Goal: Information Seeking & Learning: Learn about a topic

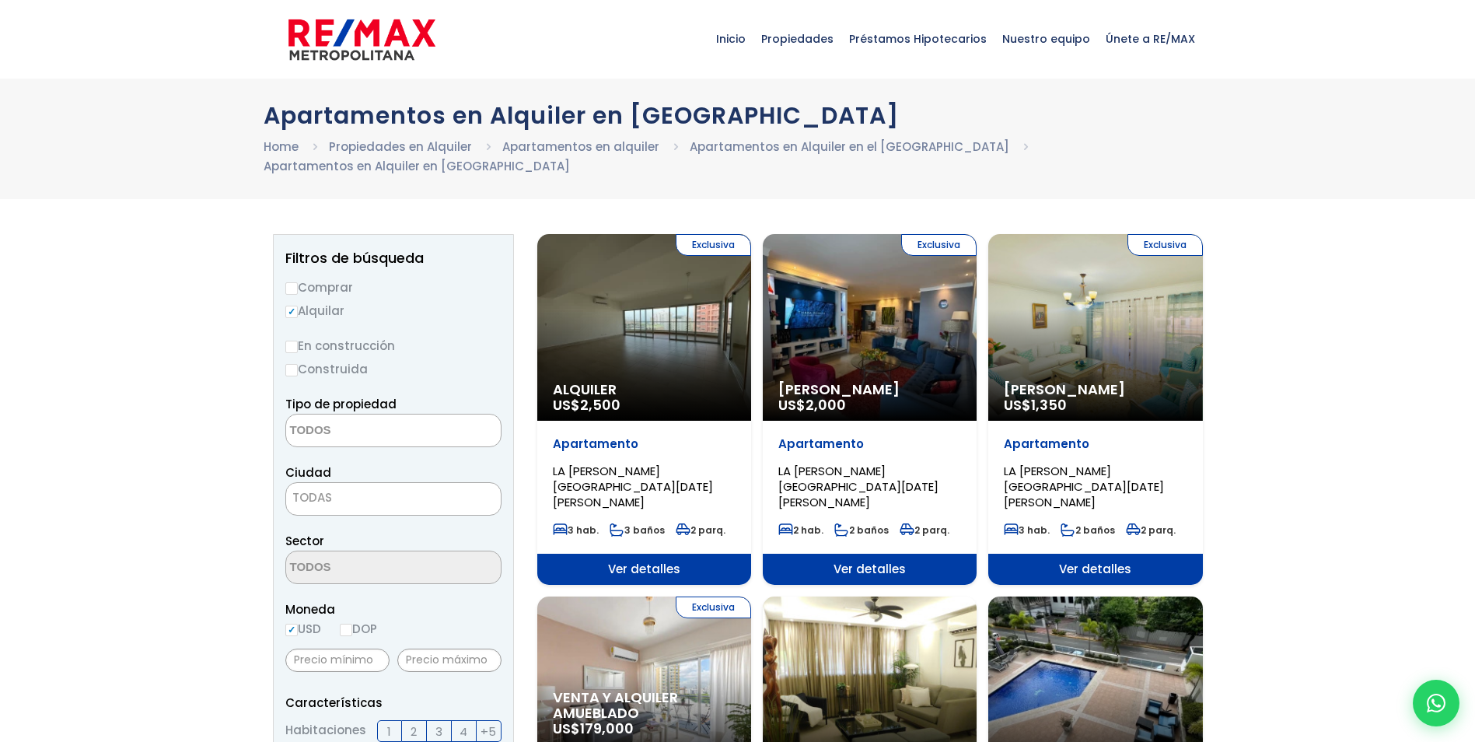
select select
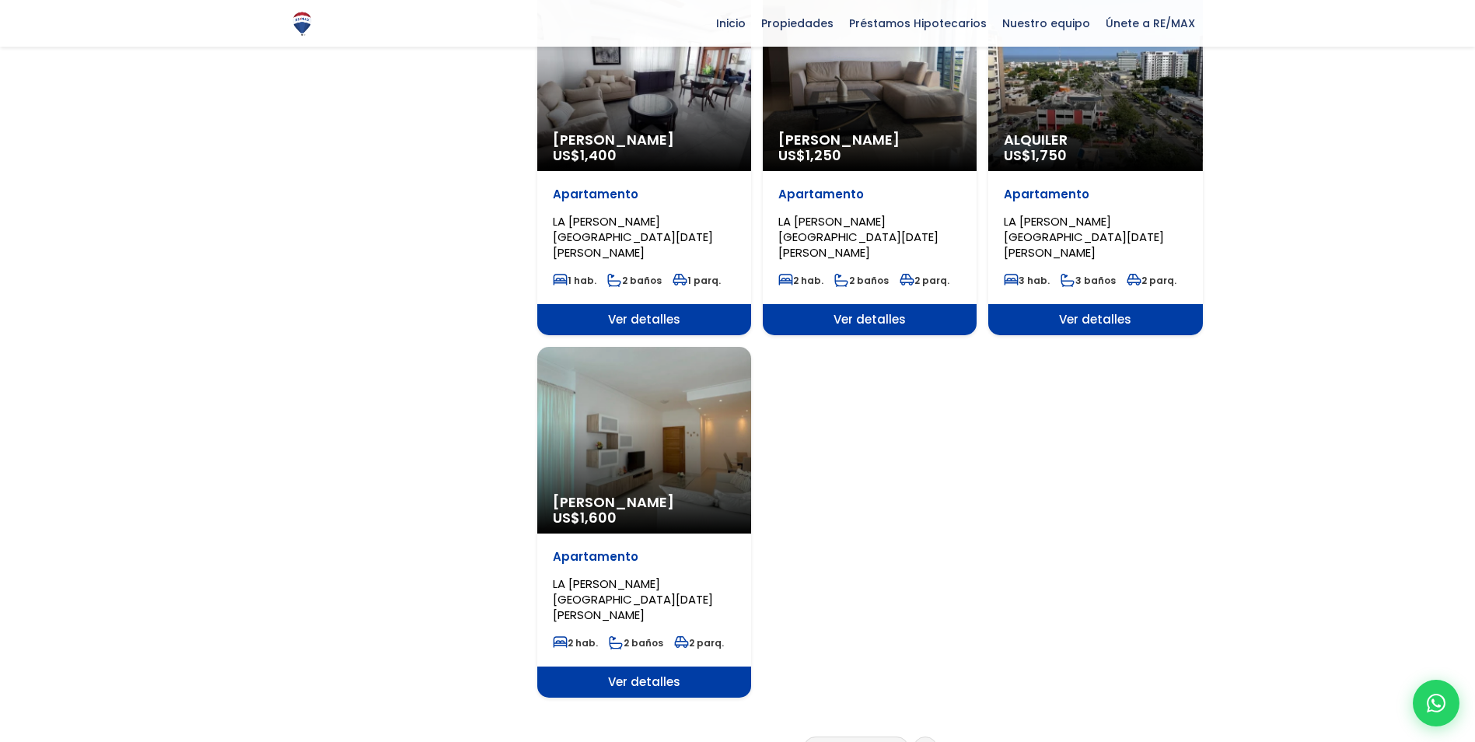
scroll to position [1944, 0]
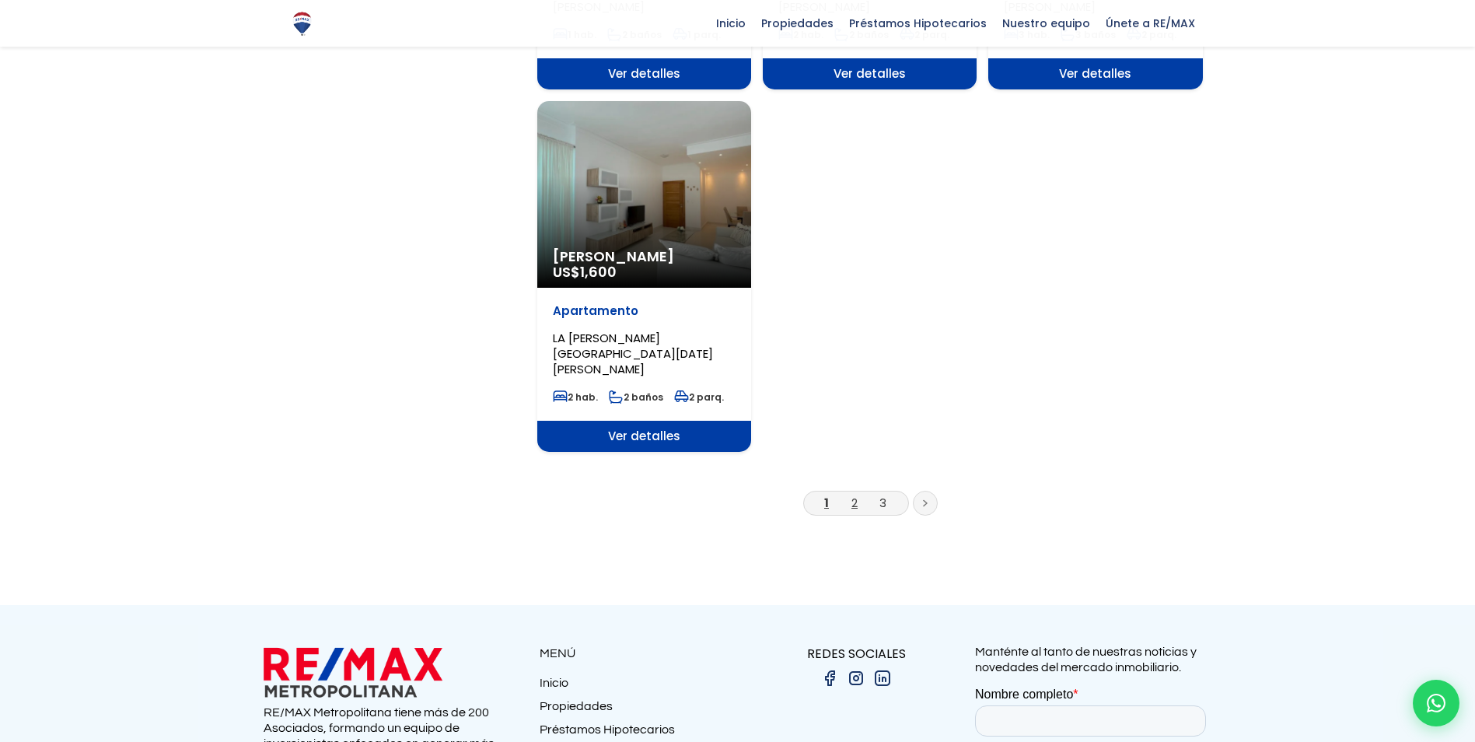
click at [852, 494] on link "2" at bounding box center [854, 502] width 6 height 16
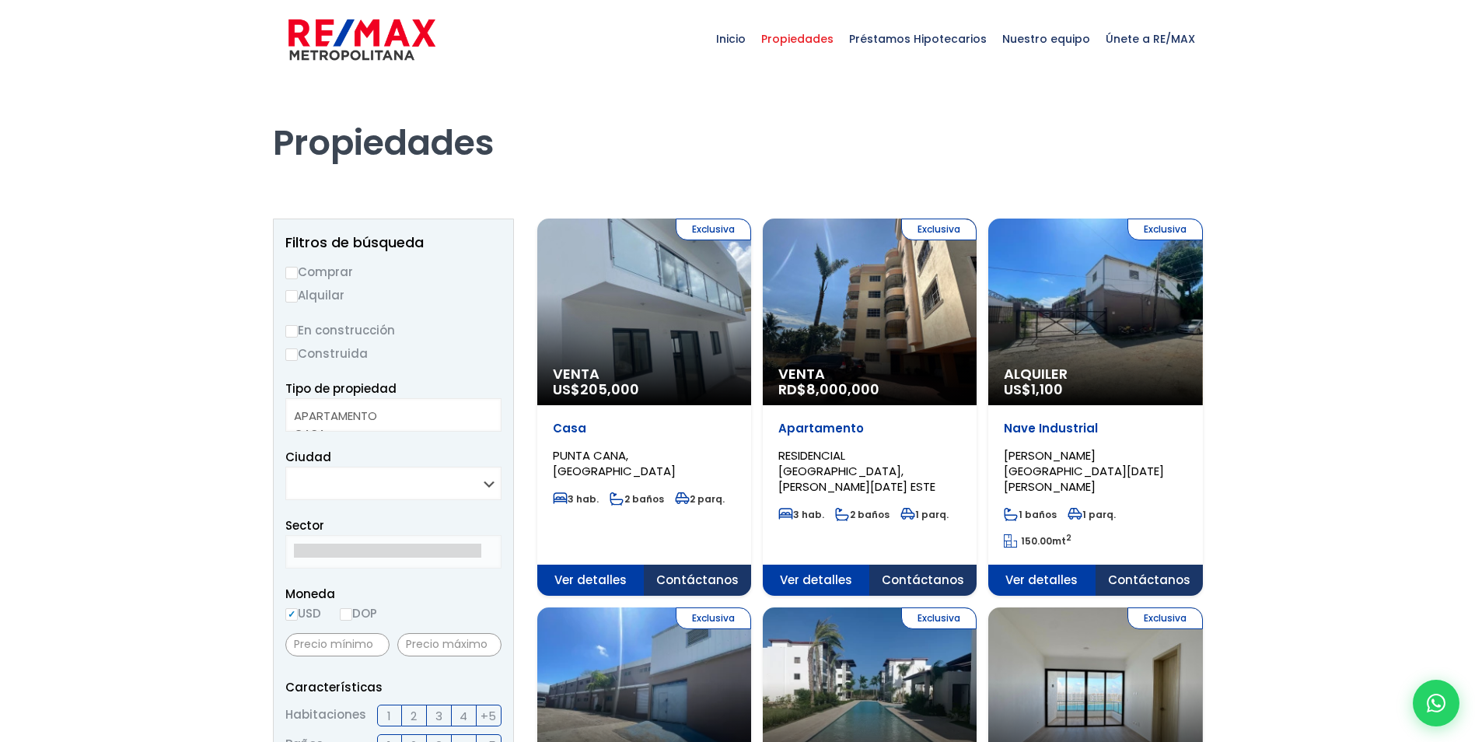
select select
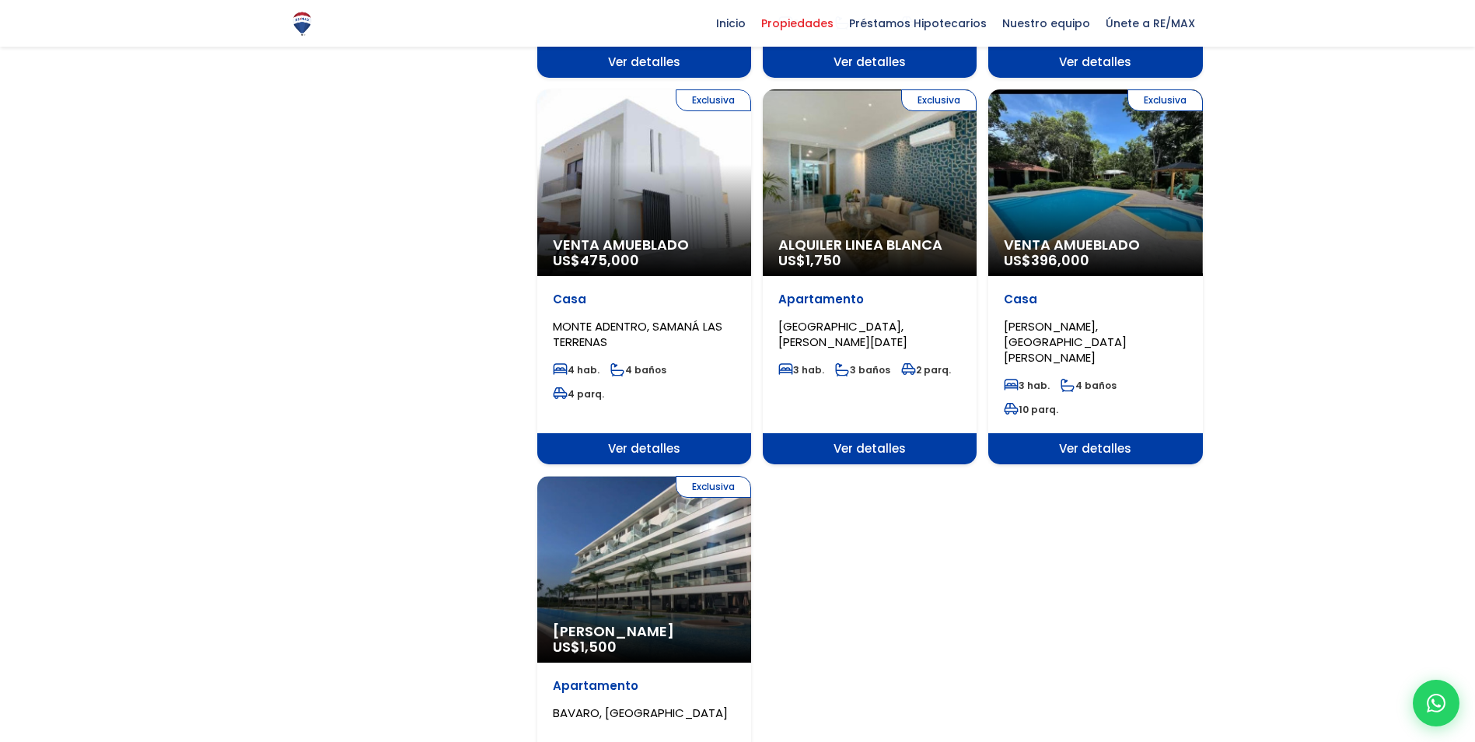
scroll to position [1866, 0]
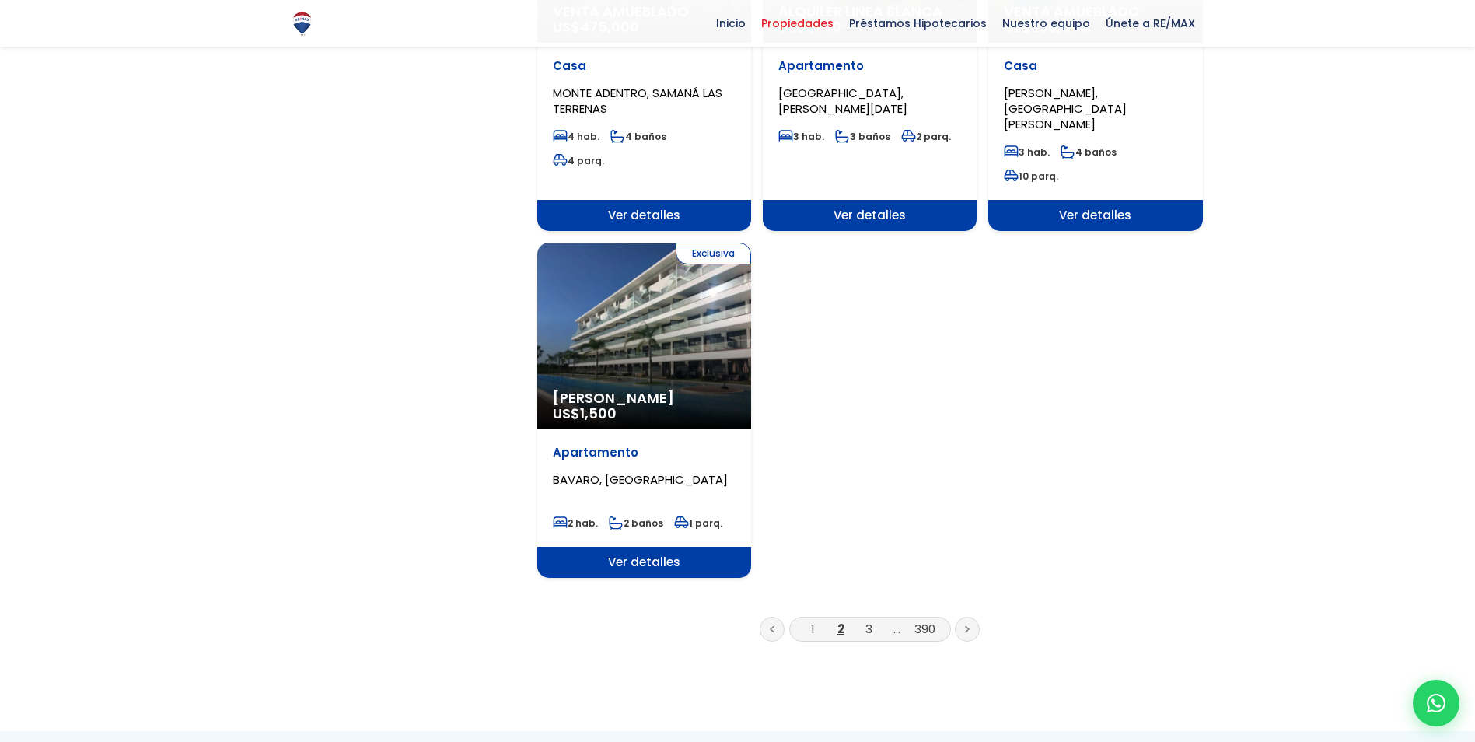
click at [864, 619] on li "3" at bounding box center [868, 628] width 25 height 19
click at [871, 620] on link "3" at bounding box center [868, 628] width 7 height 16
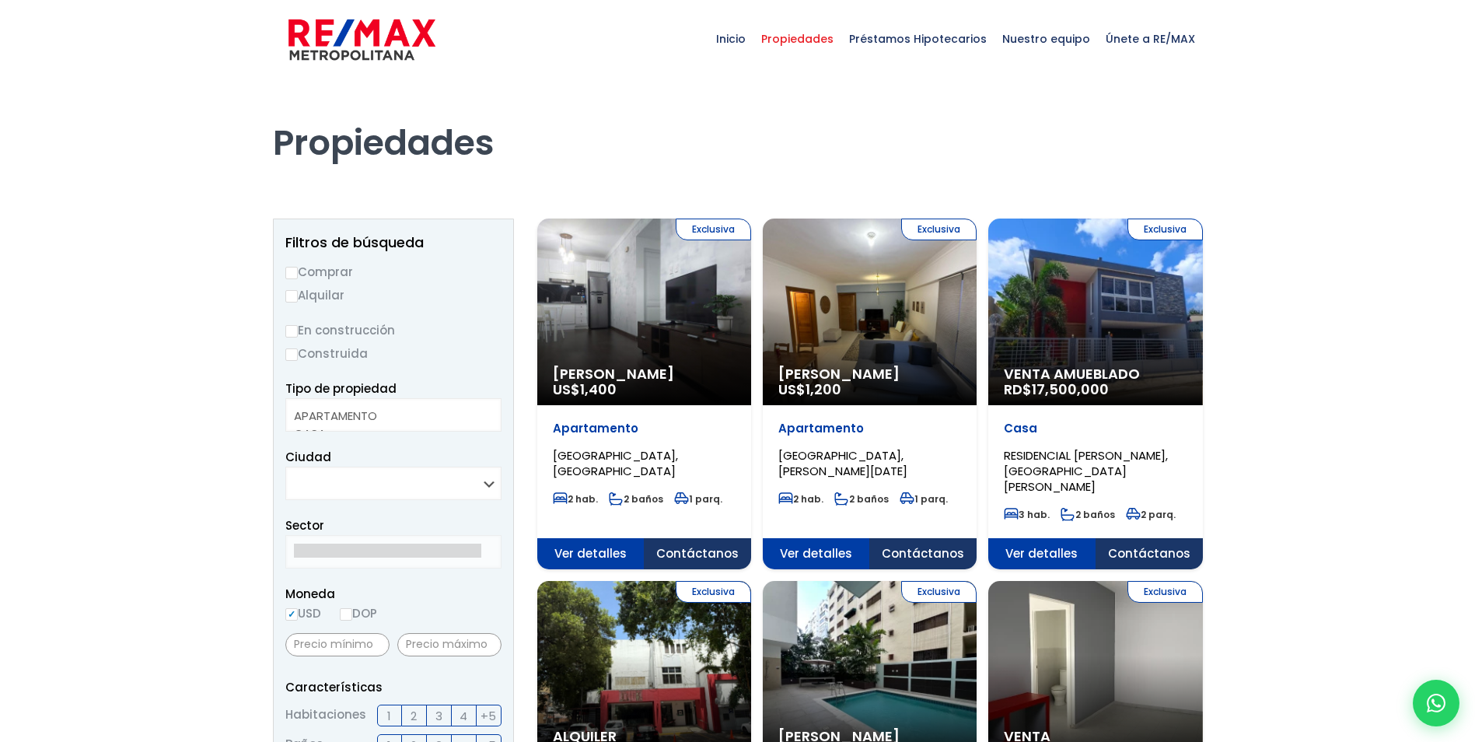
select select
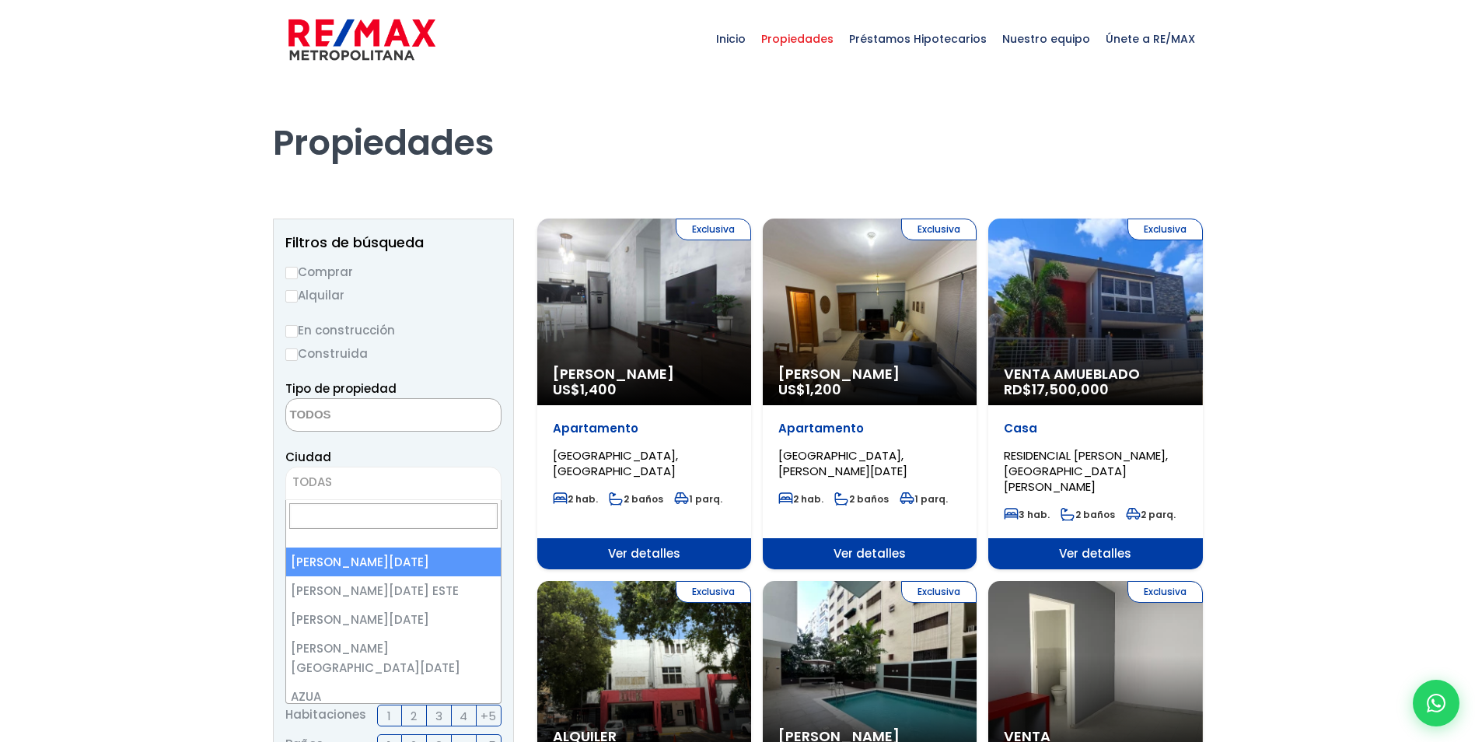
click at [370, 494] on span "TODAS" at bounding box center [393, 482] width 216 height 33
select select "1"
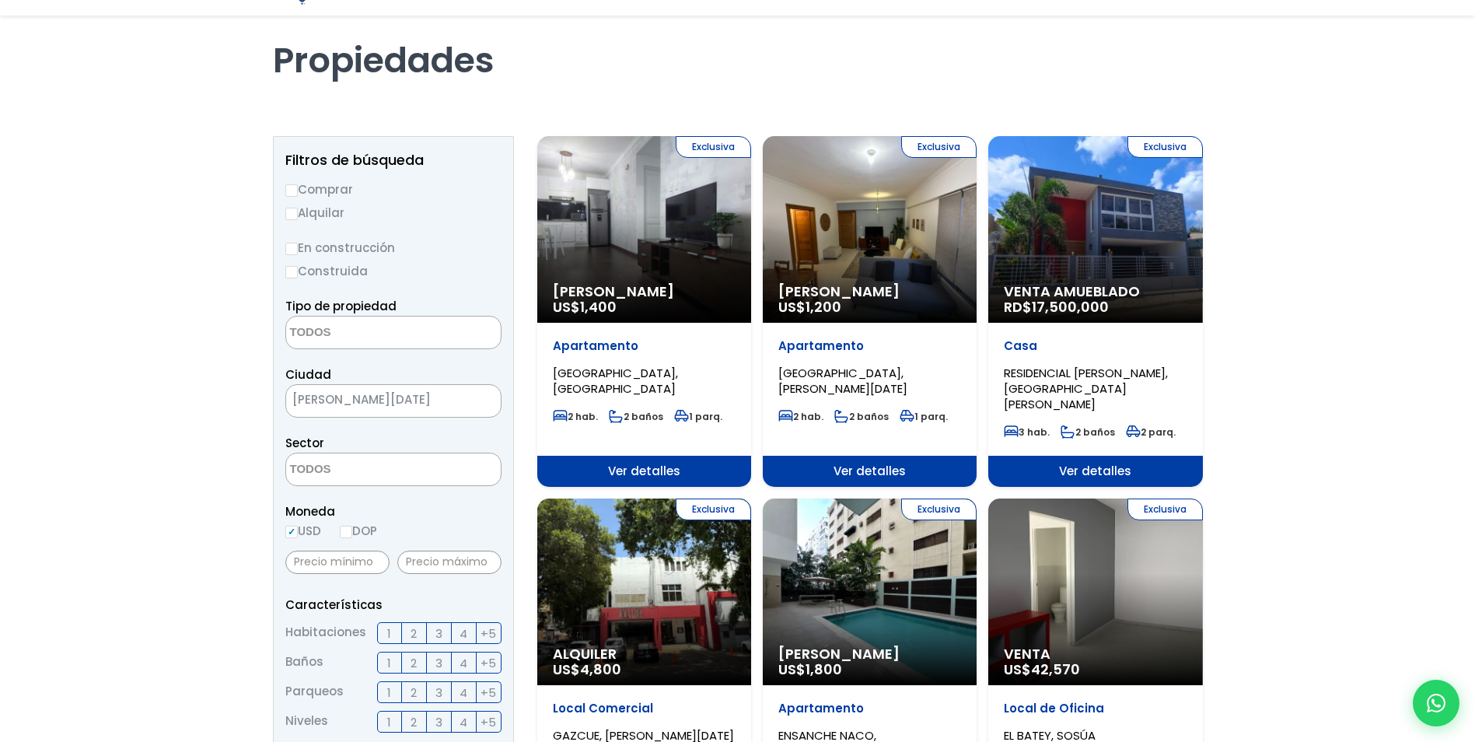
scroll to position [155, 0]
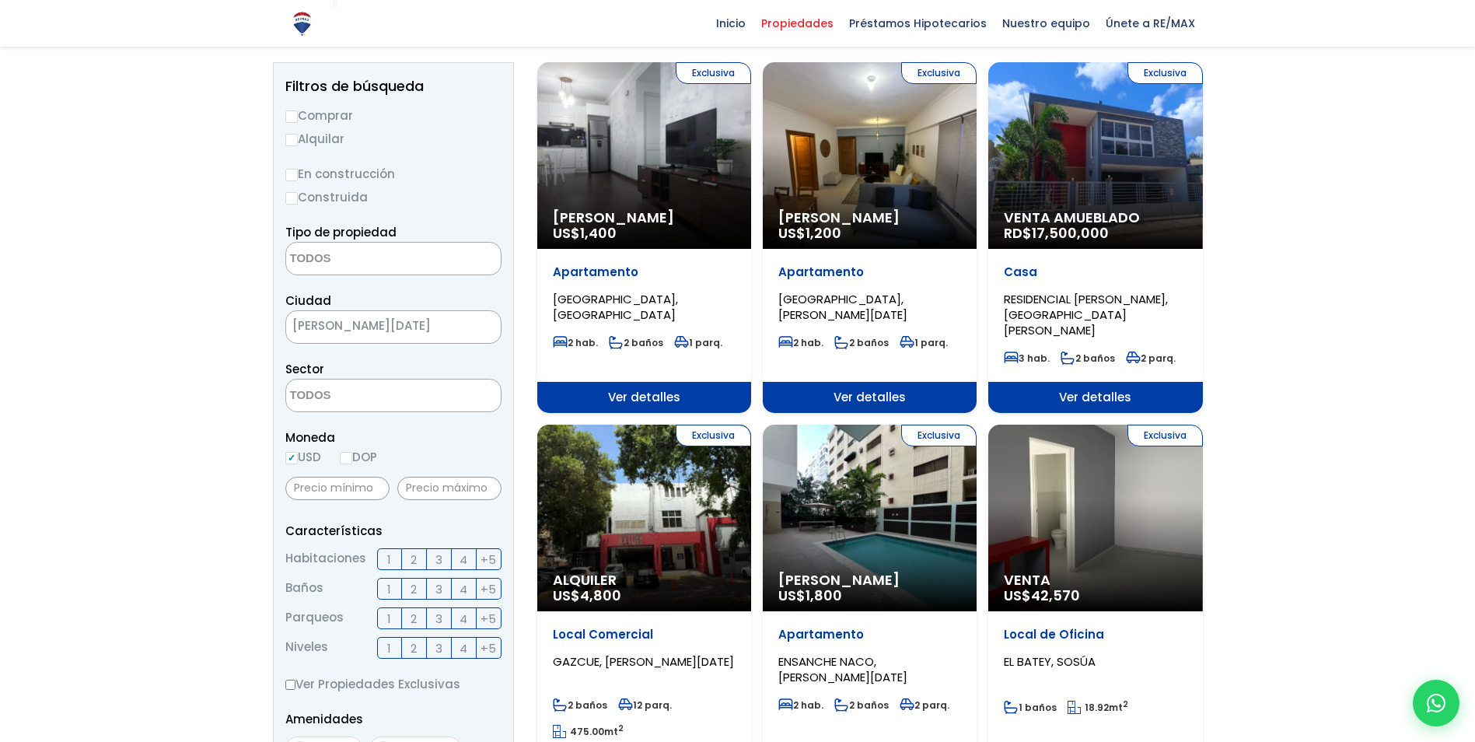
click at [463, 563] on span "4" at bounding box center [463, 559] width 8 height 19
click at [0, 0] on input "4" at bounding box center [0, 0] width 0 height 0
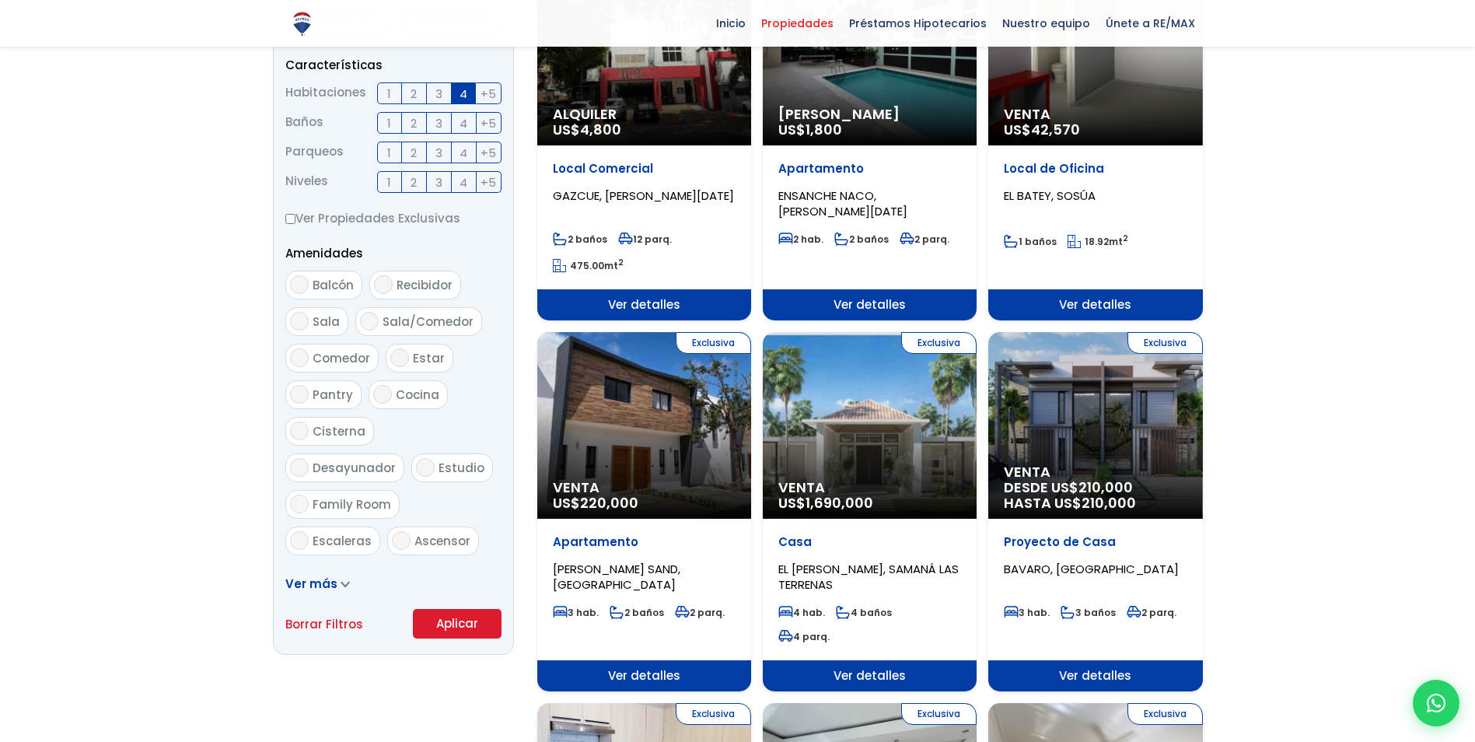
scroll to position [622, 0]
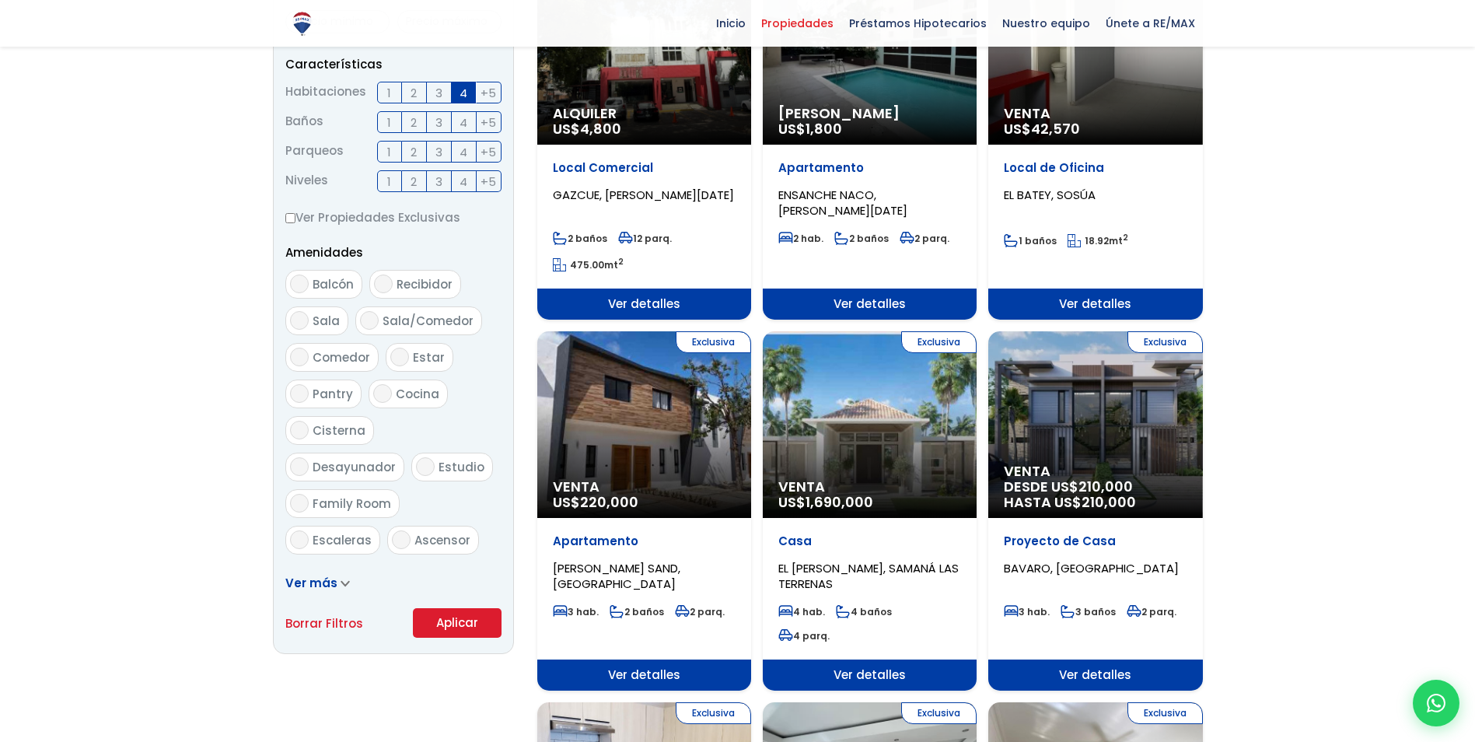
click at [341, 581] on icon at bounding box center [345, 583] width 9 height 7
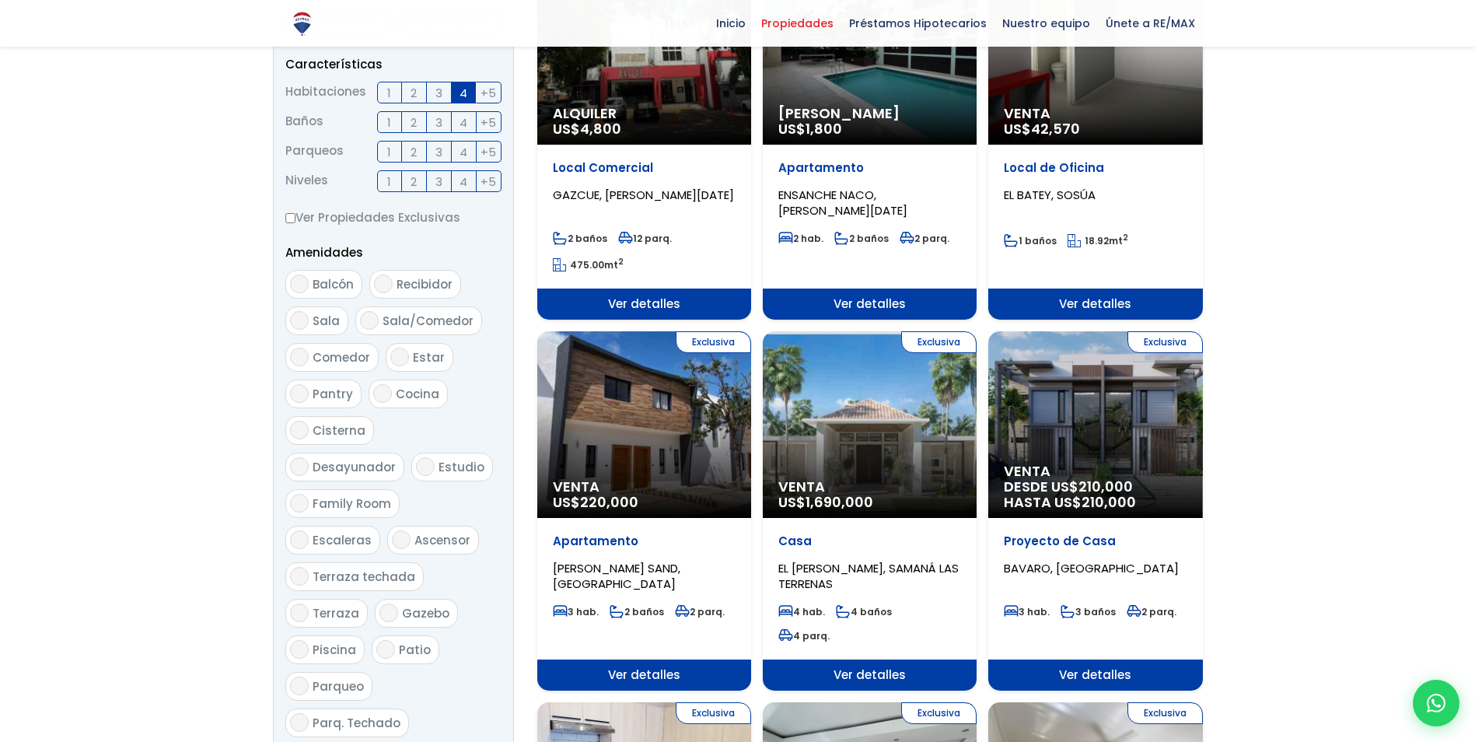
click at [339, 641] on span "Piscina" at bounding box center [335, 649] width 44 height 16
click at [309, 640] on input "Piscina" at bounding box center [299, 649] width 19 height 19
checkbox input "true"
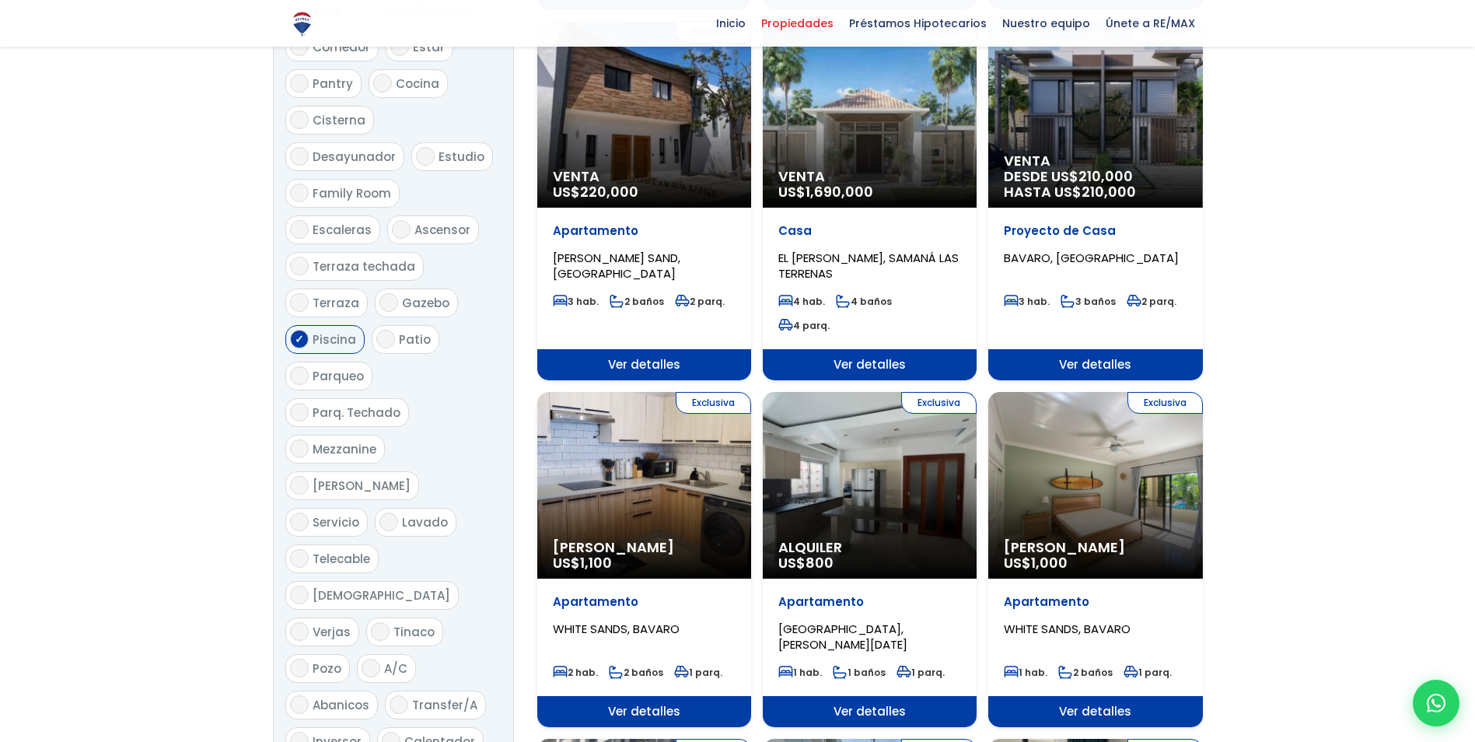
scroll to position [933, 0]
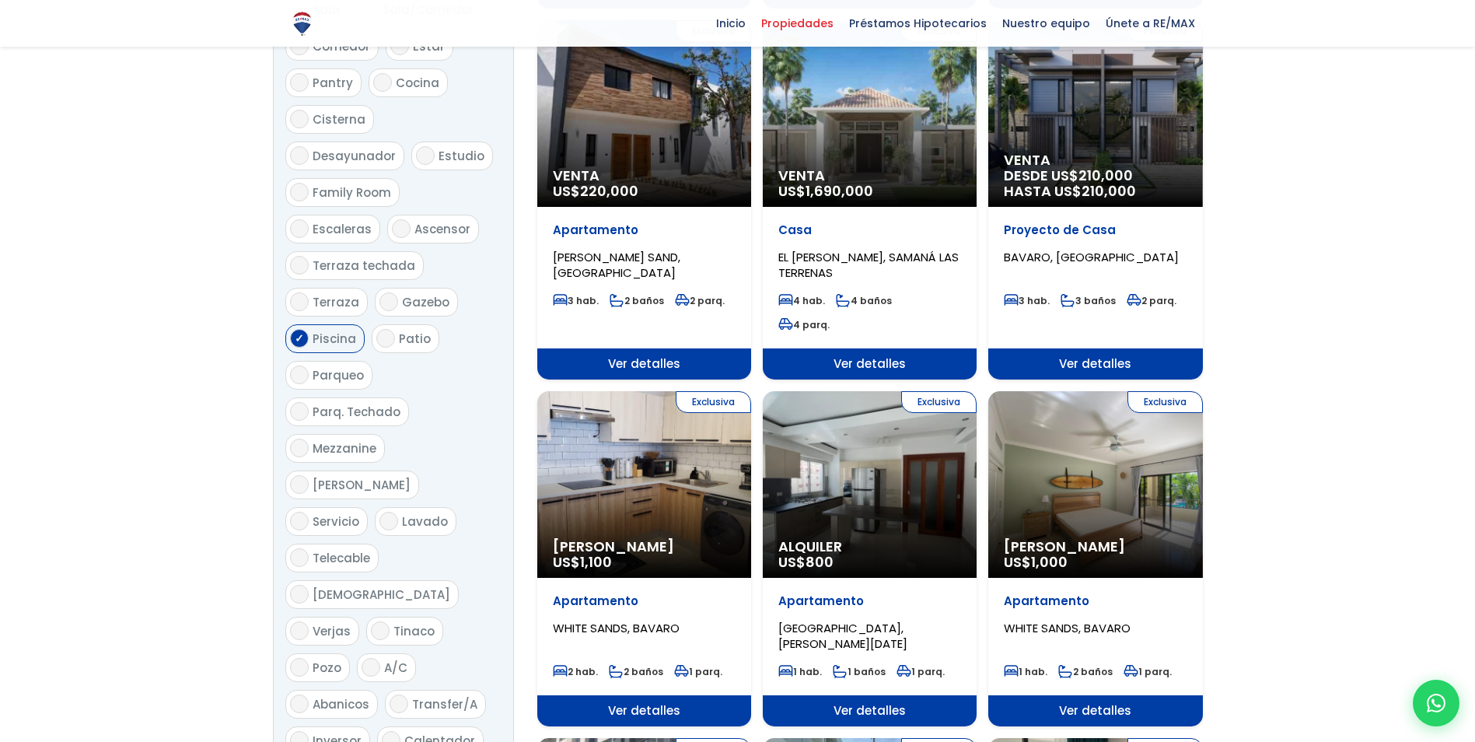
click at [362, 658] on input "A/C" at bounding box center [370, 667] width 19 height 19
checkbox input "true"
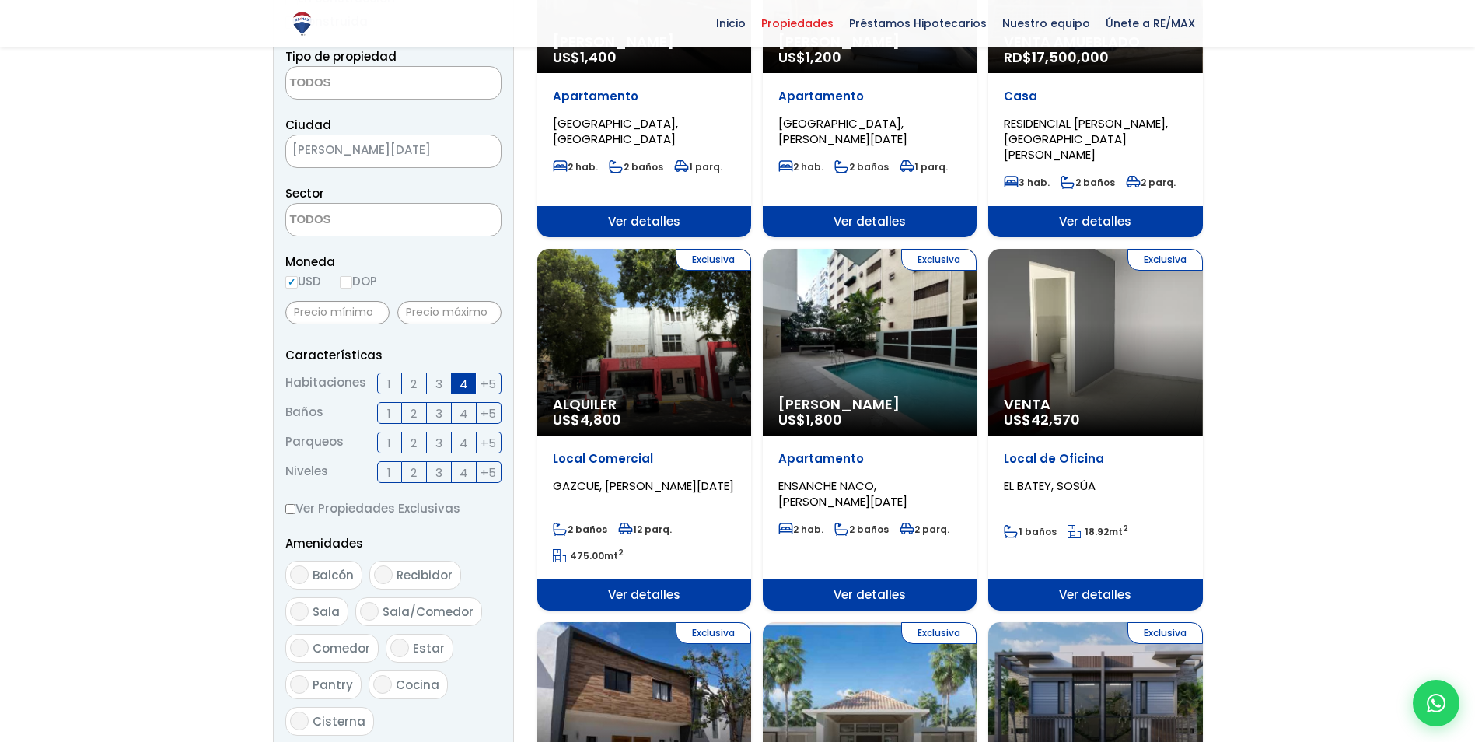
scroll to position [0, 0]
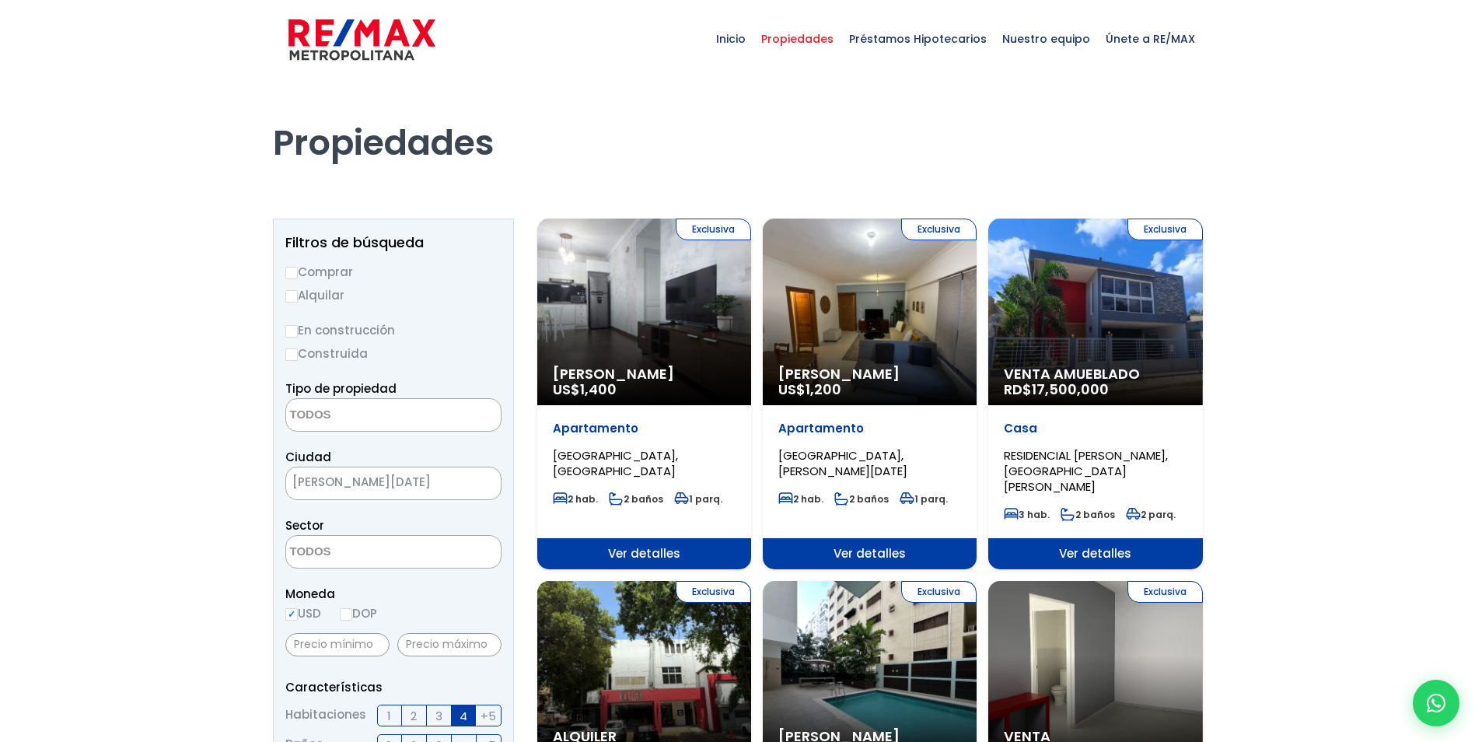
click at [294, 295] on input "Alquilar" at bounding box center [291, 296] width 12 height 12
radio input "true"
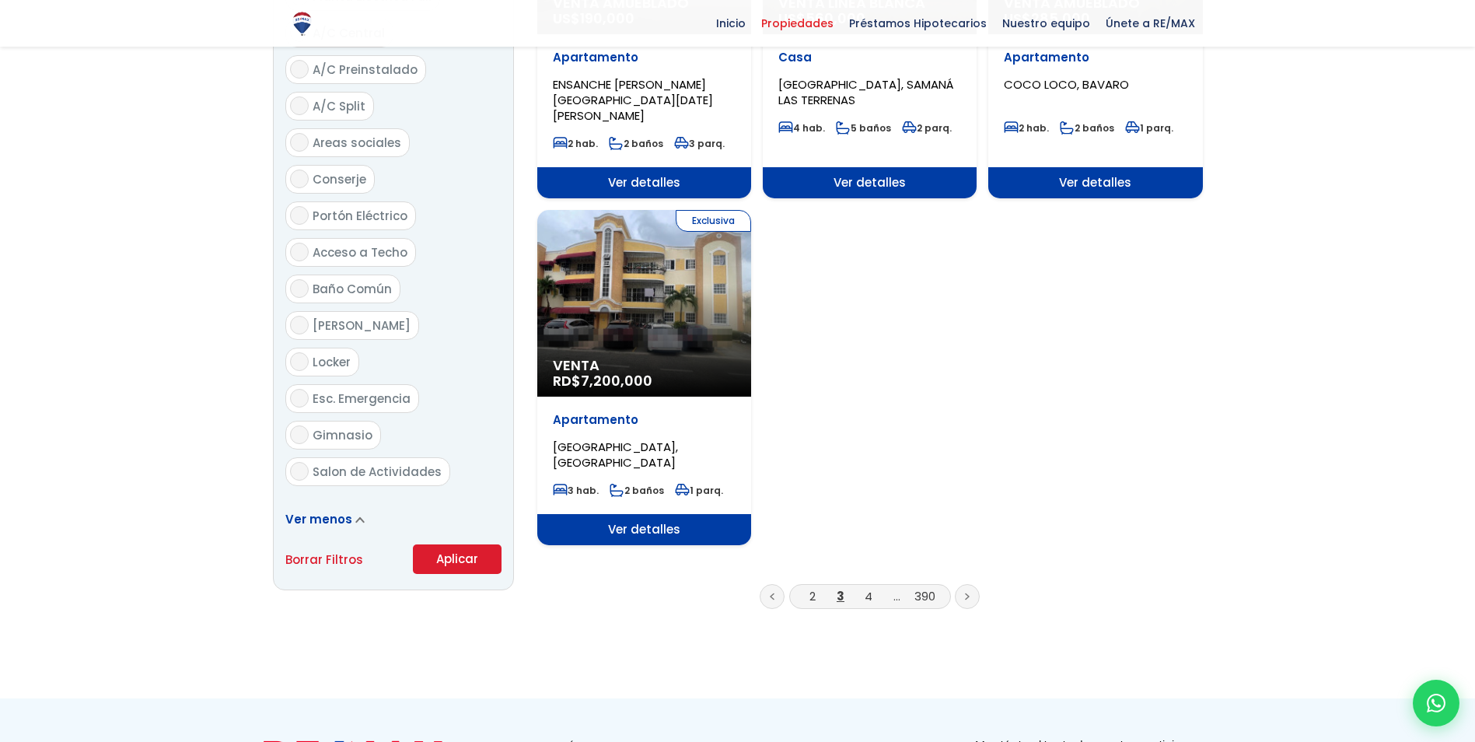
scroll to position [2069, 0]
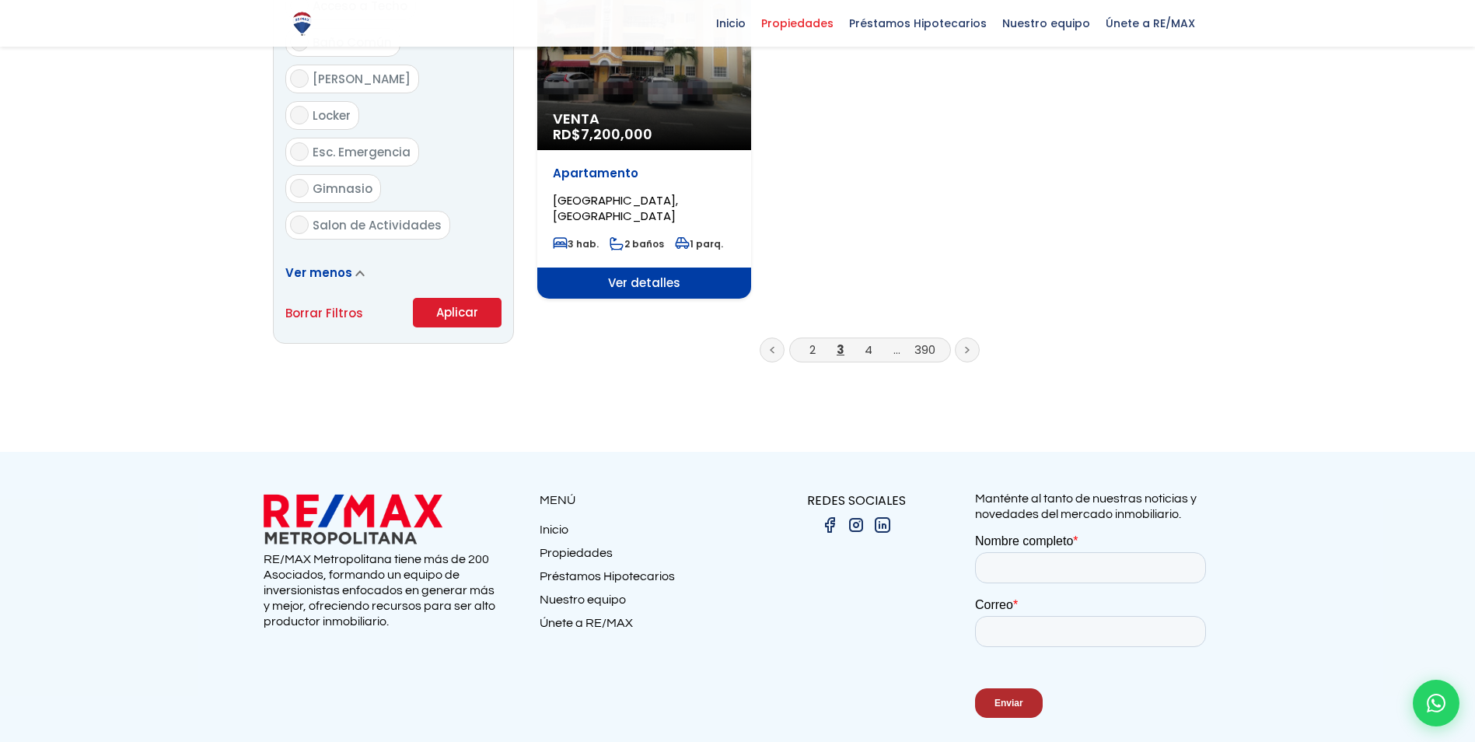
click at [439, 298] on button "Aplicar" at bounding box center [457, 313] width 89 height 30
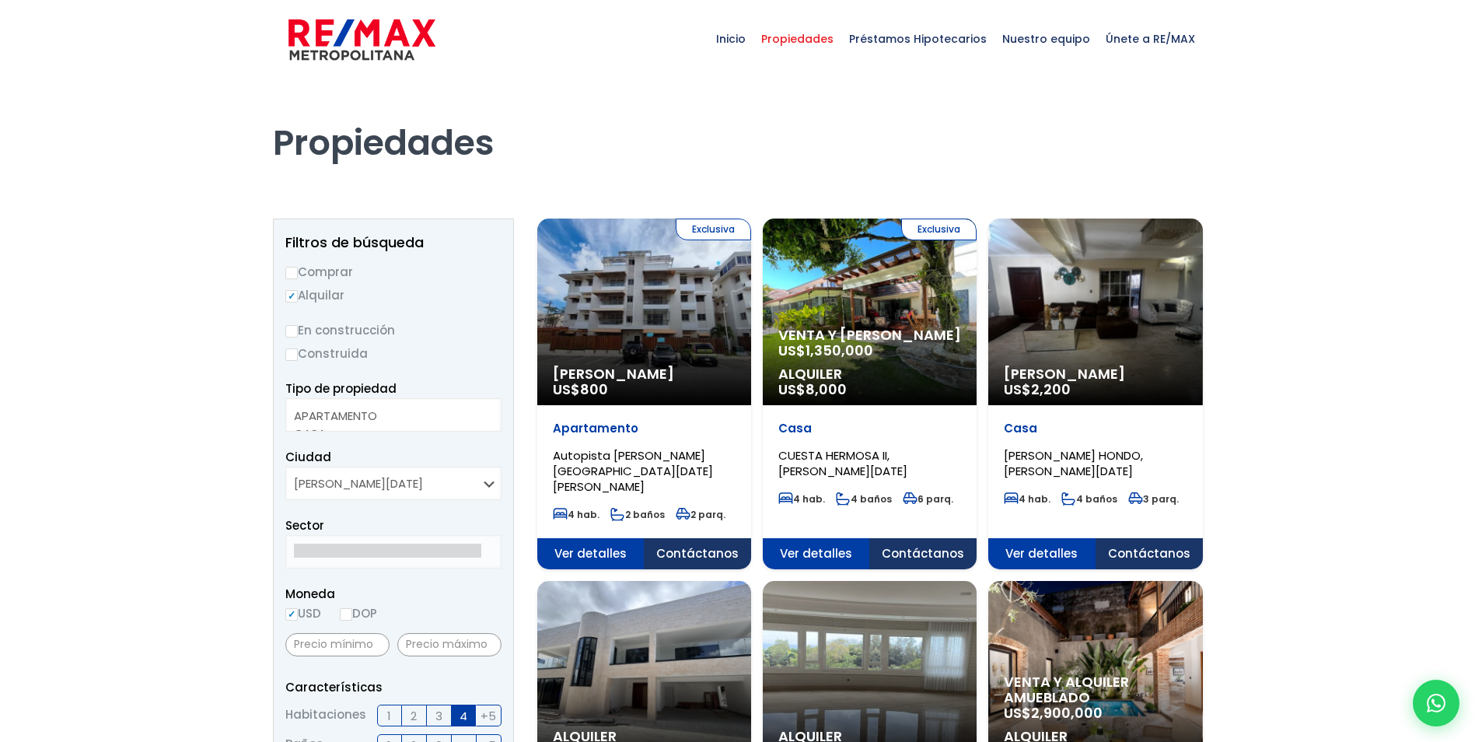
select select
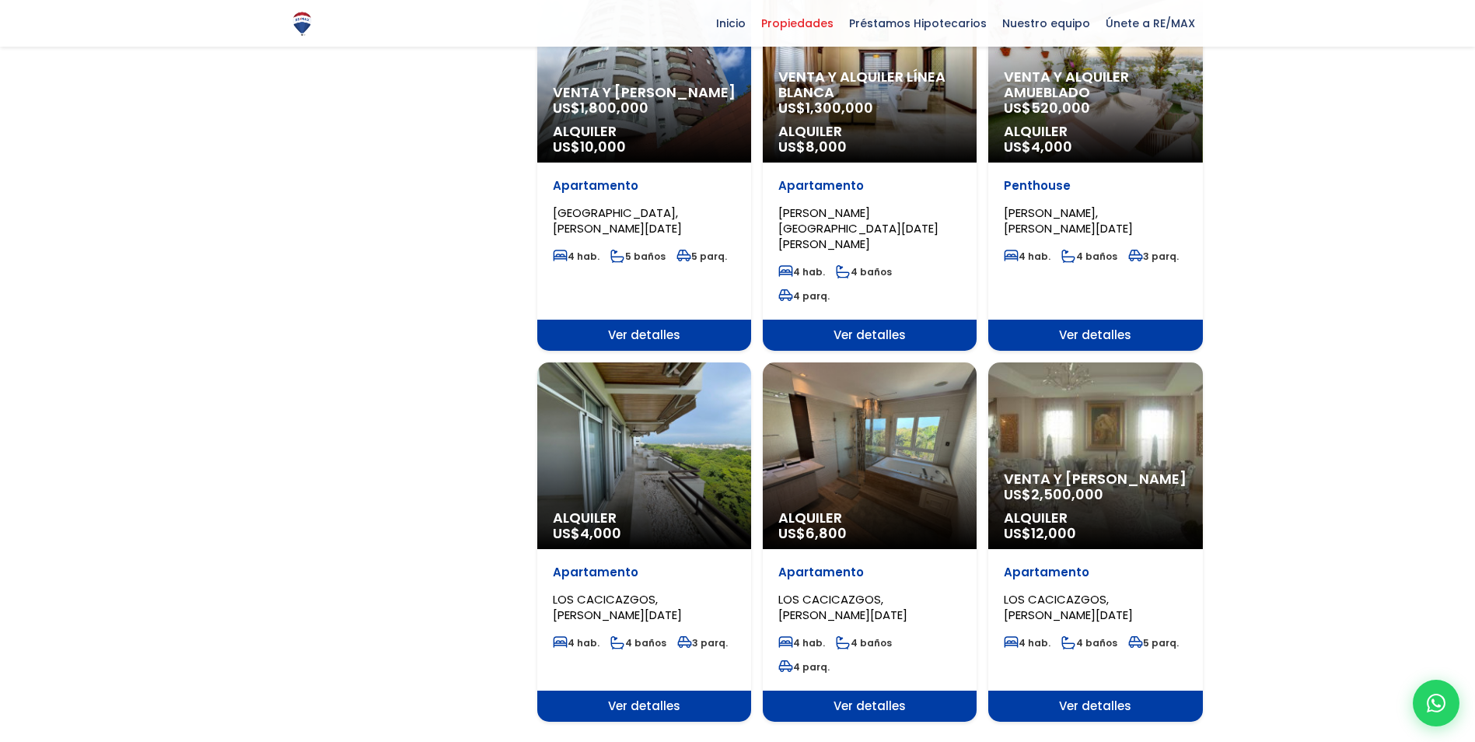
scroll to position [1244, 0]
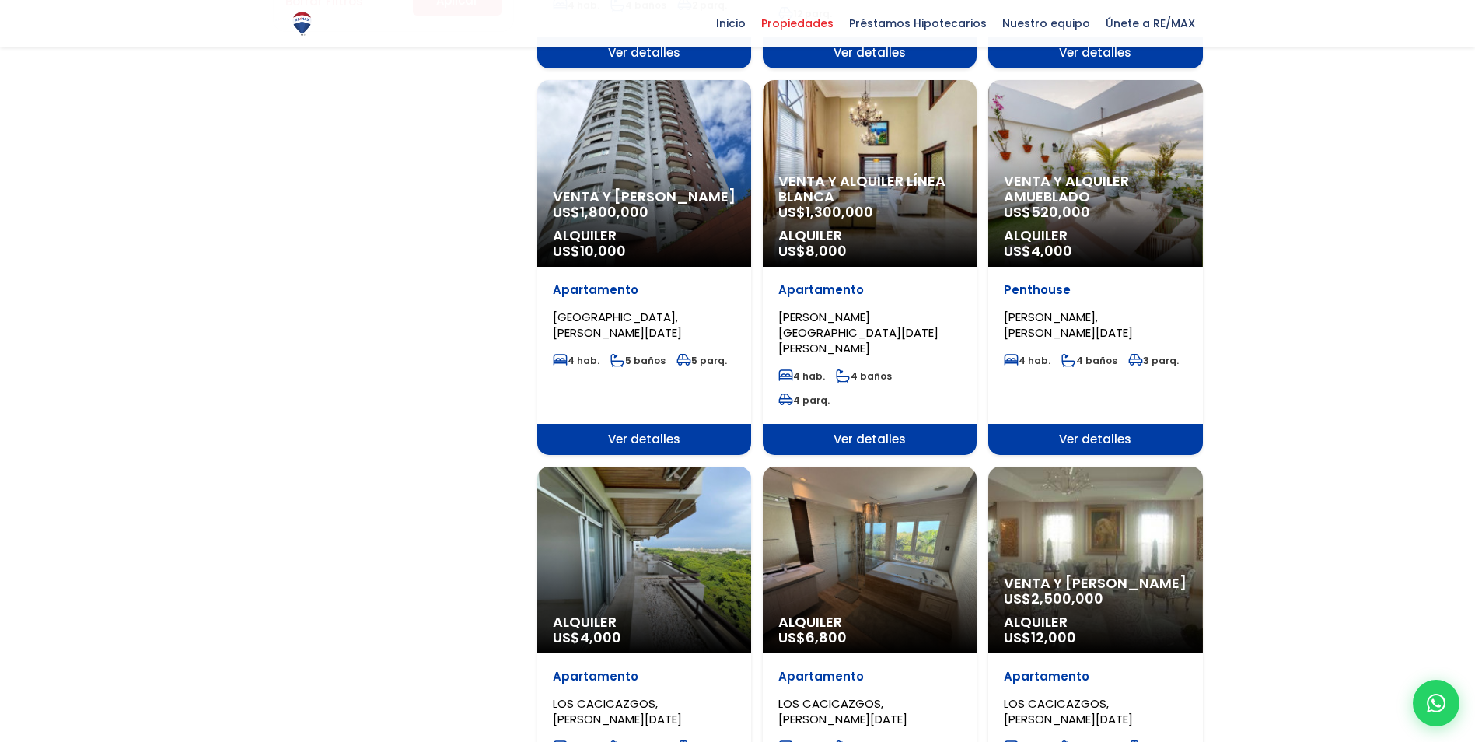
click at [1091, 148] on div "Venta y alquiler amueblado US$ 520,000 Alquiler US$ 4,000" at bounding box center [1095, 173] width 214 height 187
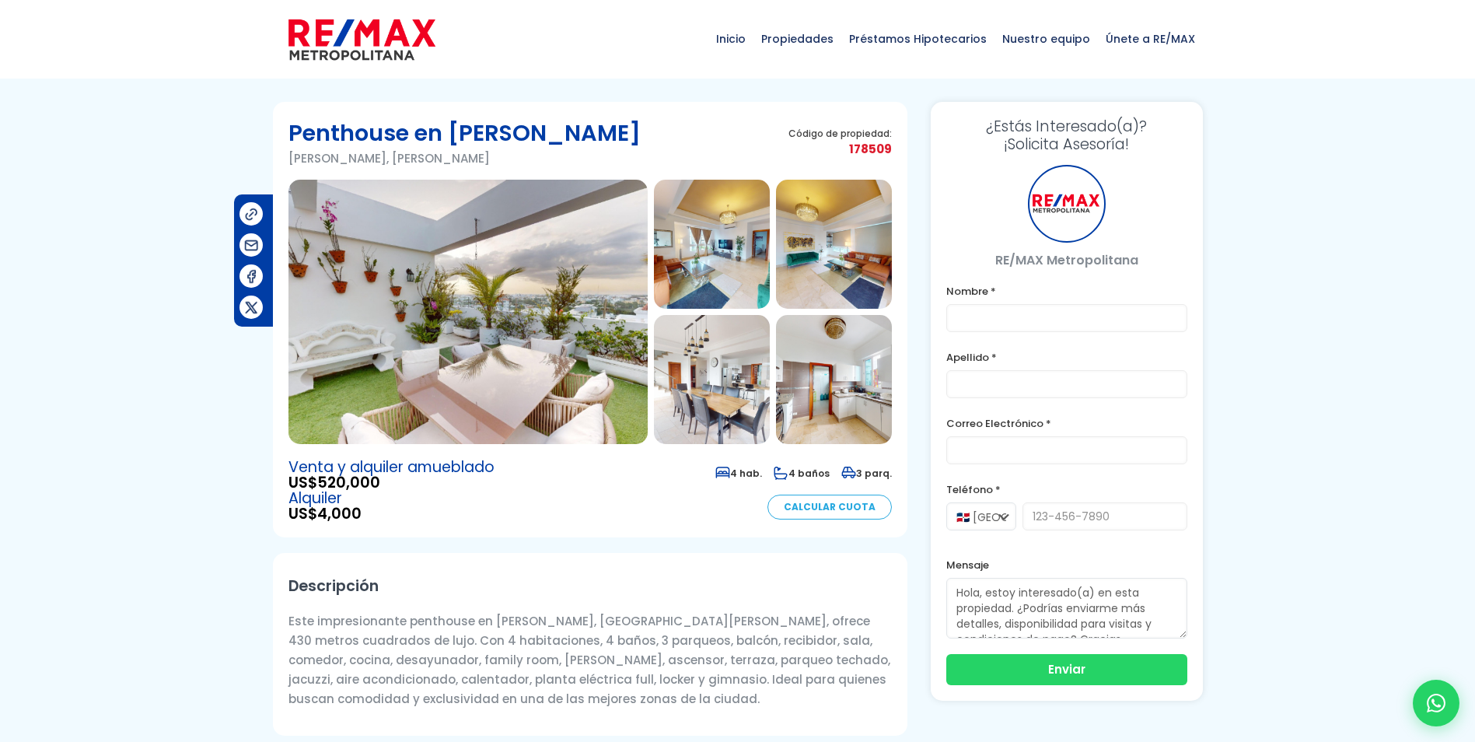
click at [703, 236] on img at bounding box center [712, 244] width 116 height 129
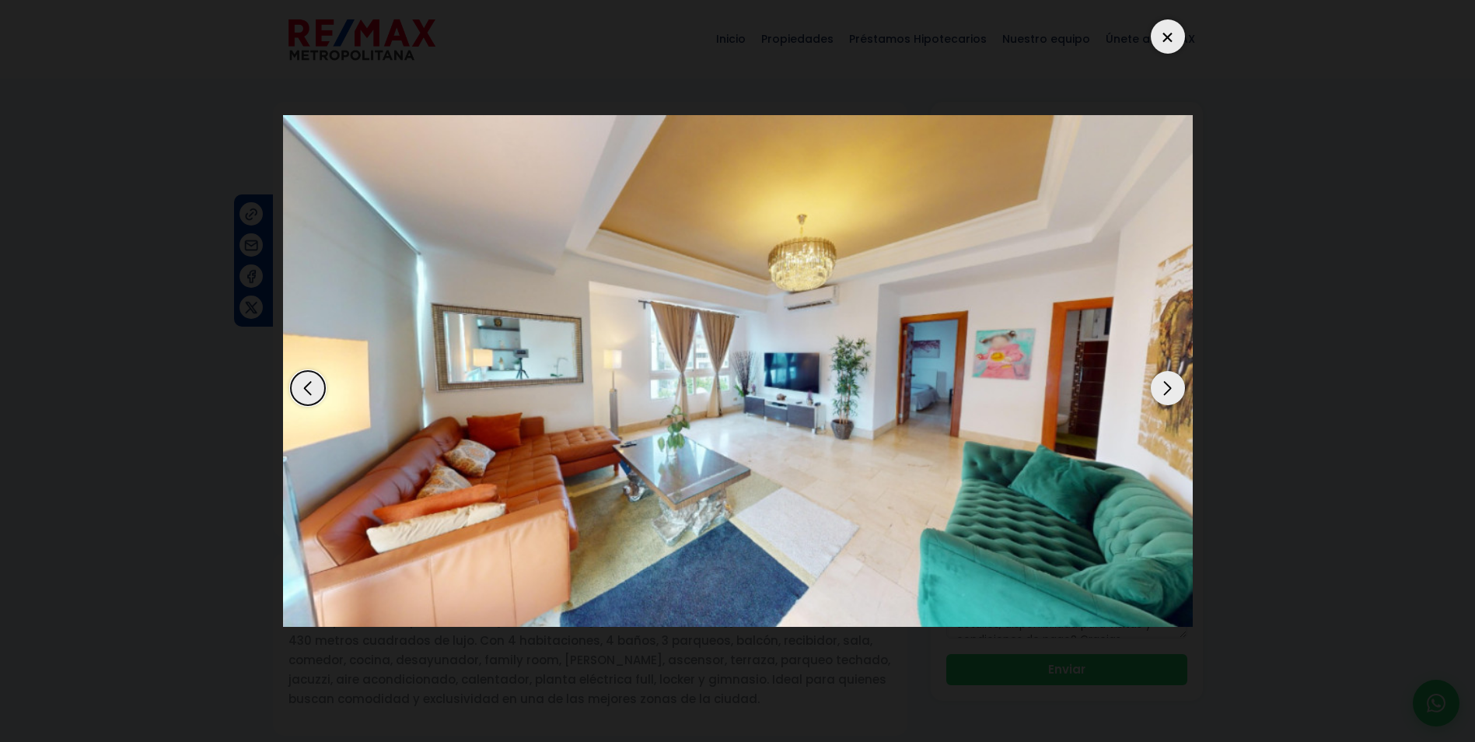
click at [1167, 389] on div "Next slide" at bounding box center [1168, 388] width 34 height 34
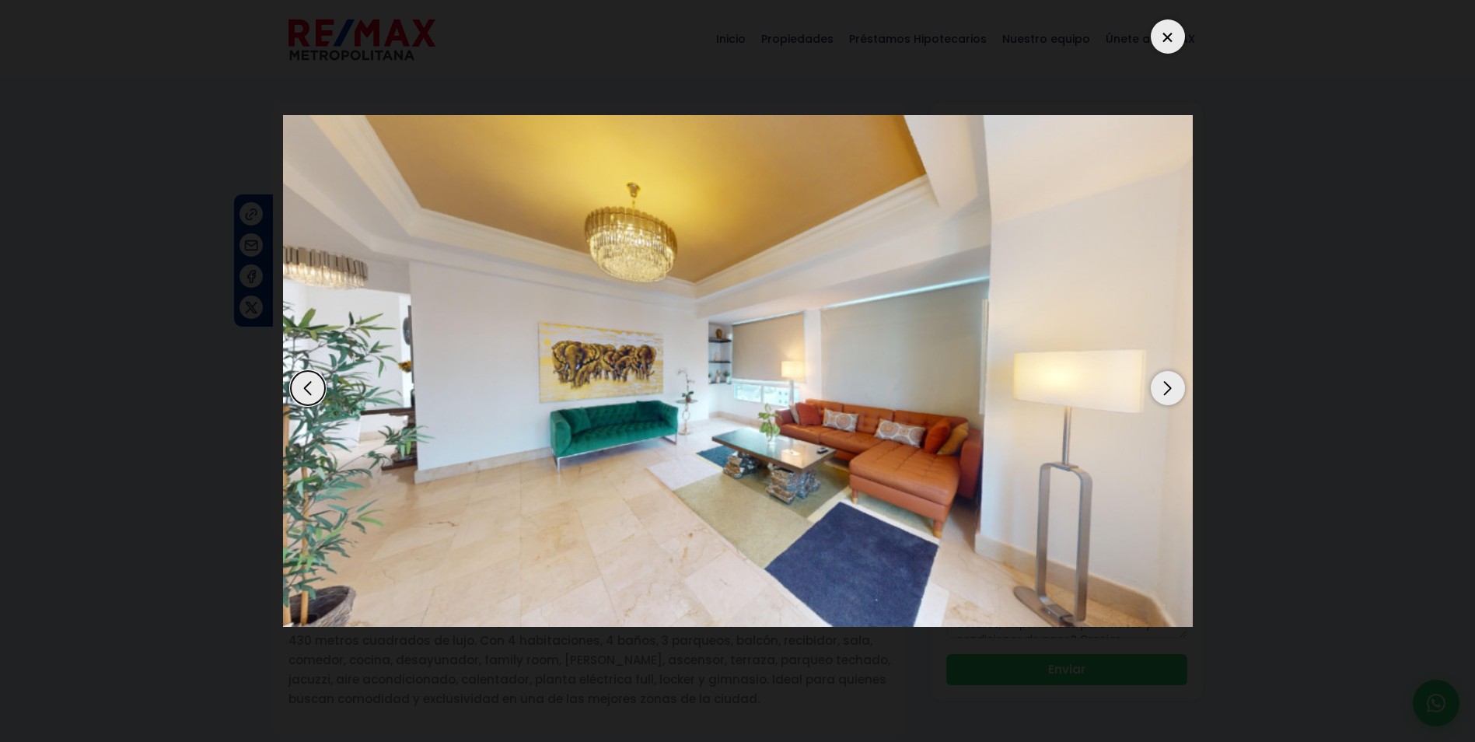
click at [1167, 389] on div "Next slide" at bounding box center [1168, 388] width 34 height 34
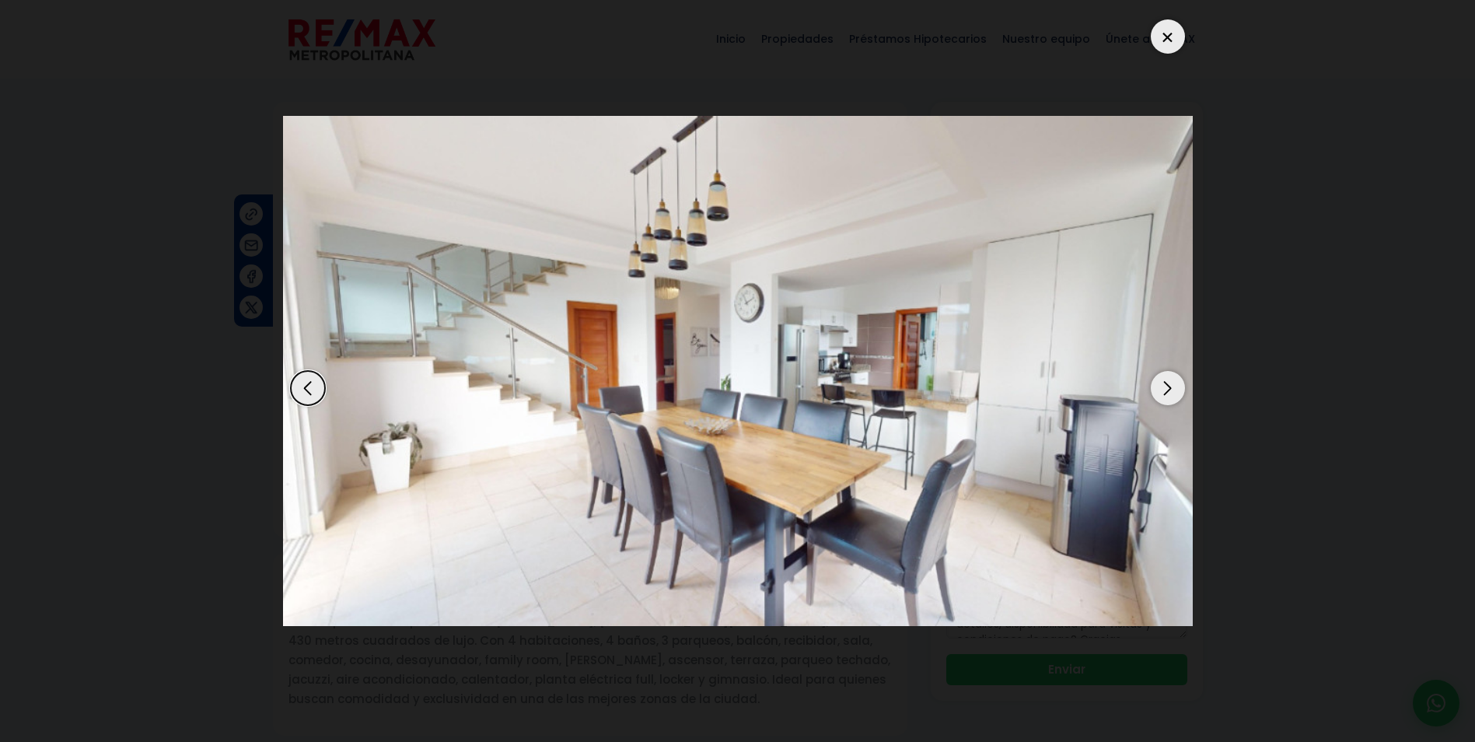
click at [1167, 389] on div "Next slide" at bounding box center [1168, 388] width 34 height 34
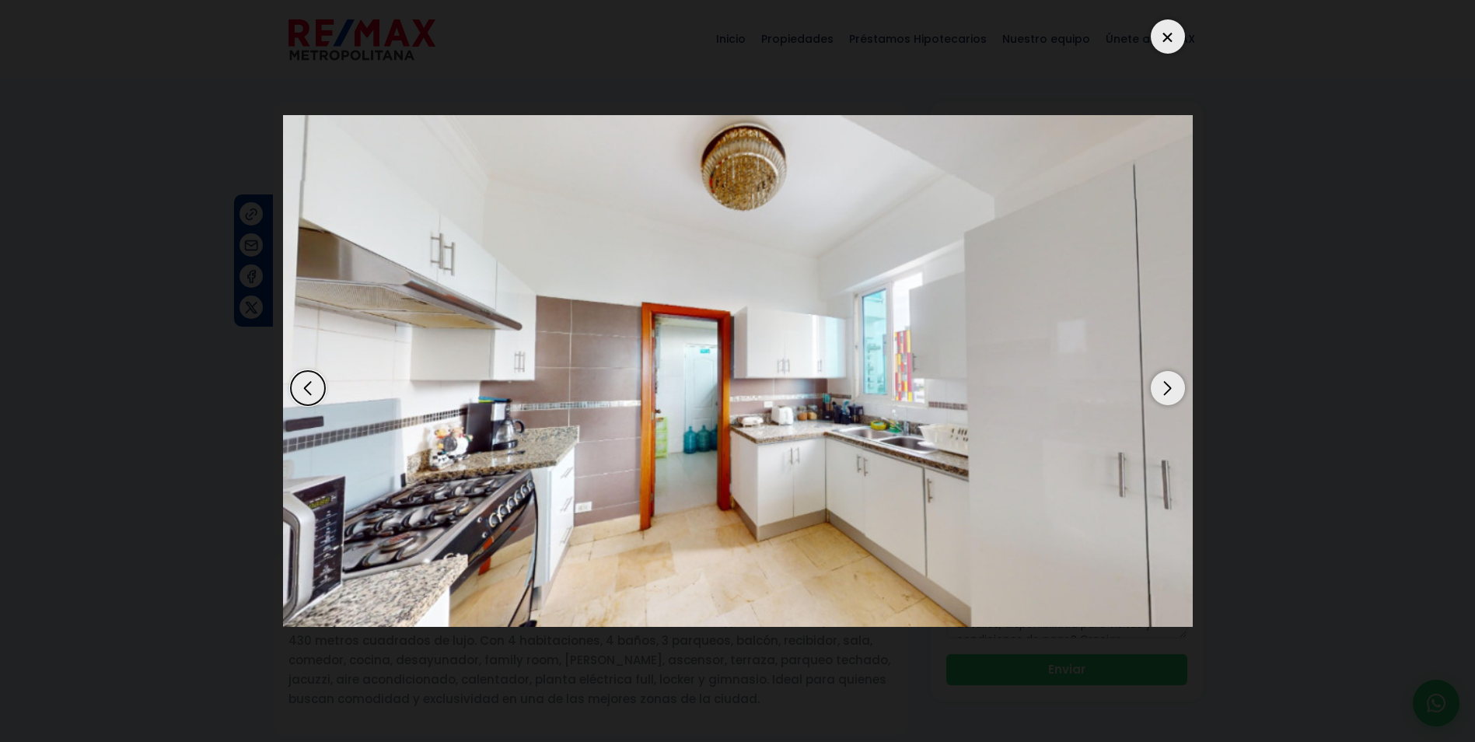
click at [1167, 389] on div "Next slide" at bounding box center [1168, 388] width 34 height 34
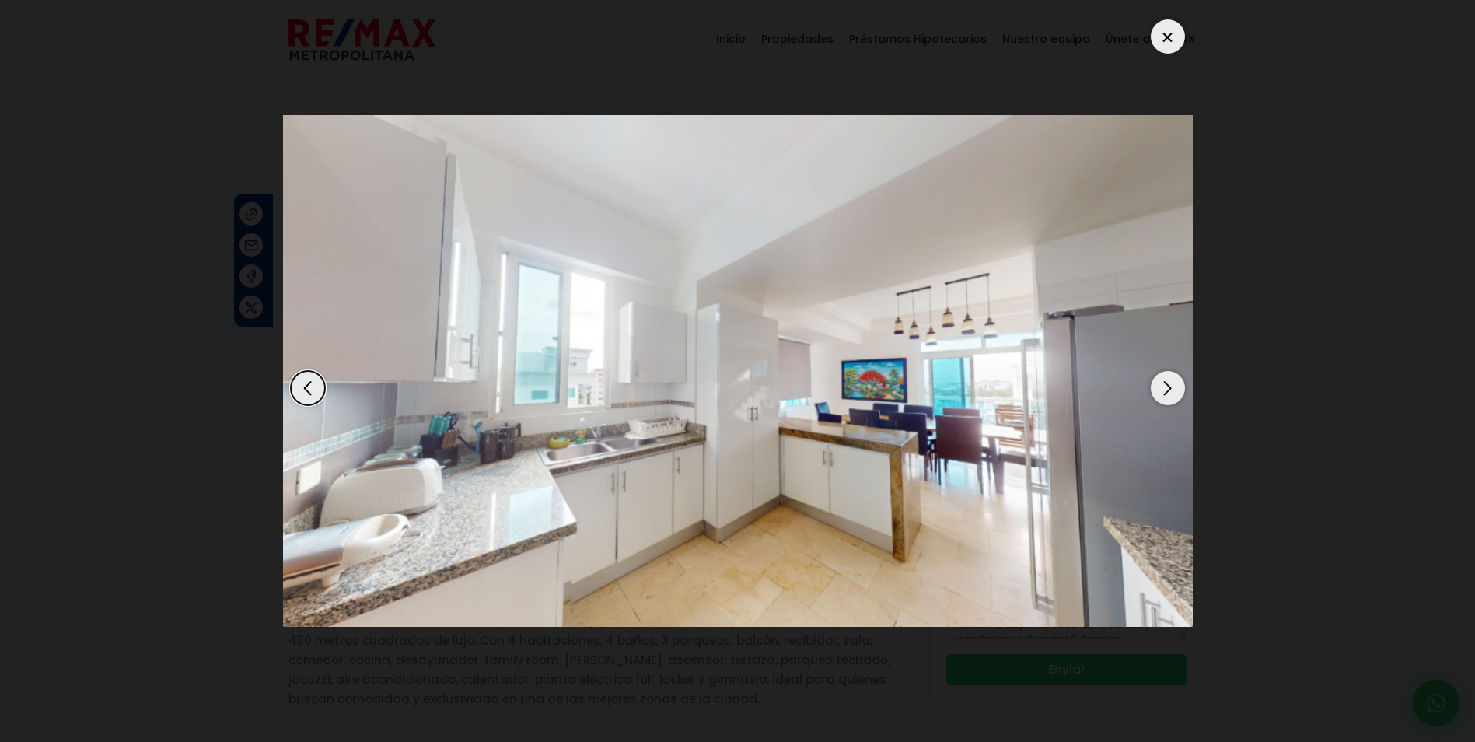
click at [1167, 389] on div "Next slide" at bounding box center [1168, 388] width 34 height 34
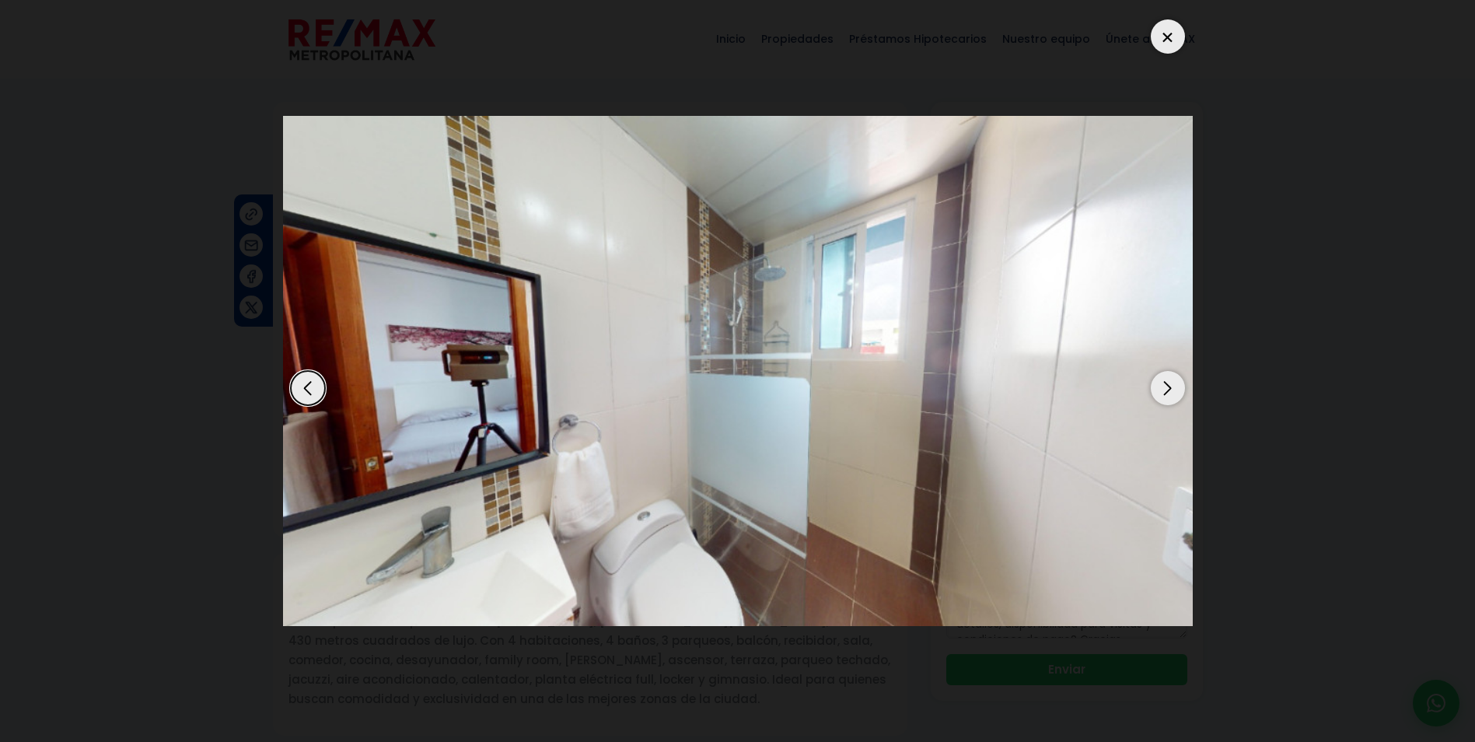
click at [1167, 389] on div "Next slide" at bounding box center [1168, 388] width 34 height 34
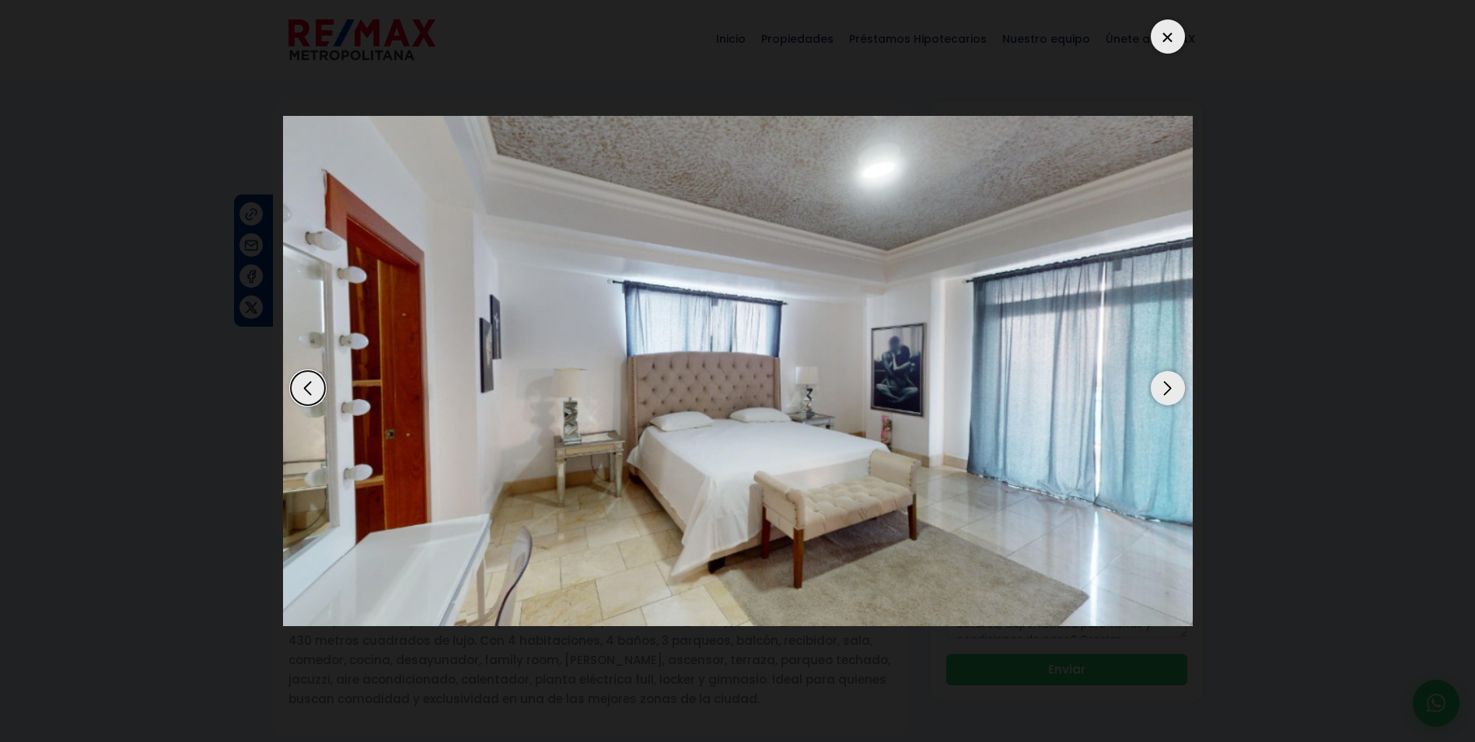
click at [1173, 35] on div at bounding box center [1168, 36] width 34 height 34
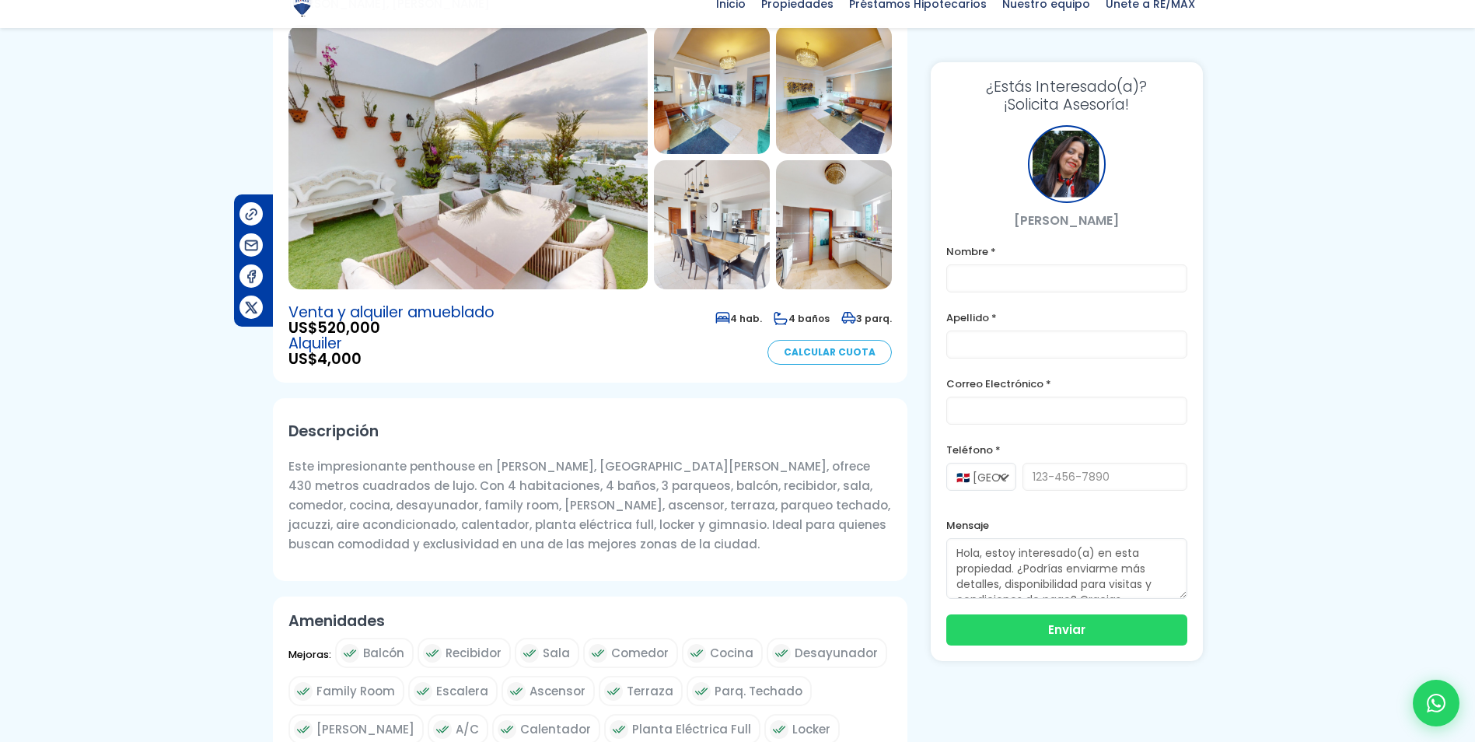
scroll to position [155, 0]
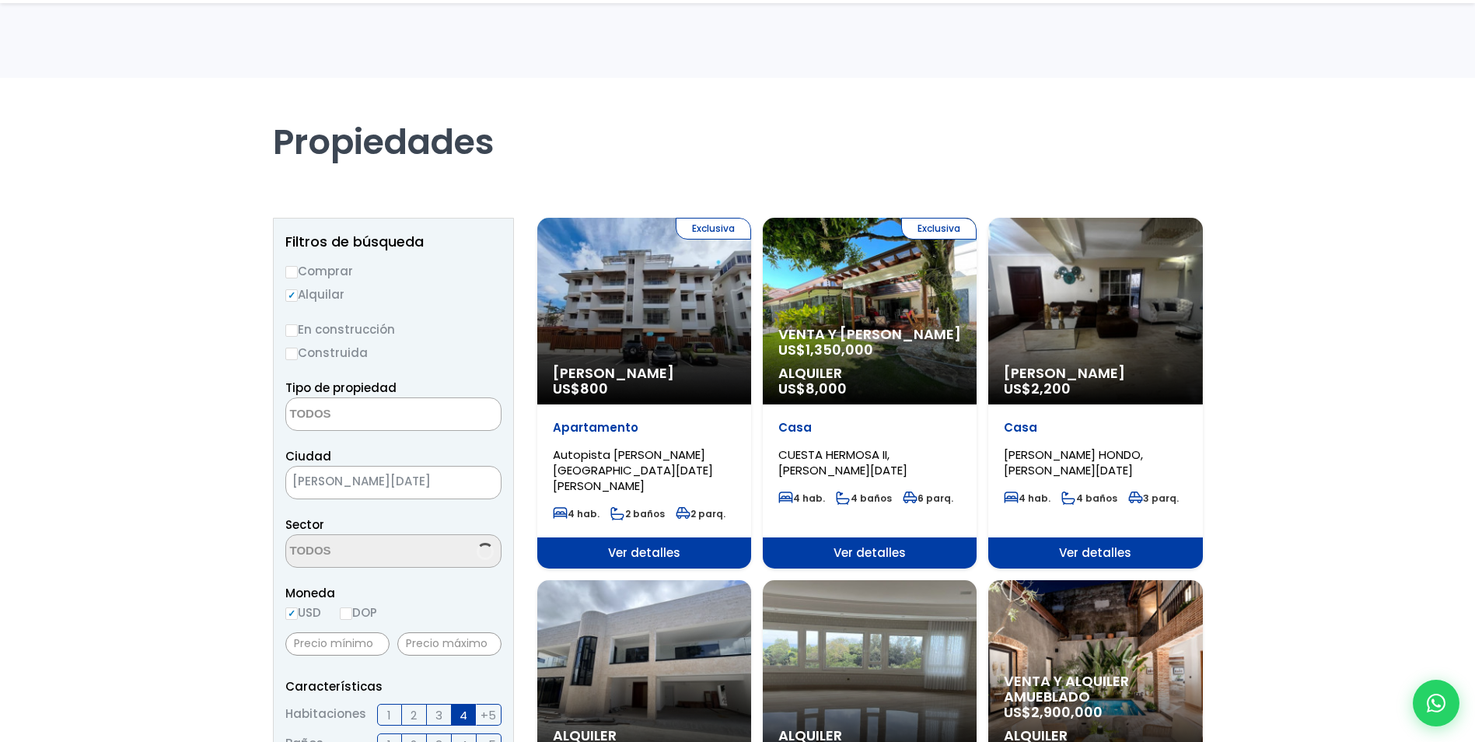
select select
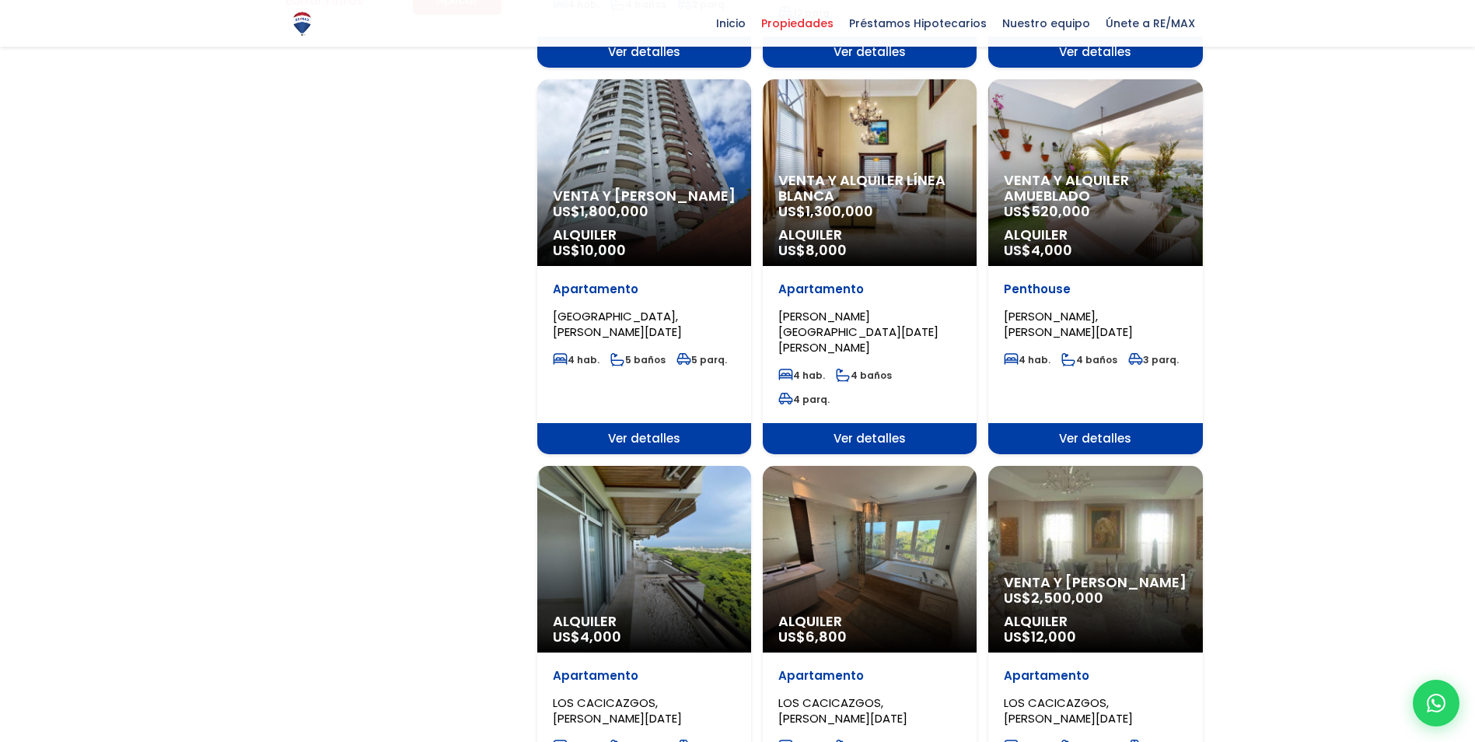
scroll to position [1244, 0]
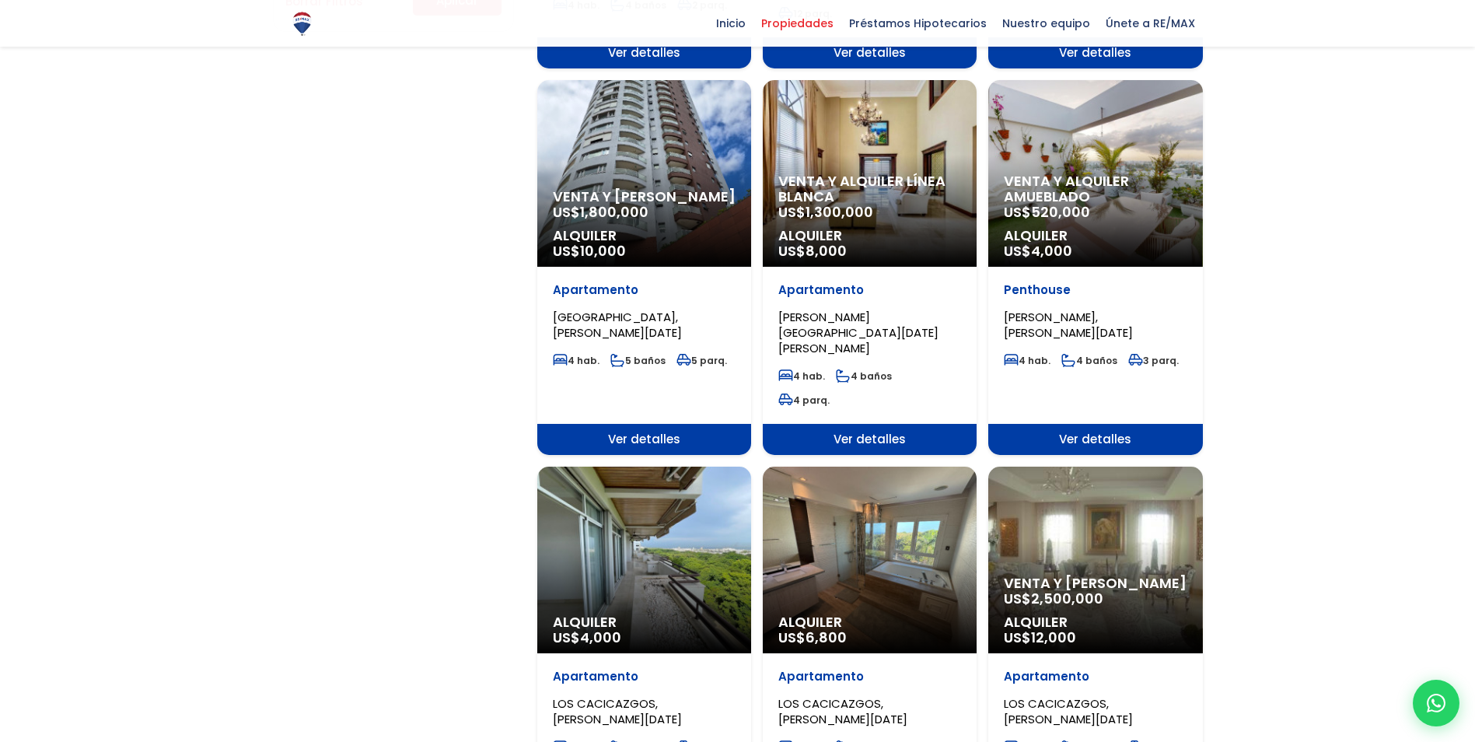
click at [623, 466] on div "Alquiler US$ 4,000" at bounding box center [644, 559] width 214 height 187
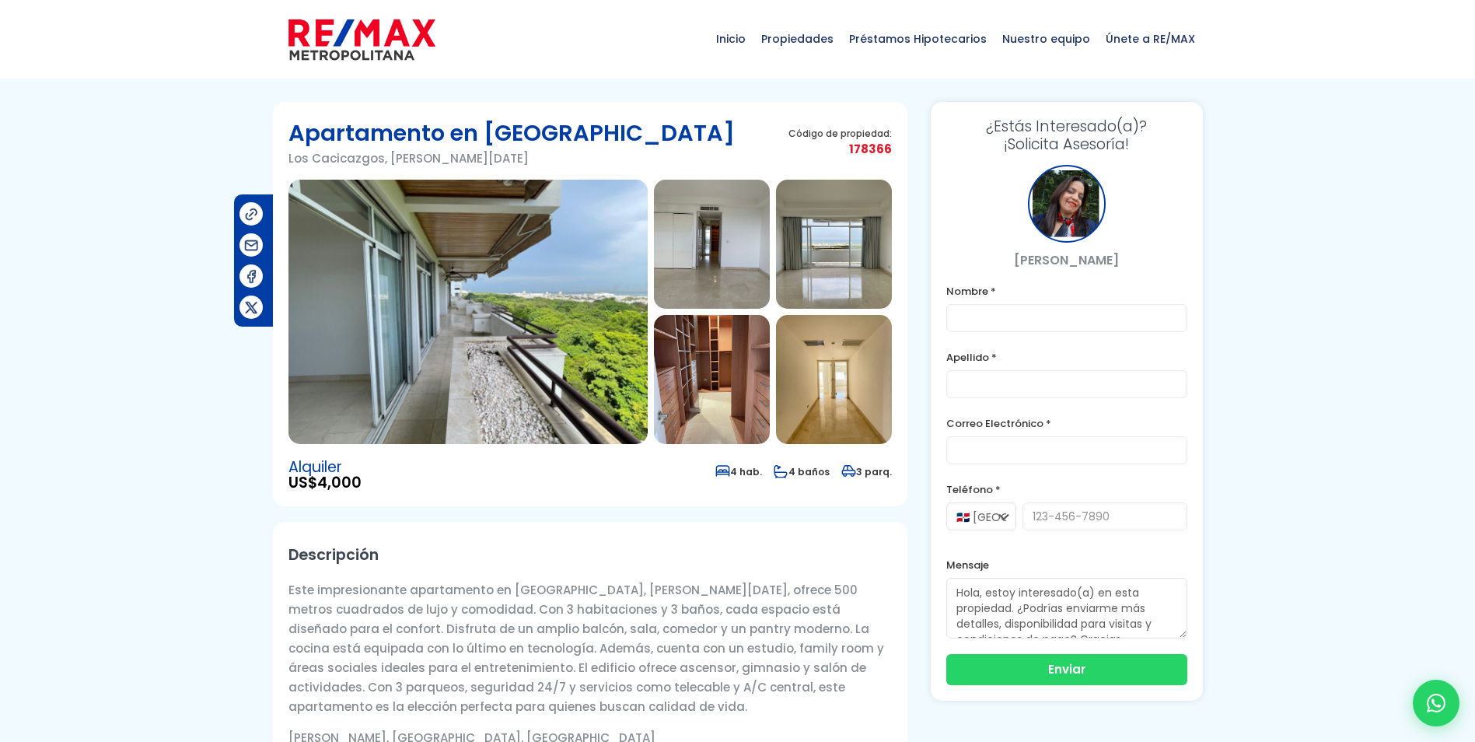
click at [549, 284] on img at bounding box center [467, 312] width 359 height 264
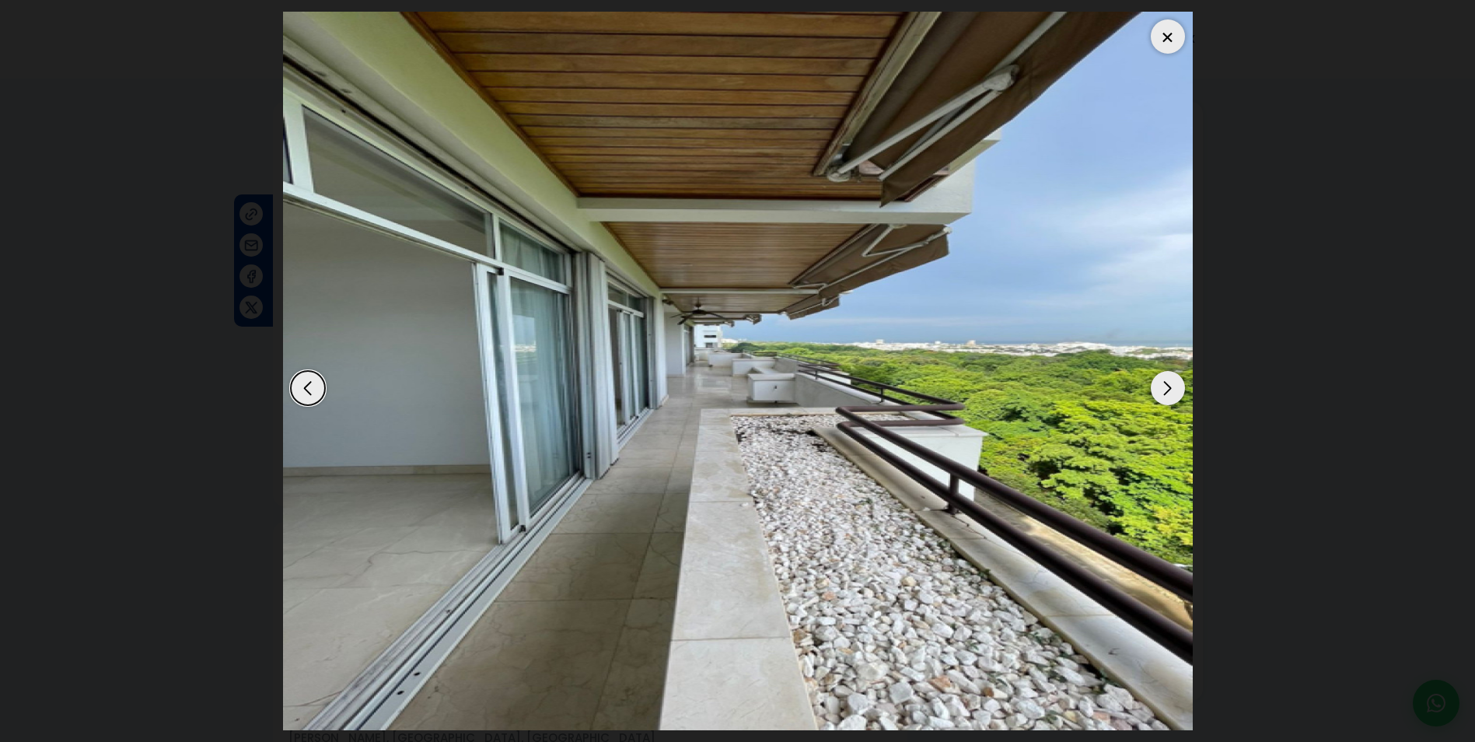
click at [1168, 389] on div "Next slide" at bounding box center [1168, 388] width 34 height 34
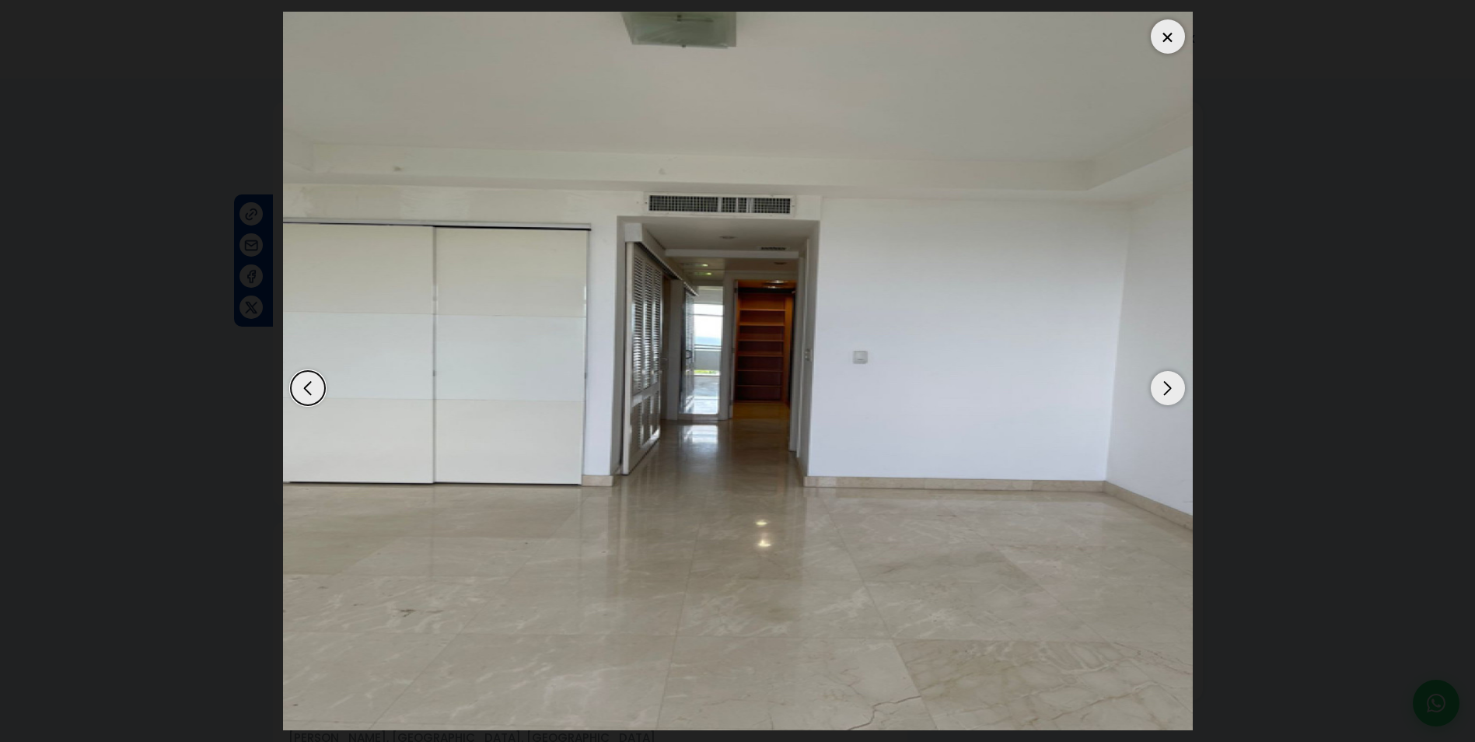
click at [1165, 387] on div "Next slide" at bounding box center [1168, 388] width 34 height 34
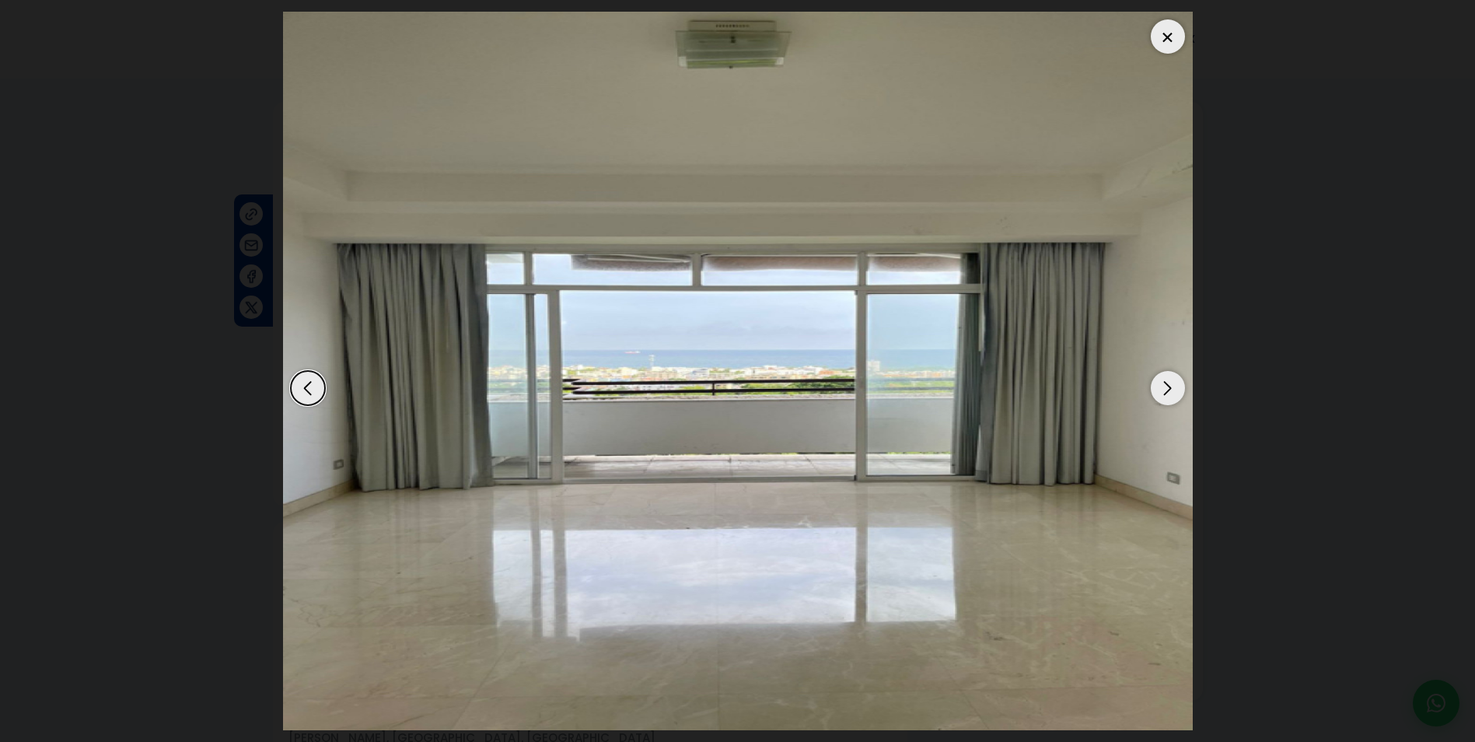
click at [1165, 387] on div "Next slide" at bounding box center [1168, 388] width 34 height 34
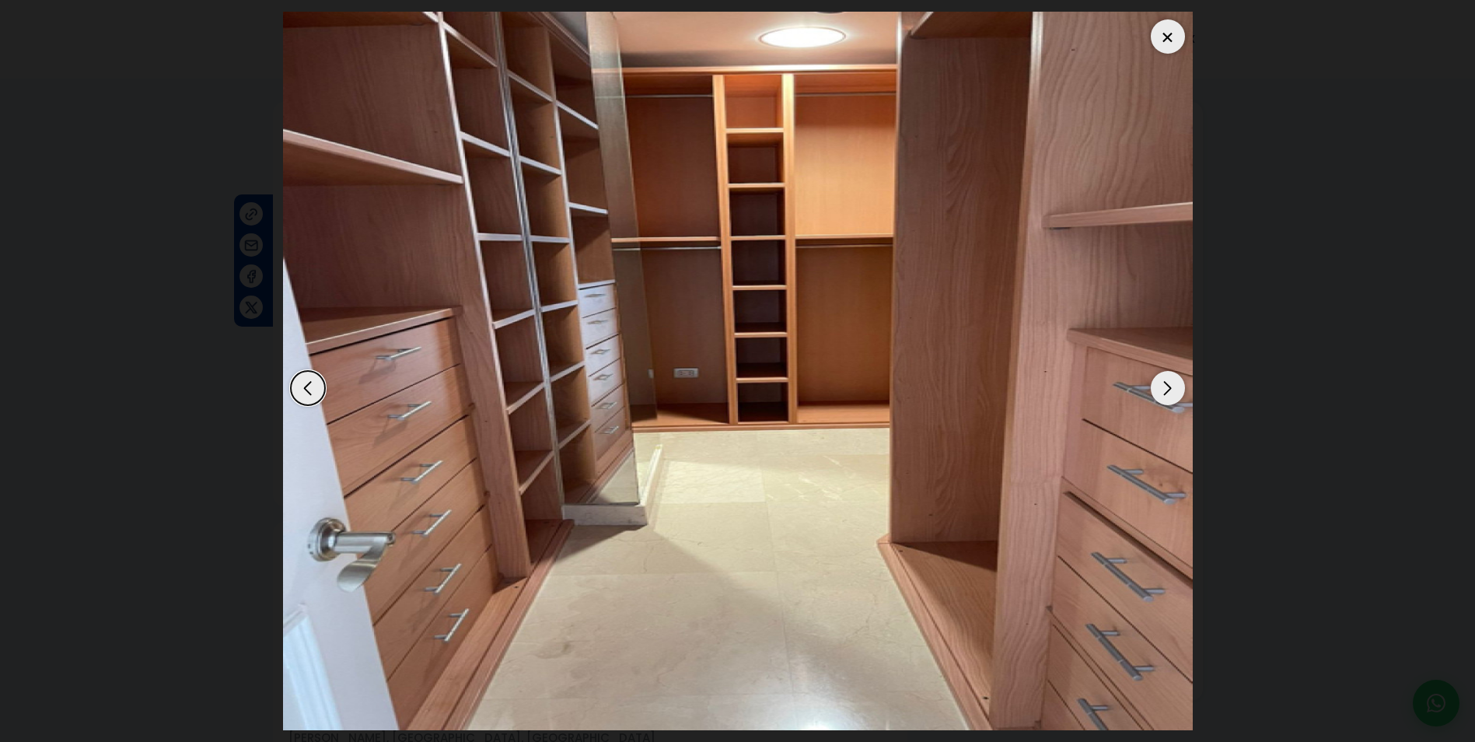
click at [1165, 387] on div "Next slide" at bounding box center [1168, 388] width 34 height 34
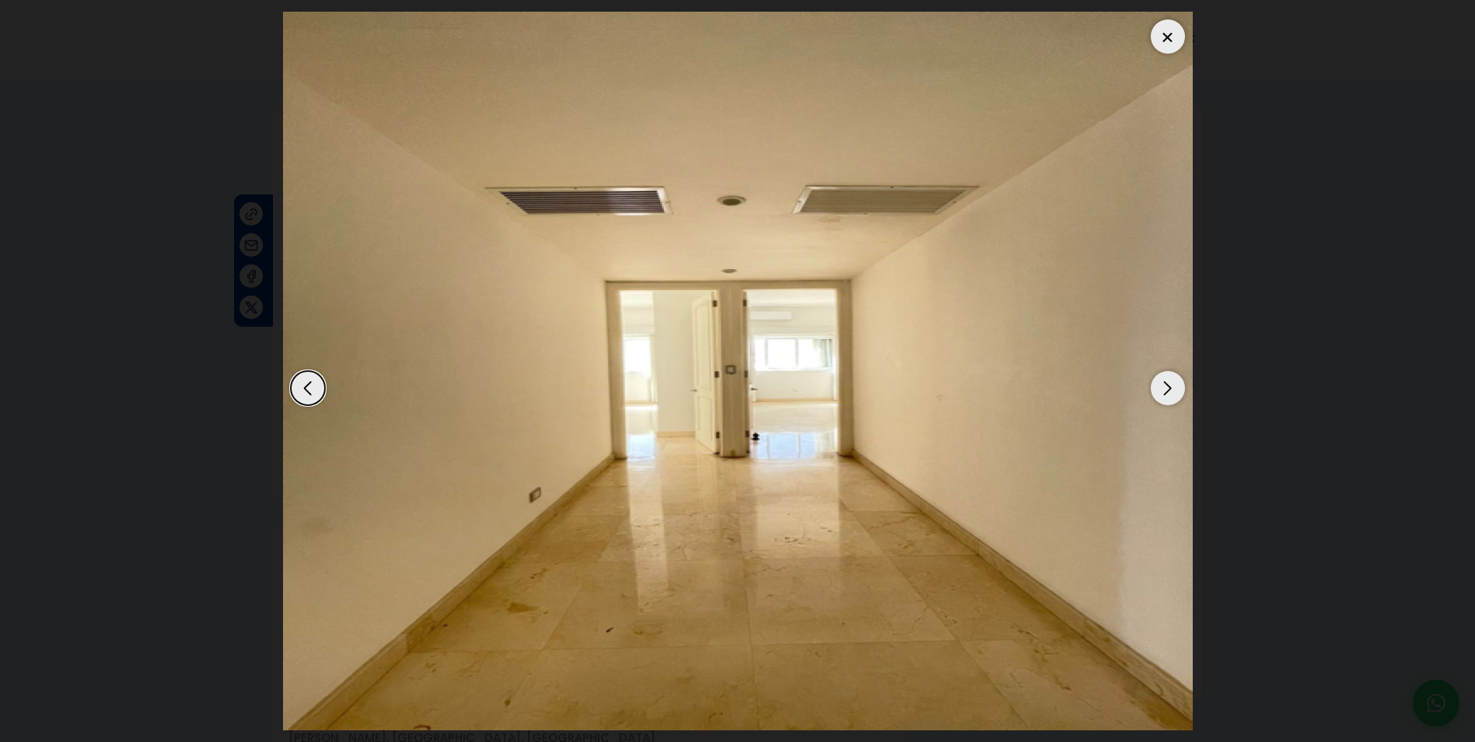
click at [1165, 387] on div "Next slide" at bounding box center [1168, 388] width 34 height 34
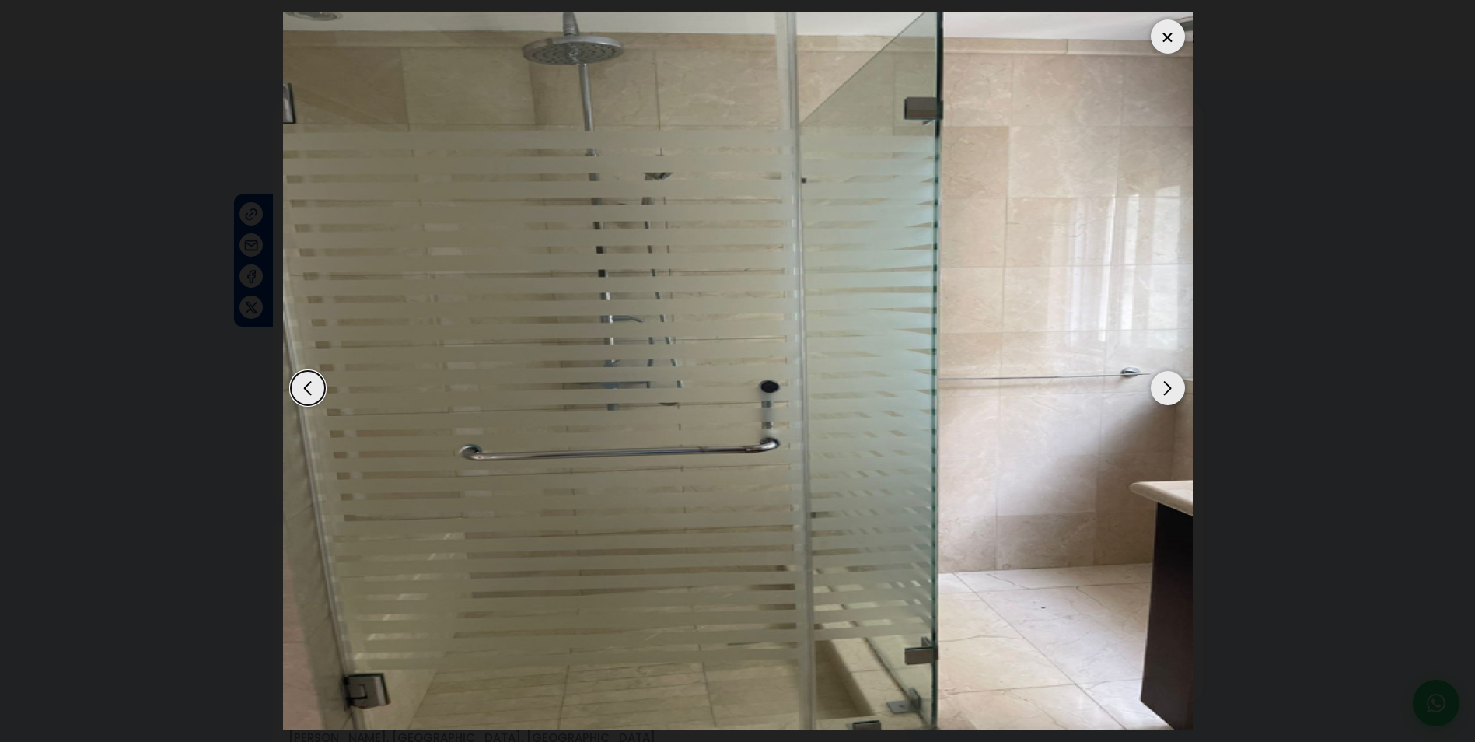
click at [1165, 387] on div "Next slide" at bounding box center [1168, 388] width 34 height 34
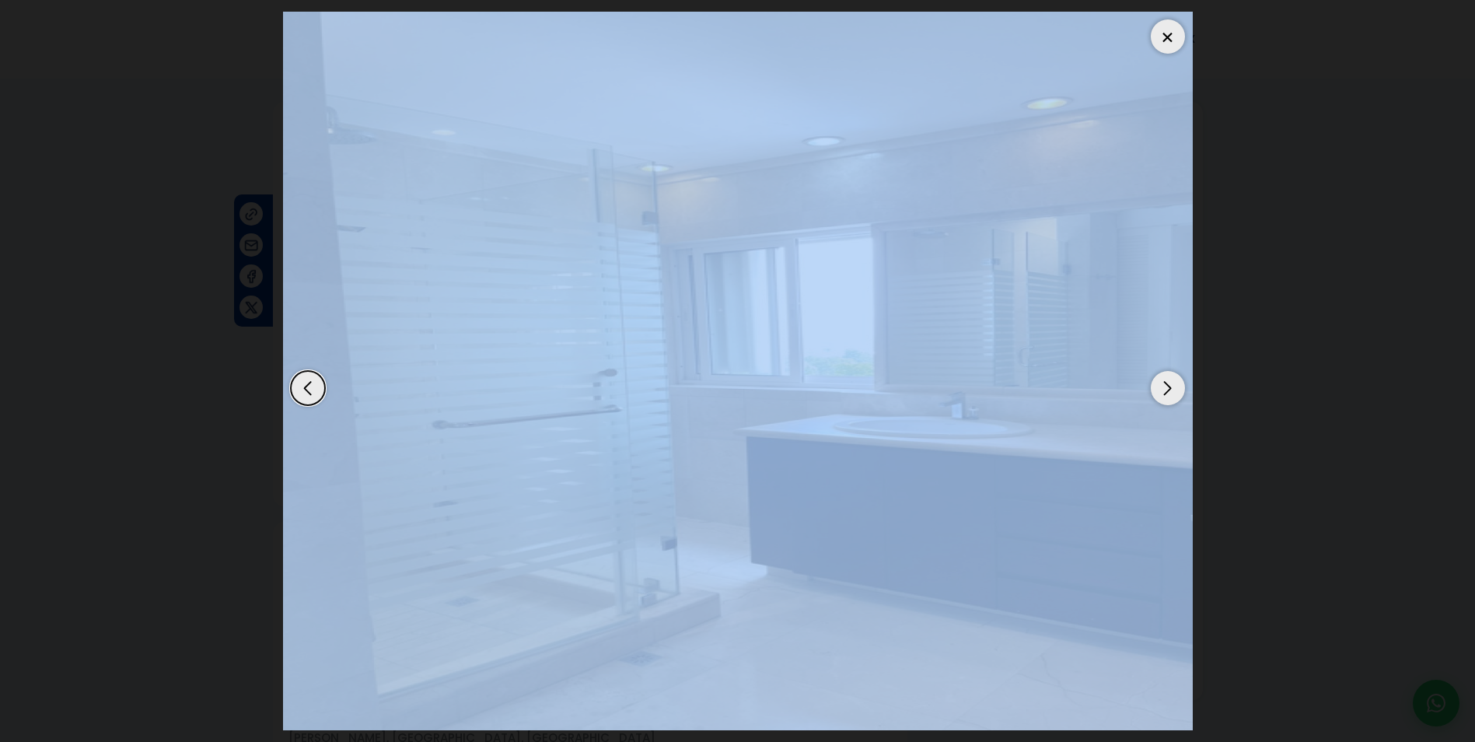
click at [1165, 387] on div "Next slide" at bounding box center [1168, 388] width 34 height 34
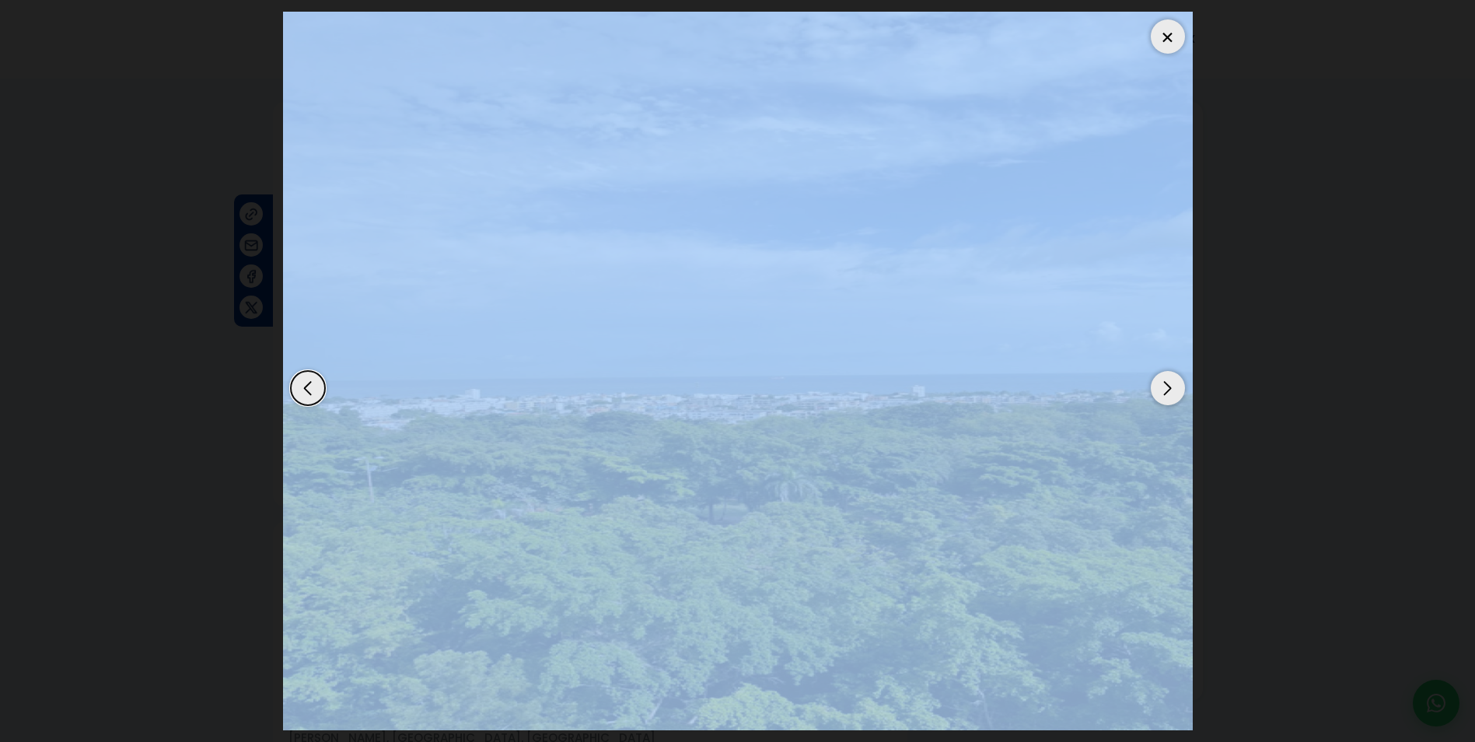
click at [928, 337] on img "8 / 15" at bounding box center [738, 371] width 910 height 718
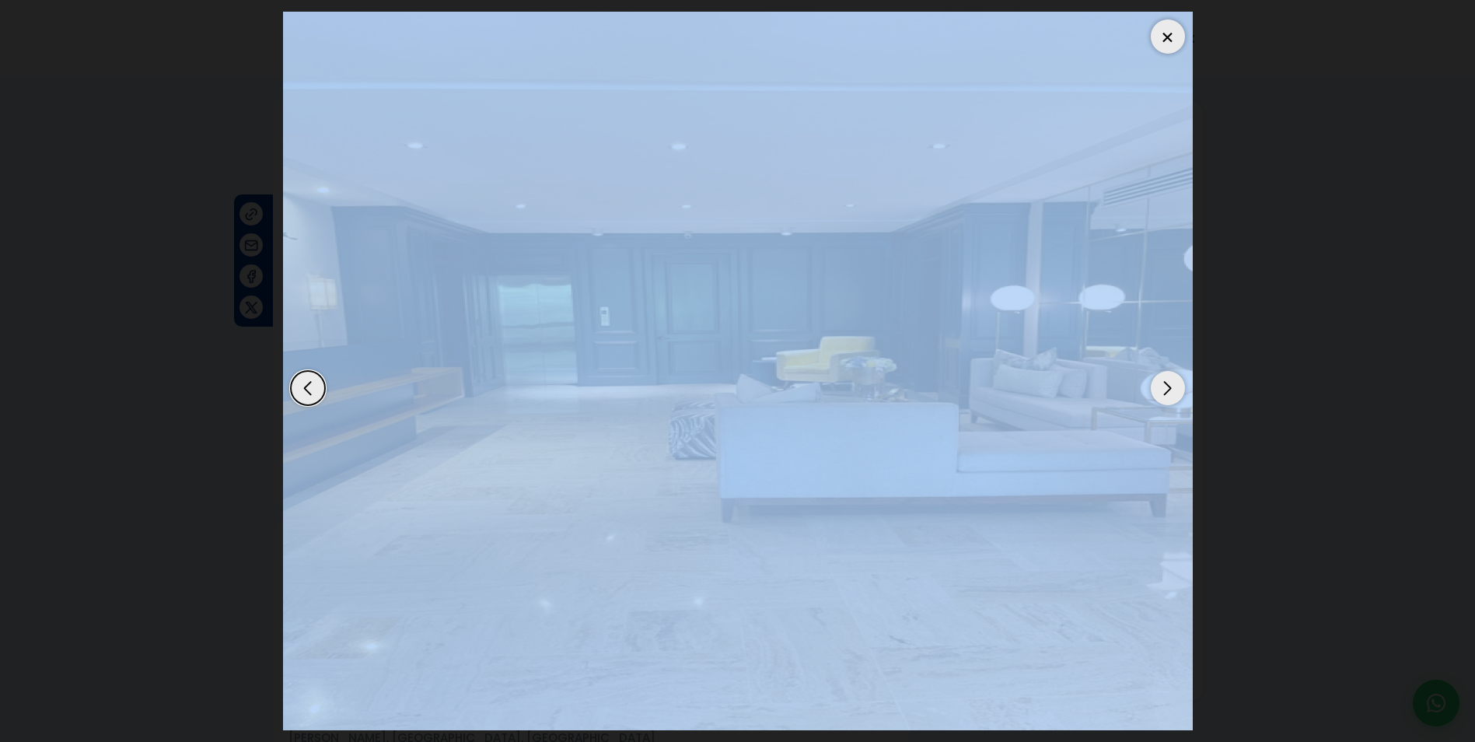
click at [1165, 32] on div at bounding box center [1168, 36] width 34 height 34
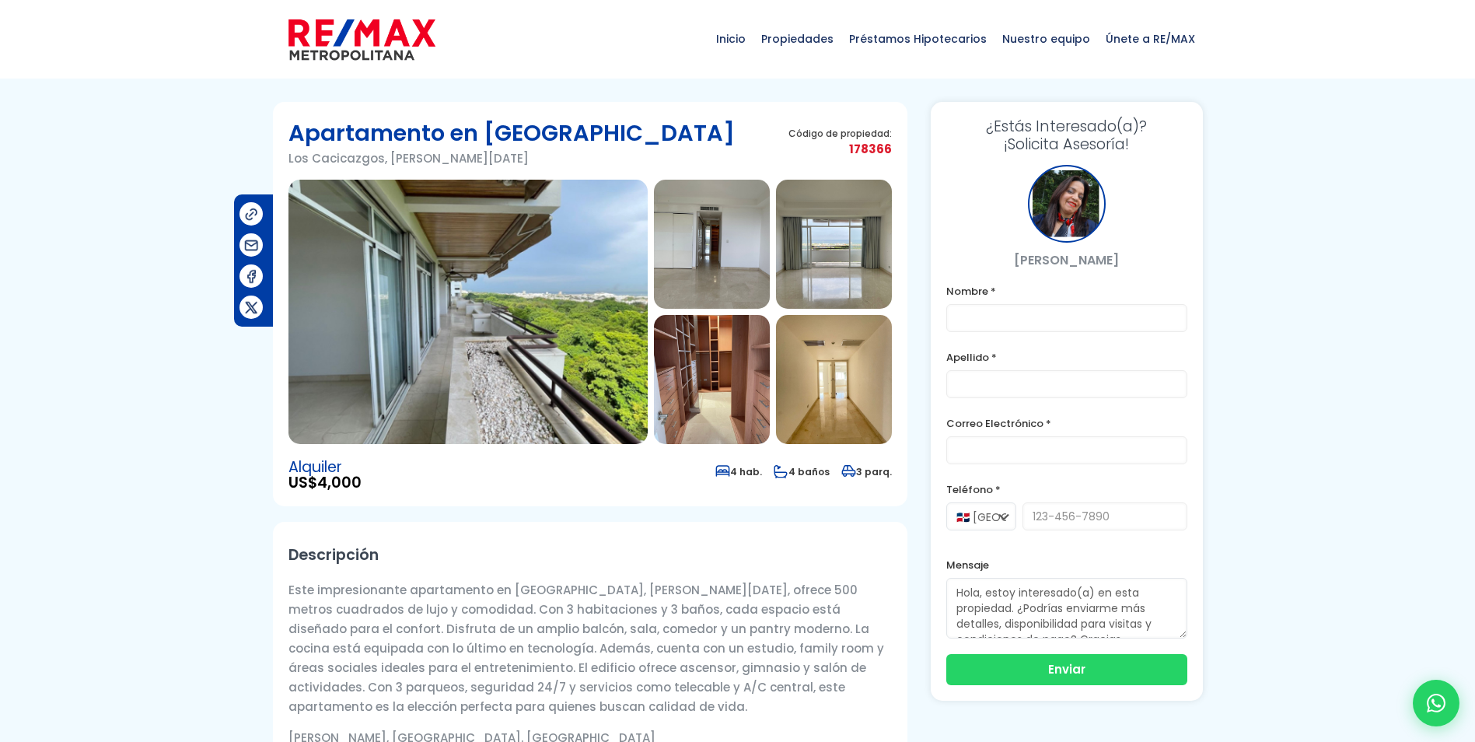
click at [405, 293] on img at bounding box center [467, 312] width 359 height 264
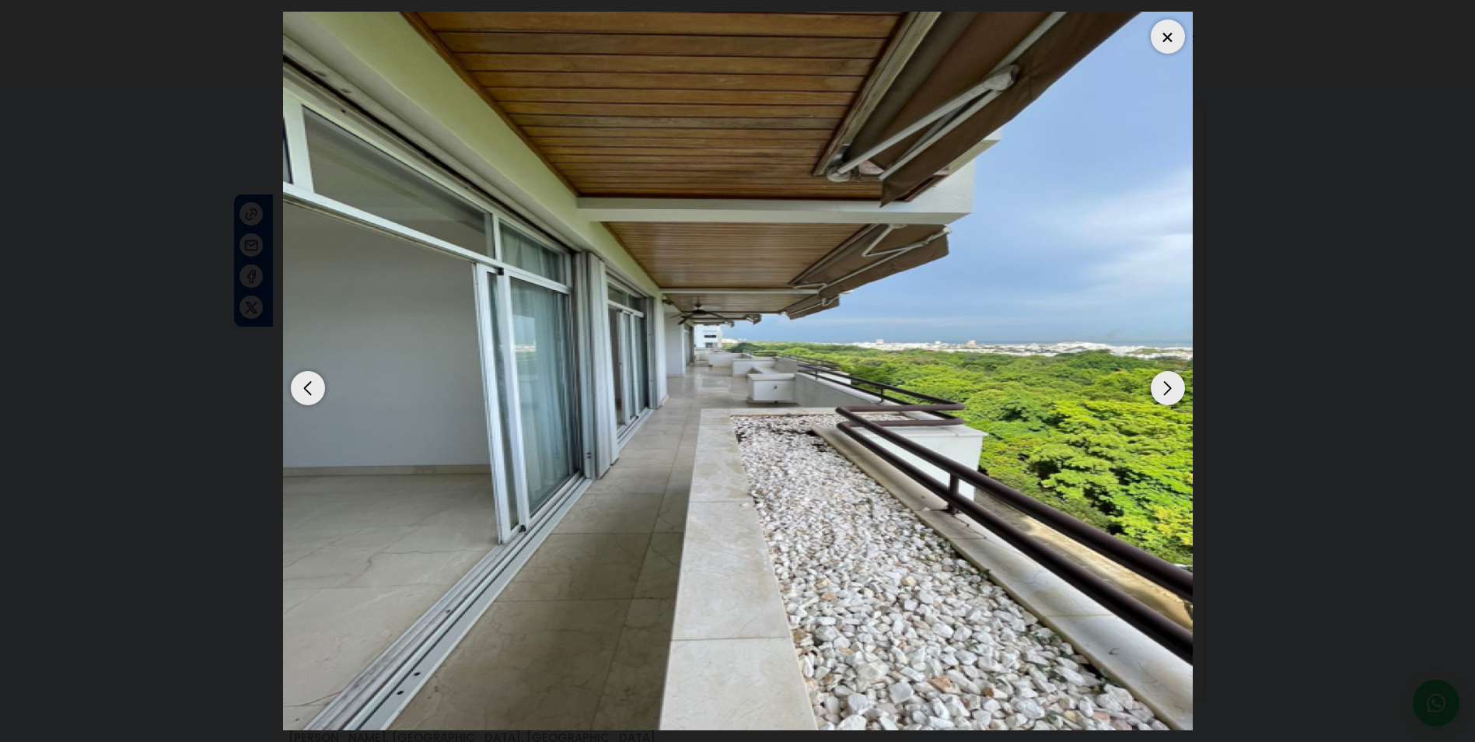
click at [1204, 367] on dialog at bounding box center [737, 371] width 933 height 742
click at [1161, 389] on div "Next slide" at bounding box center [1168, 388] width 34 height 34
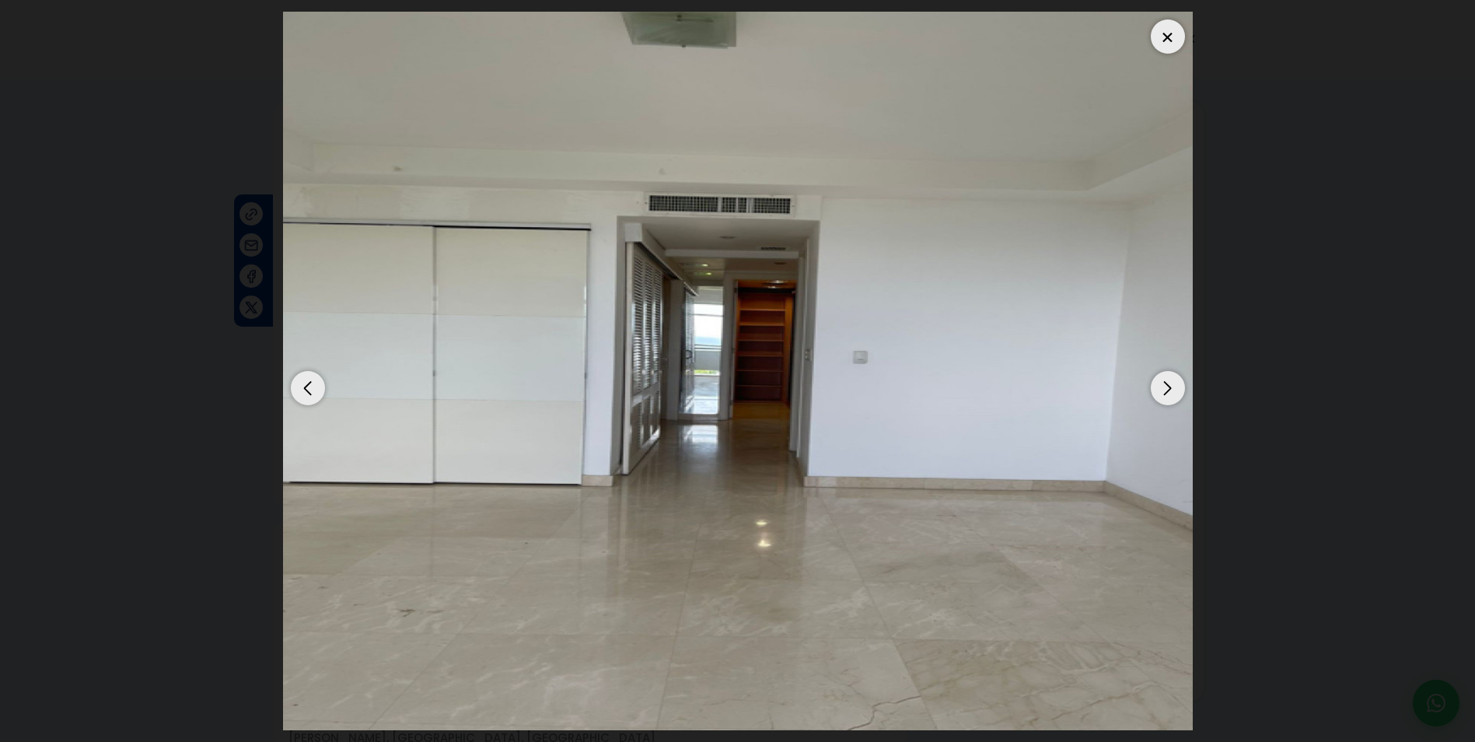
click at [1168, 384] on div "Next slide" at bounding box center [1168, 388] width 34 height 34
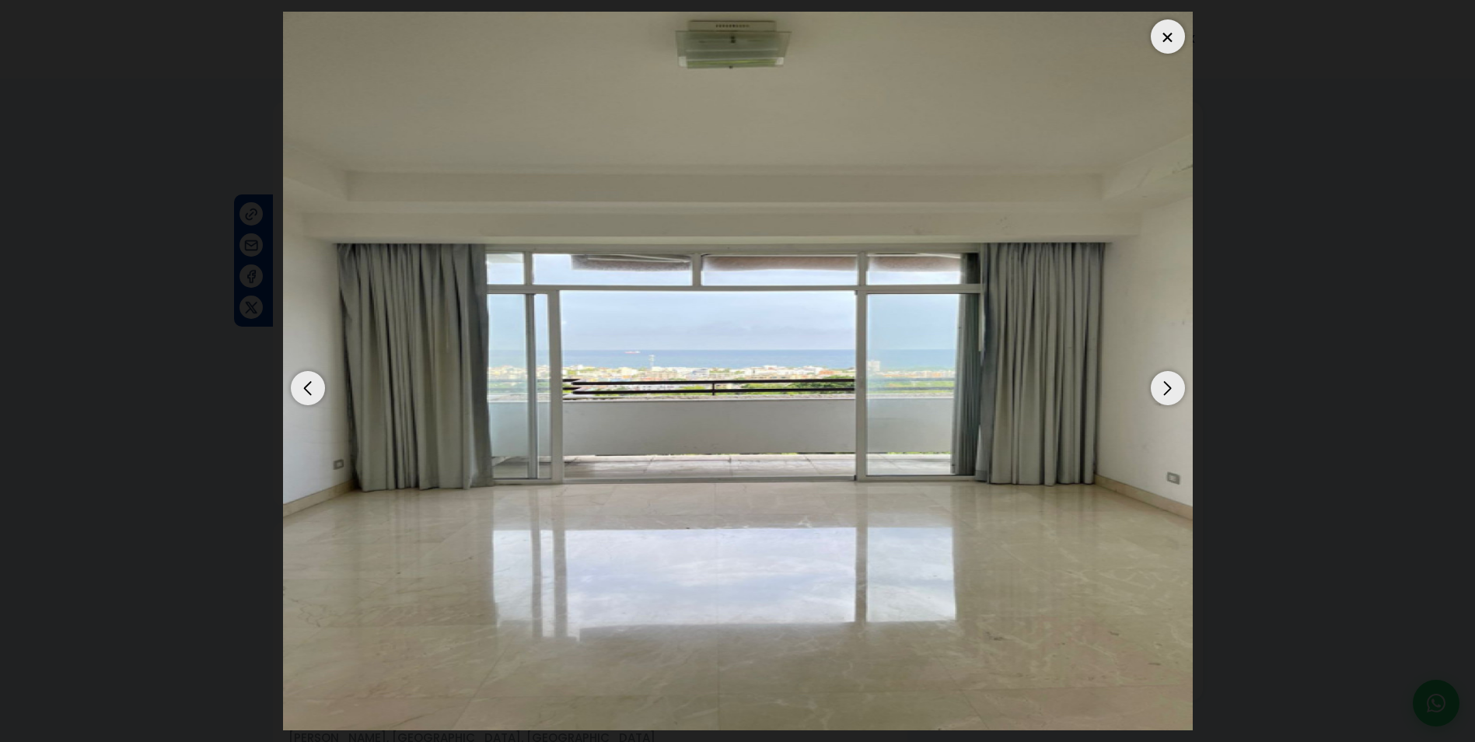
click at [1168, 384] on div "Next slide" at bounding box center [1168, 388] width 34 height 34
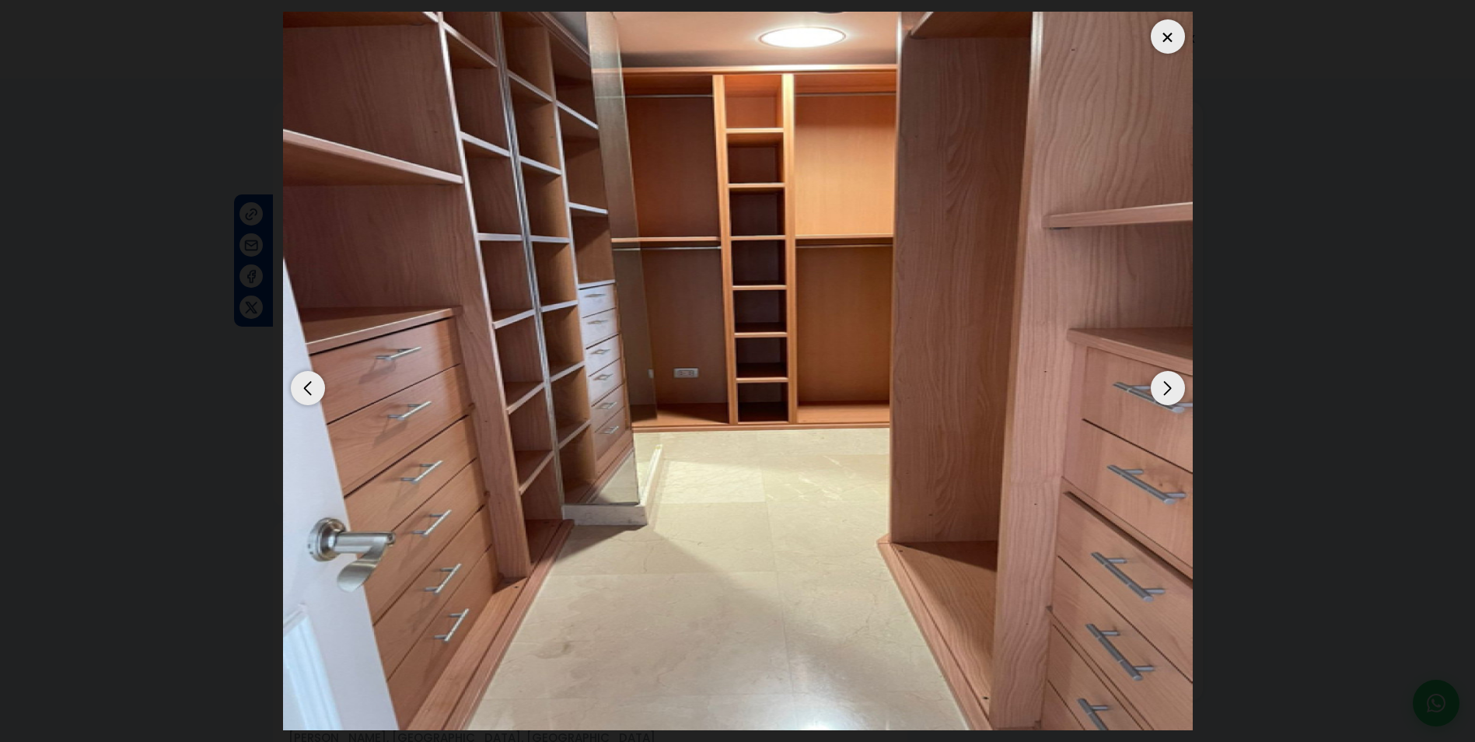
click at [1168, 384] on div "Next slide" at bounding box center [1168, 388] width 34 height 34
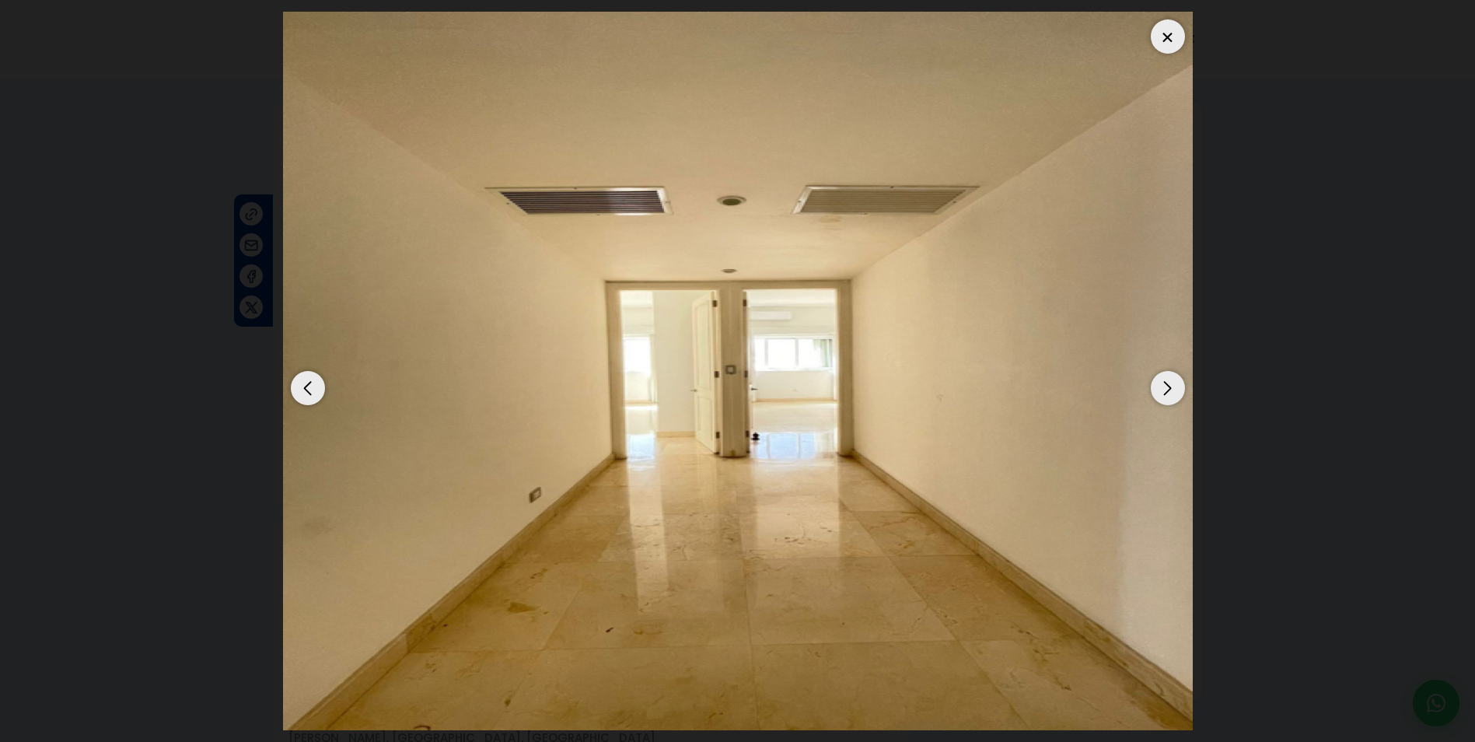
click at [1168, 384] on div "Next slide" at bounding box center [1168, 388] width 34 height 34
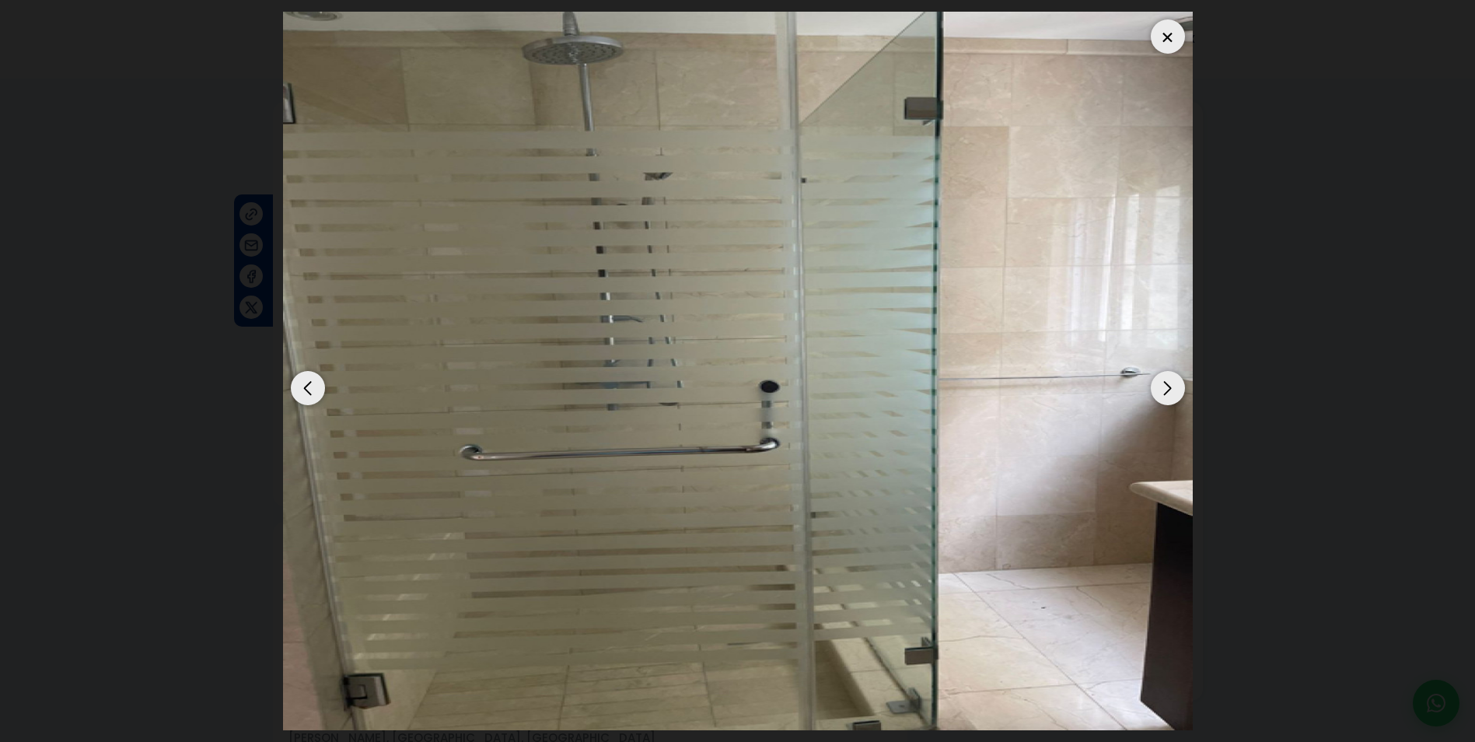
click at [1168, 384] on div "Next slide" at bounding box center [1168, 388] width 34 height 34
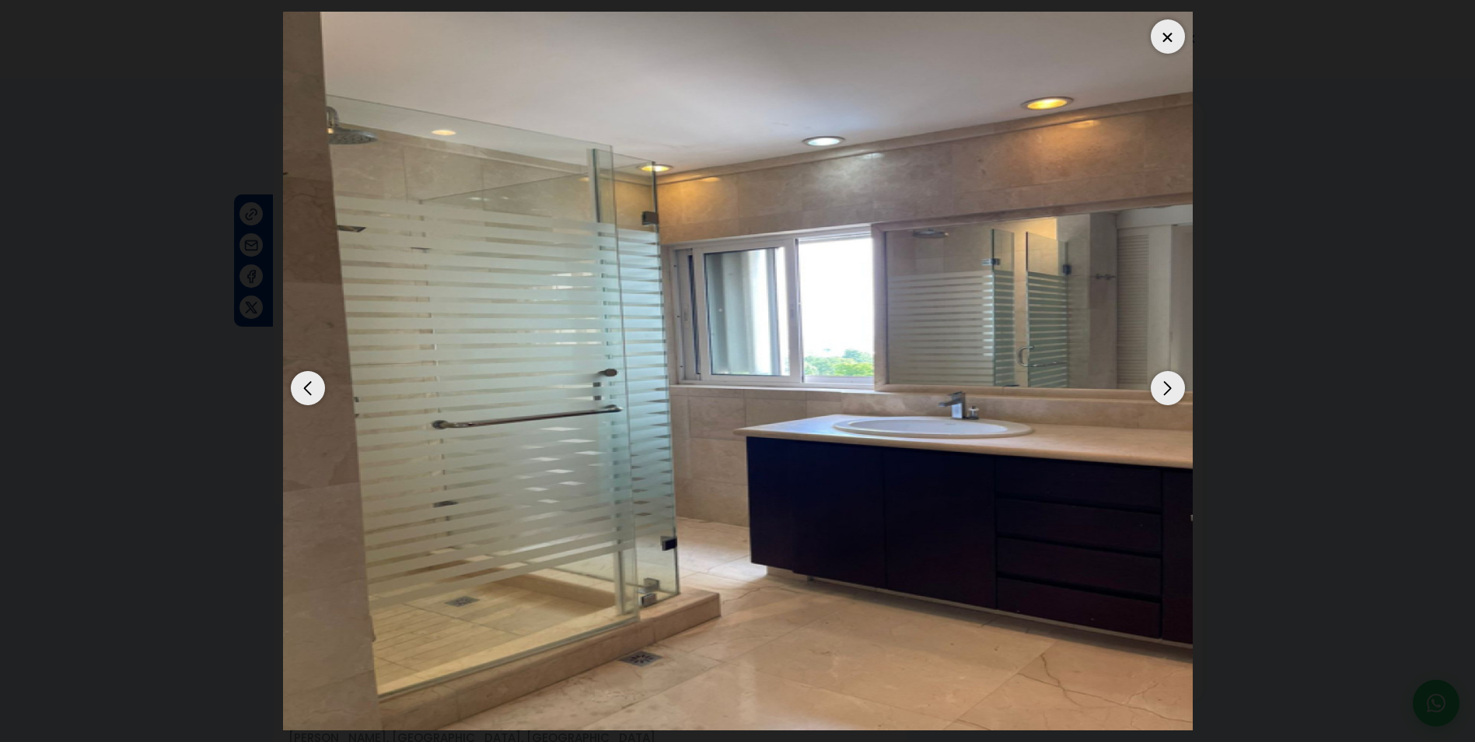
click at [1168, 384] on div "Next slide" at bounding box center [1168, 388] width 34 height 34
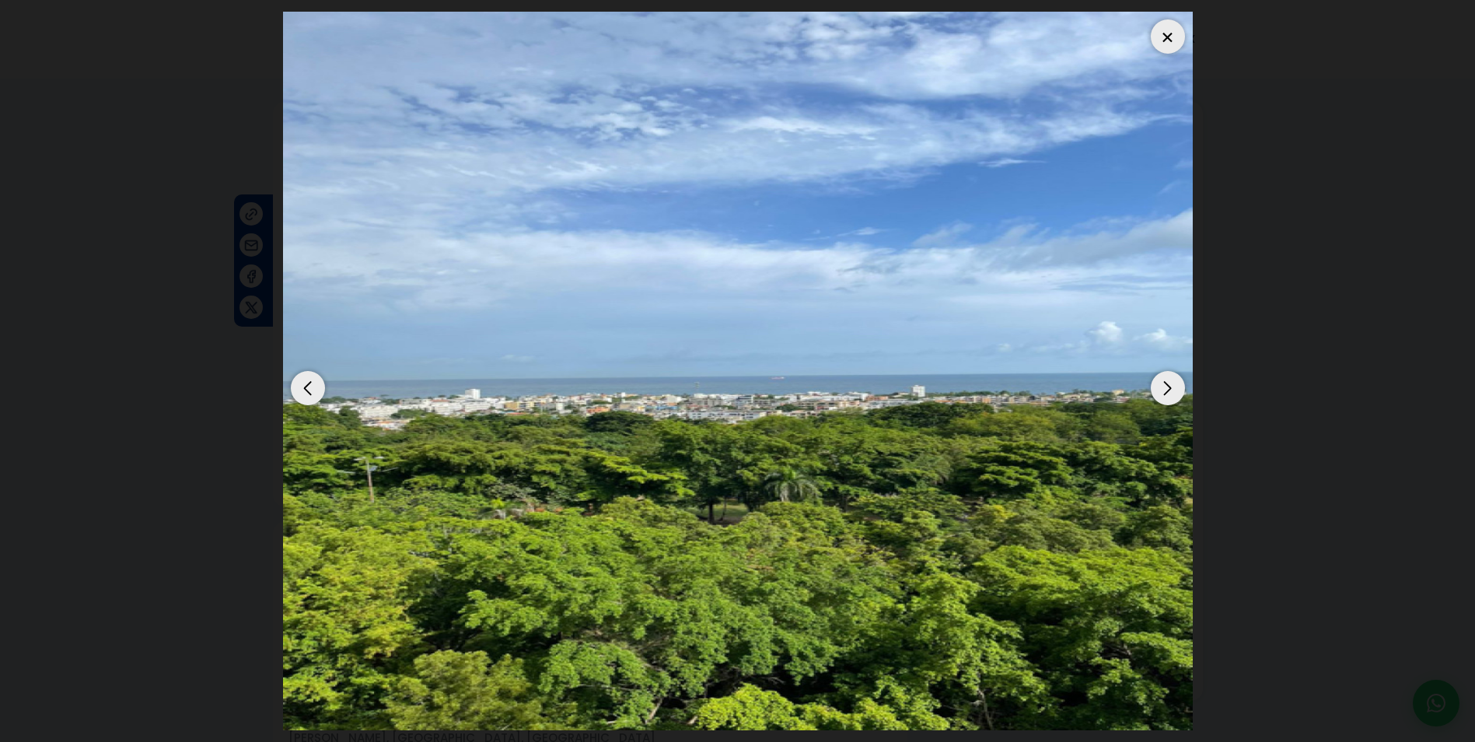
click at [1168, 384] on div "Next slide" at bounding box center [1168, 388] width 34 height 34
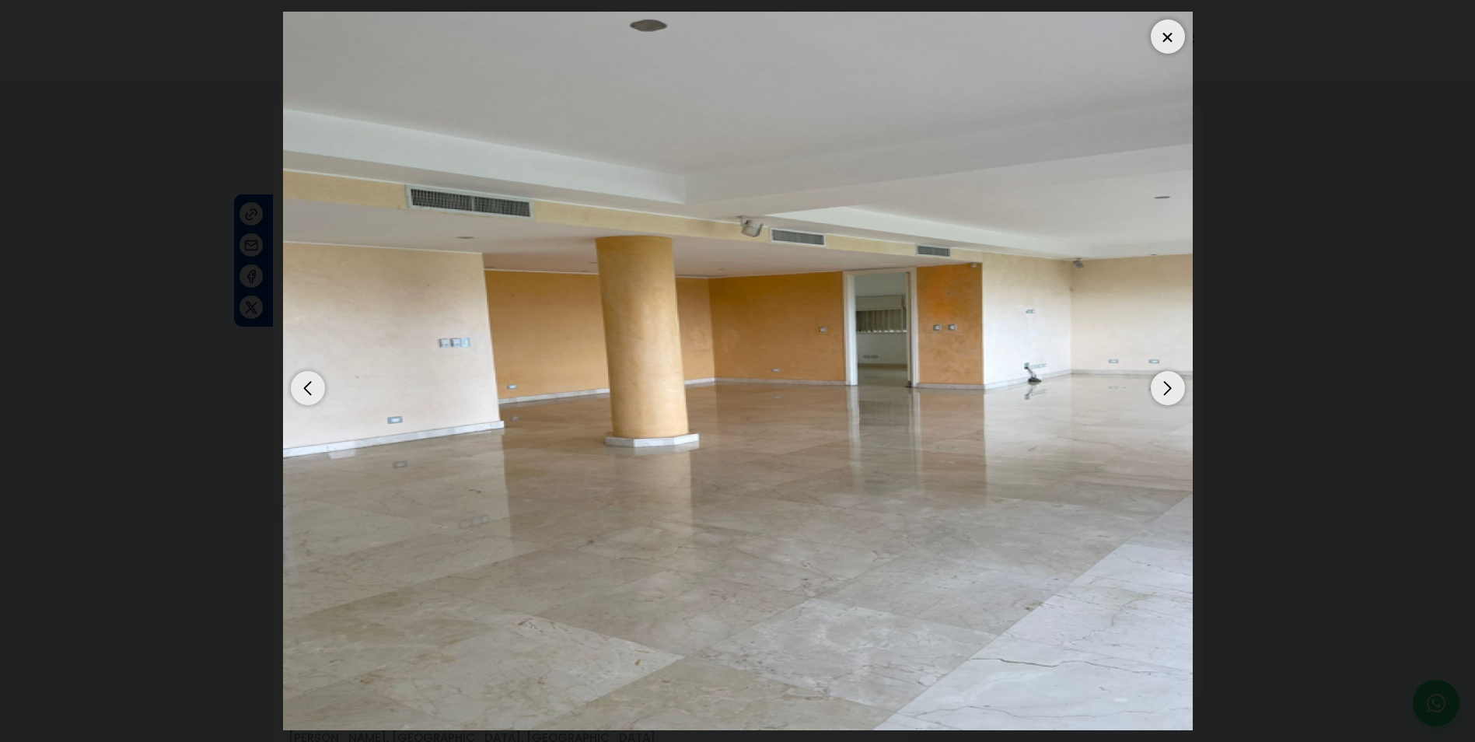
click at [1168, 384] on div "Next slide" at bounding box center [1168, 388] width 34 height 34
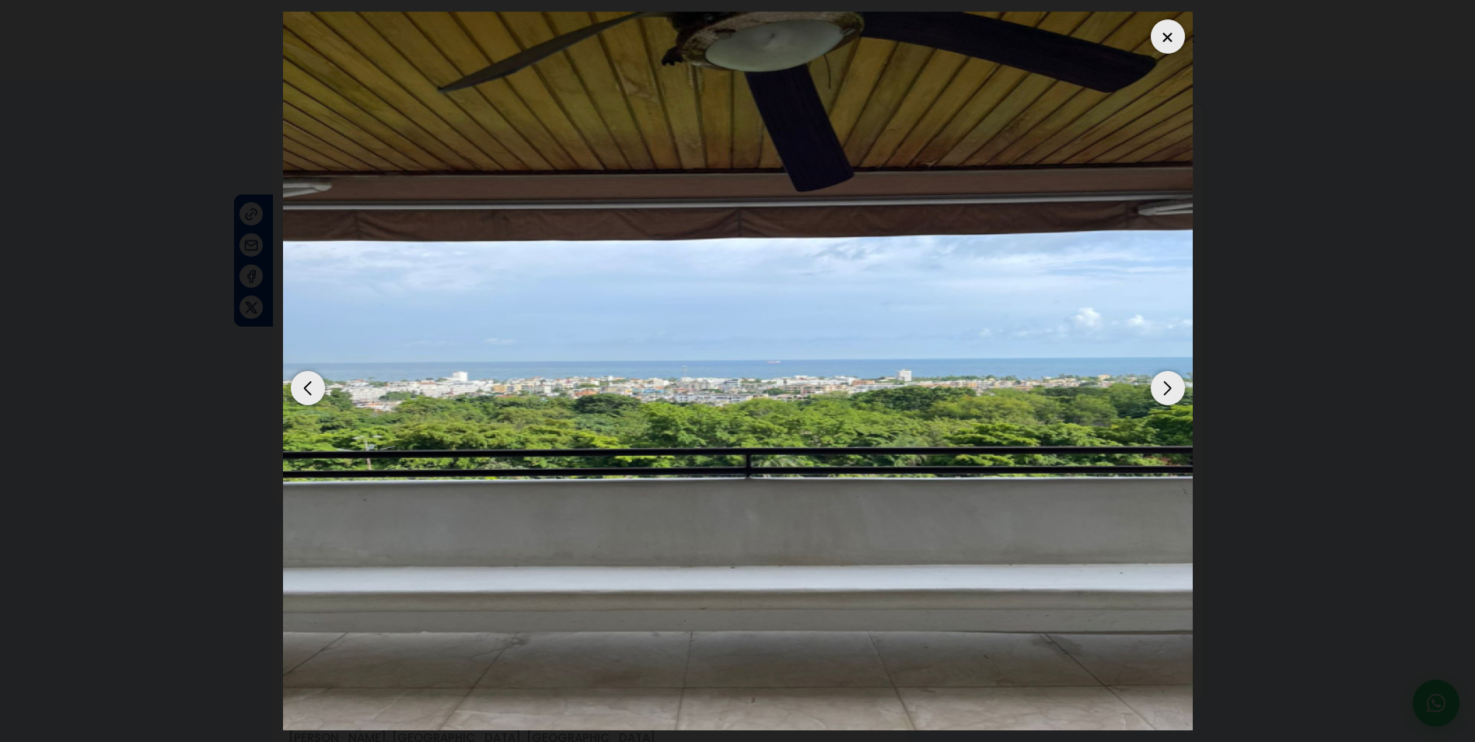
click at [1168, 384] on div "Next slide" at bounding box center [1168, 388] width 34 height 34
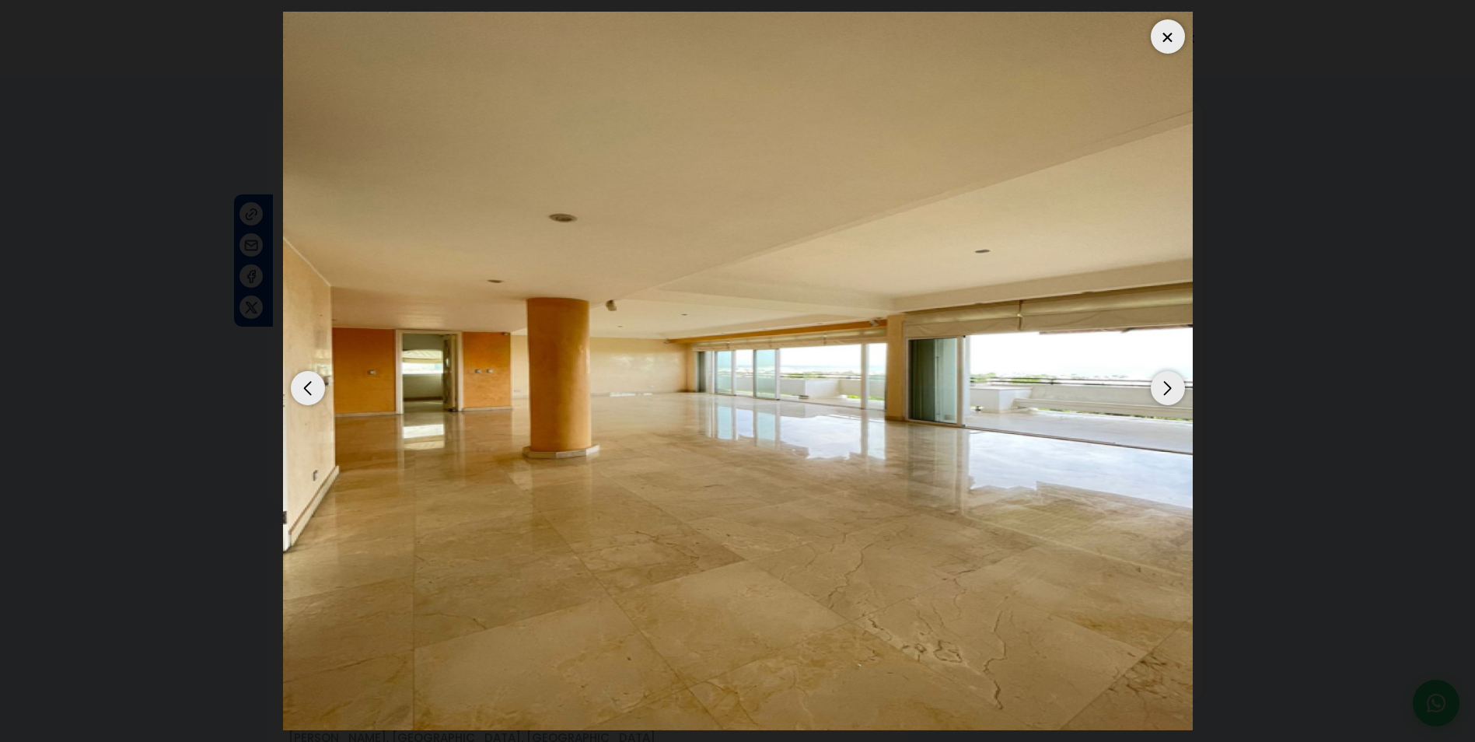
click at [1168, 384] on div "Next slide" at bounding box center [1168, 388] width 34 height 34
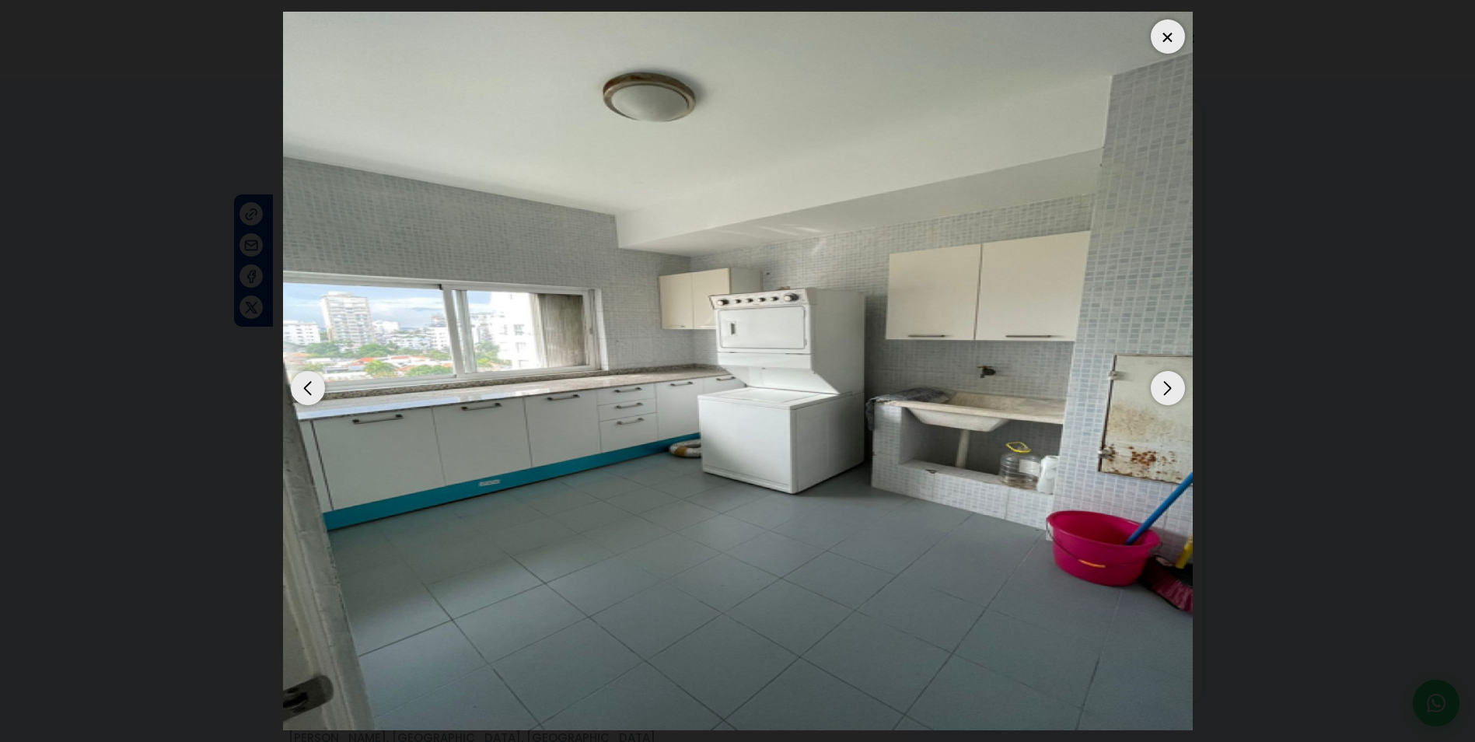
click at [1168, 384] on div "Next slide" at bounding box center [1168, 388] width 34 height 34
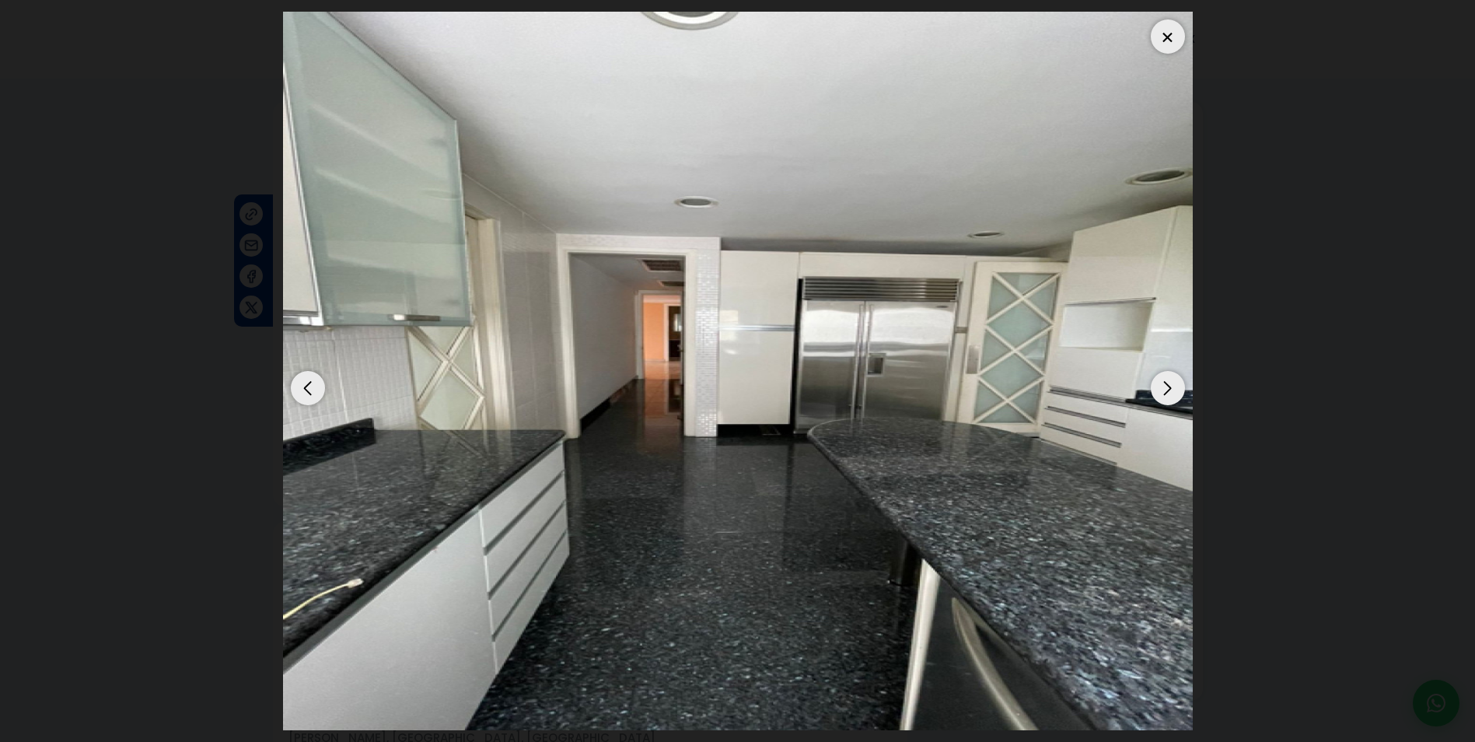
click at [1168, 384] on div "Next slide" at bounding box center [1168, 388] width 34 height 34
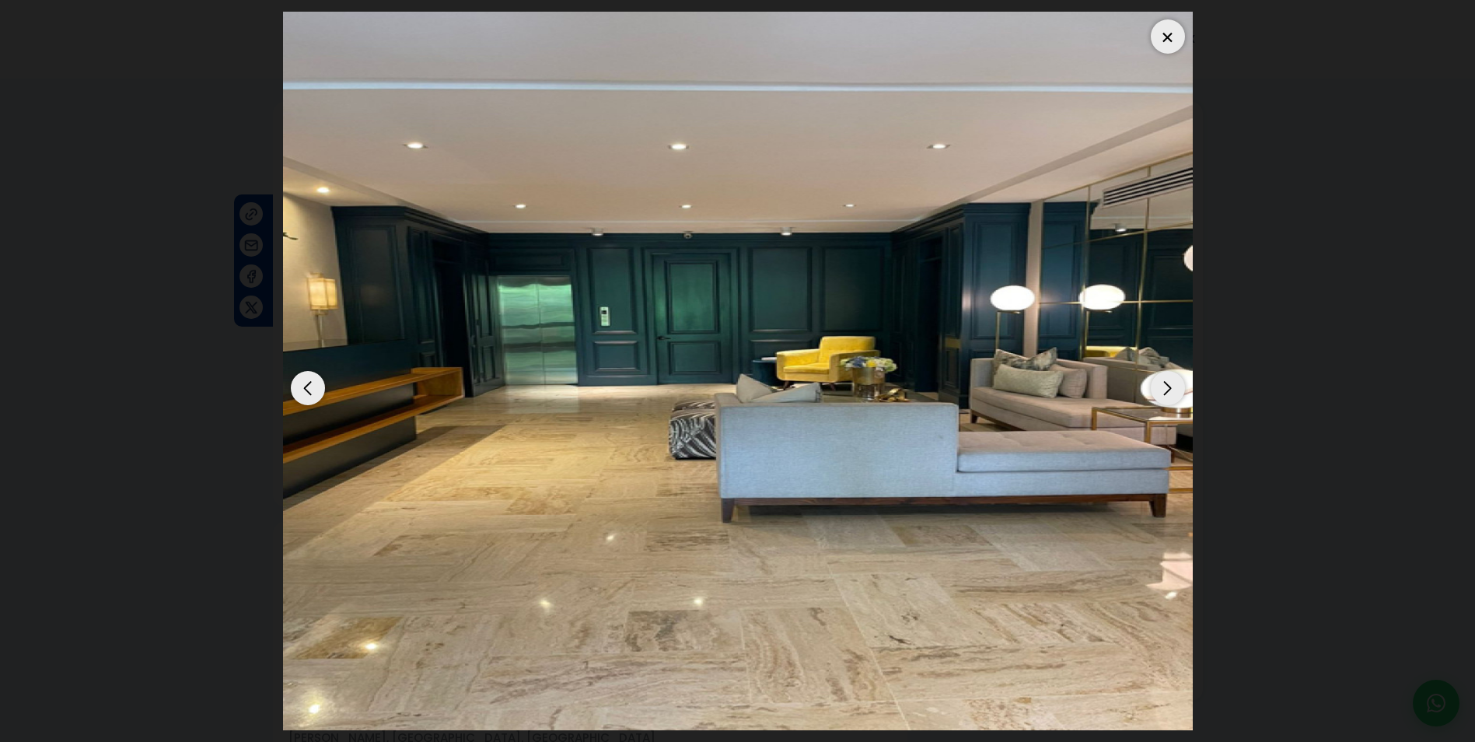
click at [1168, 384] on div "Next slide" at bounding box center [1168, 388] width 34 height 34
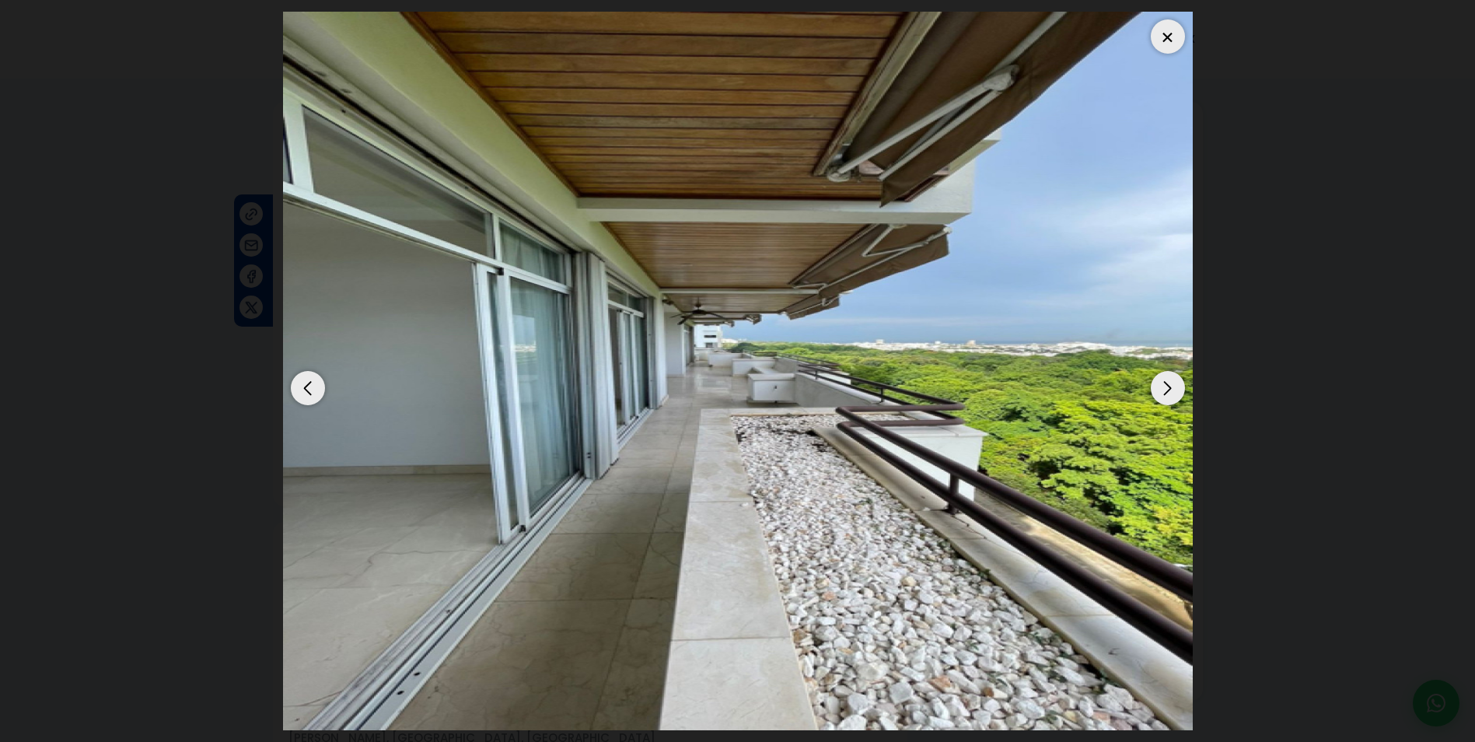
click at [1163, 394] on div "Next slide" at bounding box center [1168, 388] width 34 height 34
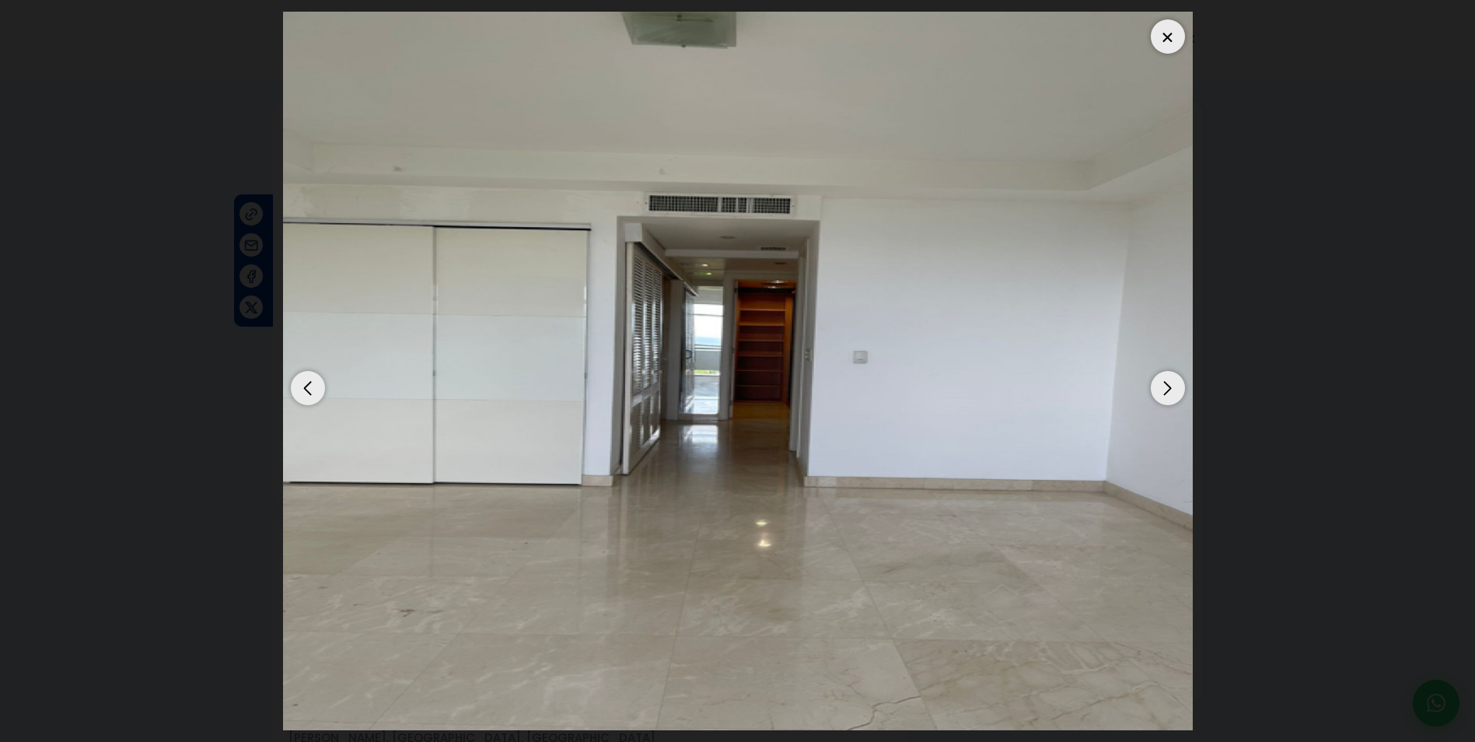
click at [1166, 38] on div at bounding box center [1168, 36] width 34 height 34
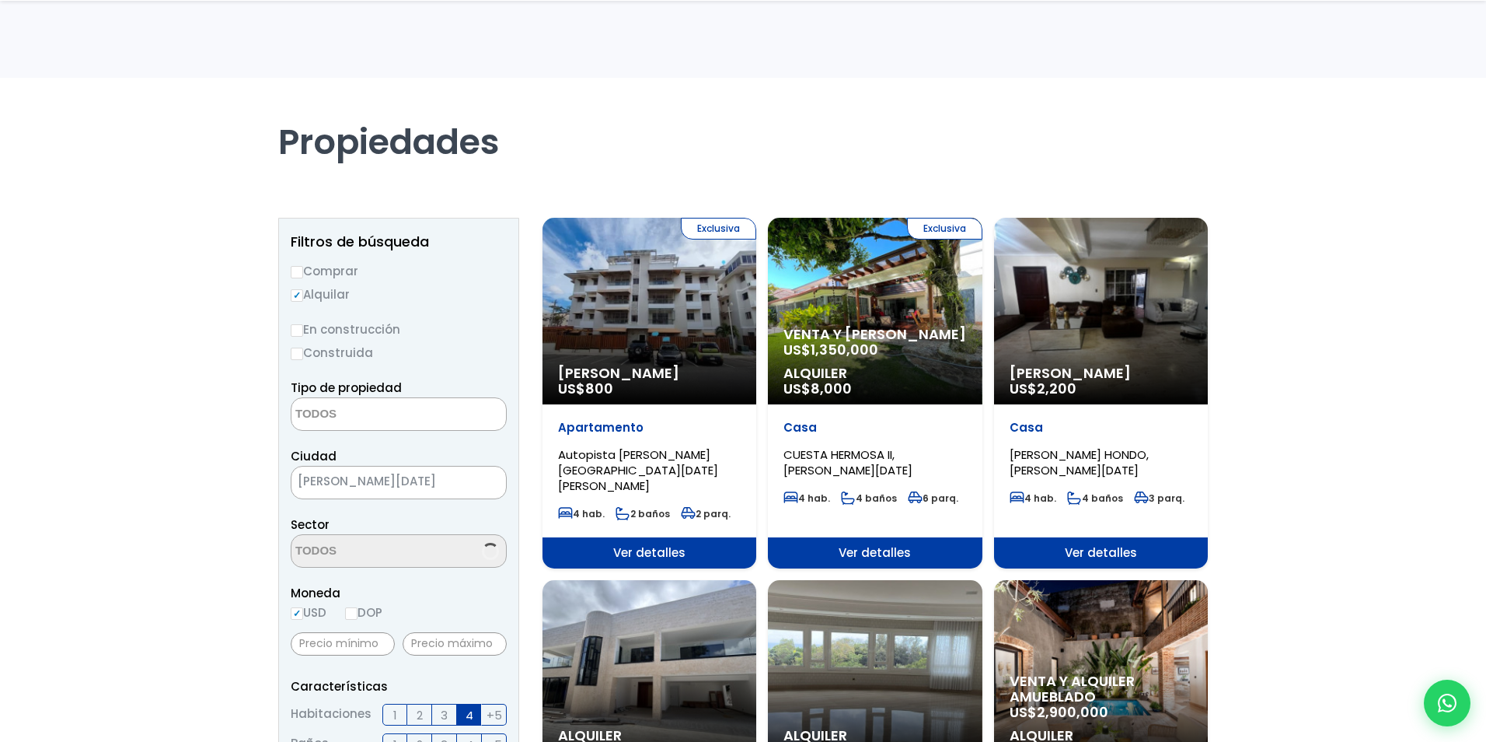
select select
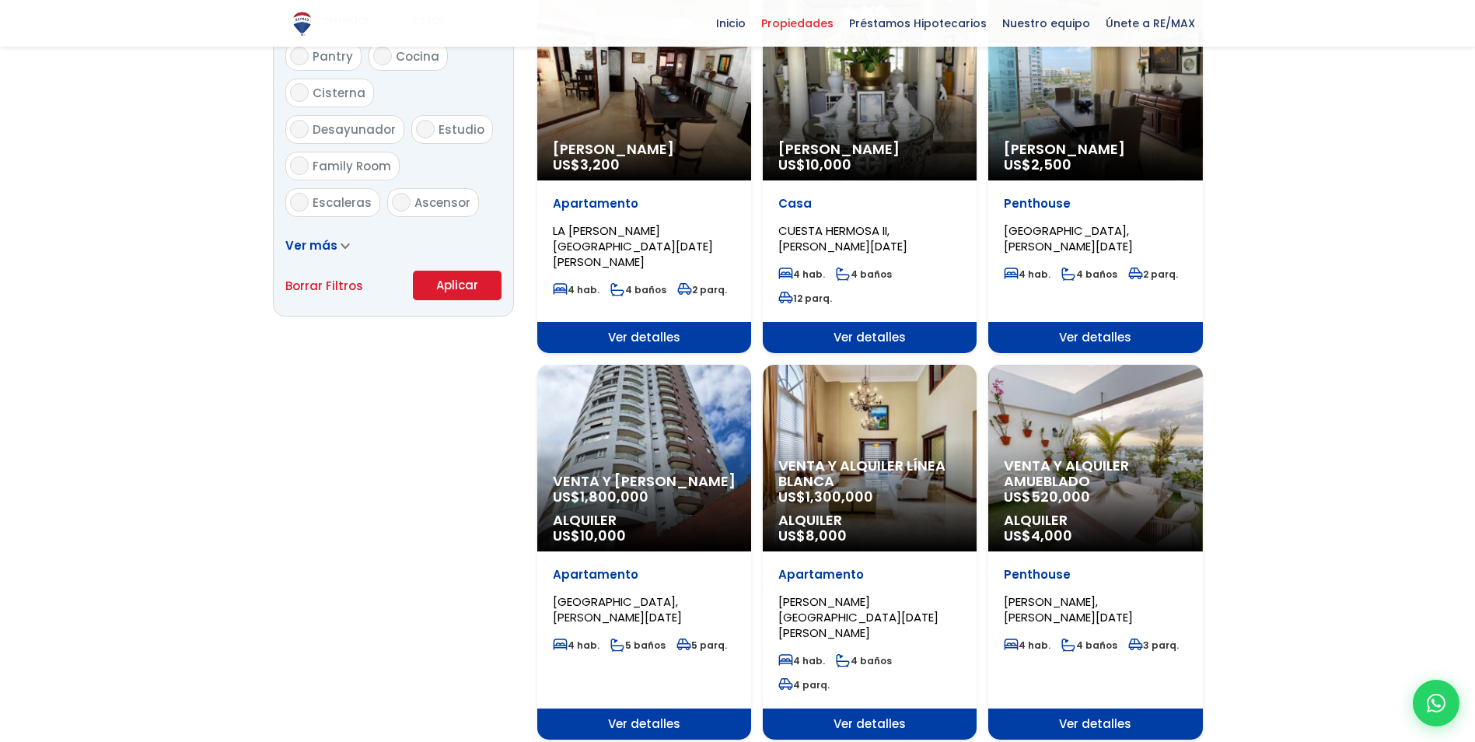
scroll to position [933, 0]
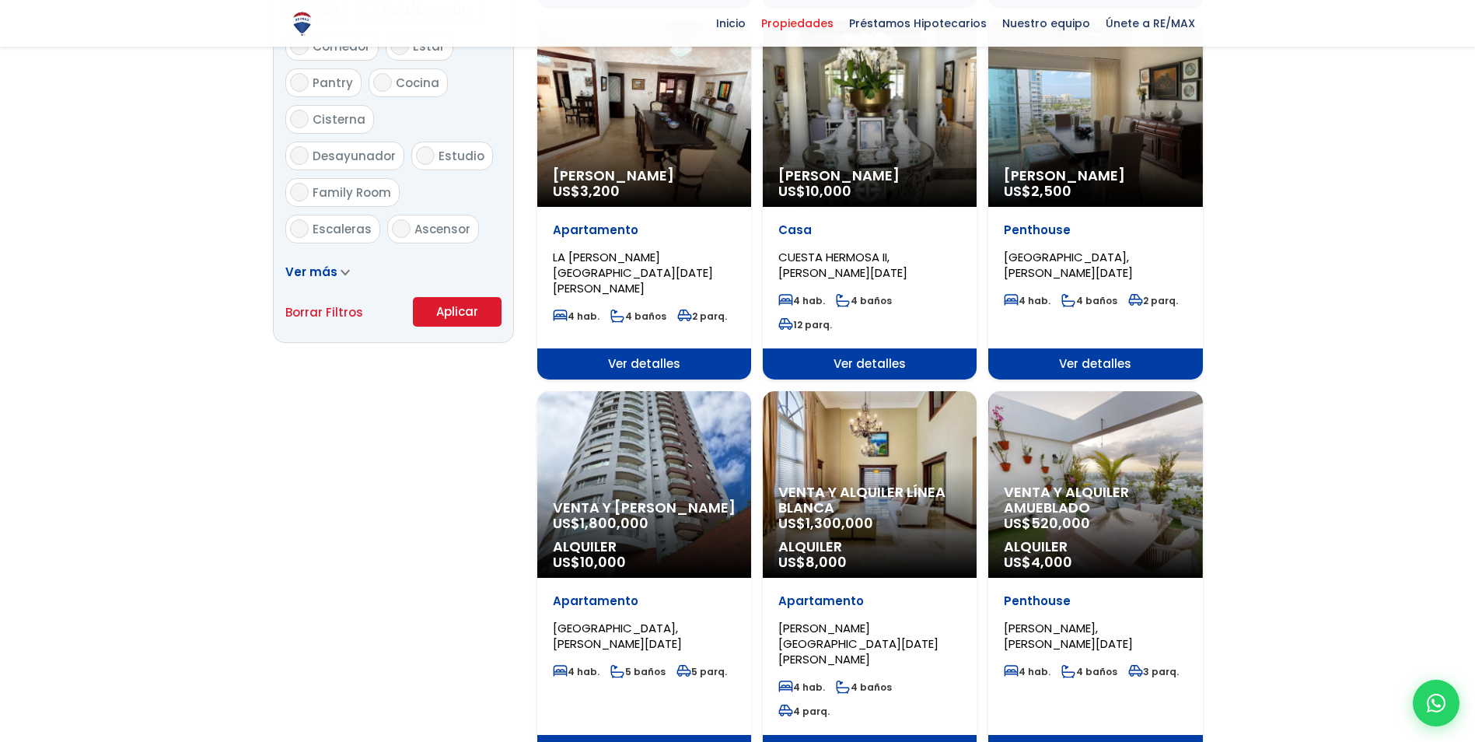
click at [652, 414] on div "Venta y Alquiler US$ 1,800,000 Alquiler US$ 10,000" at bounding box center [644, 484] width 214 height 187
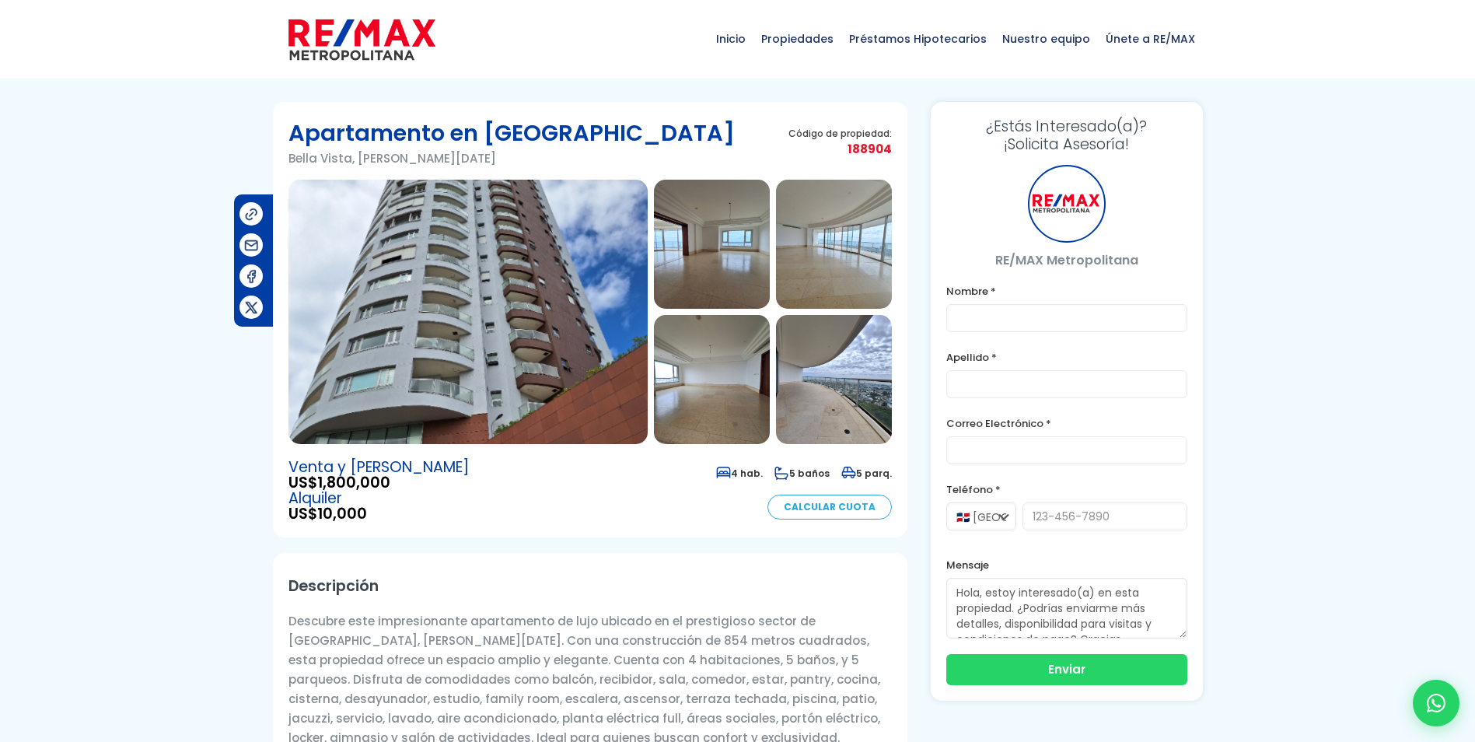
click at [560, 313] on img at bounding box center [467, 312] width 359 height 264
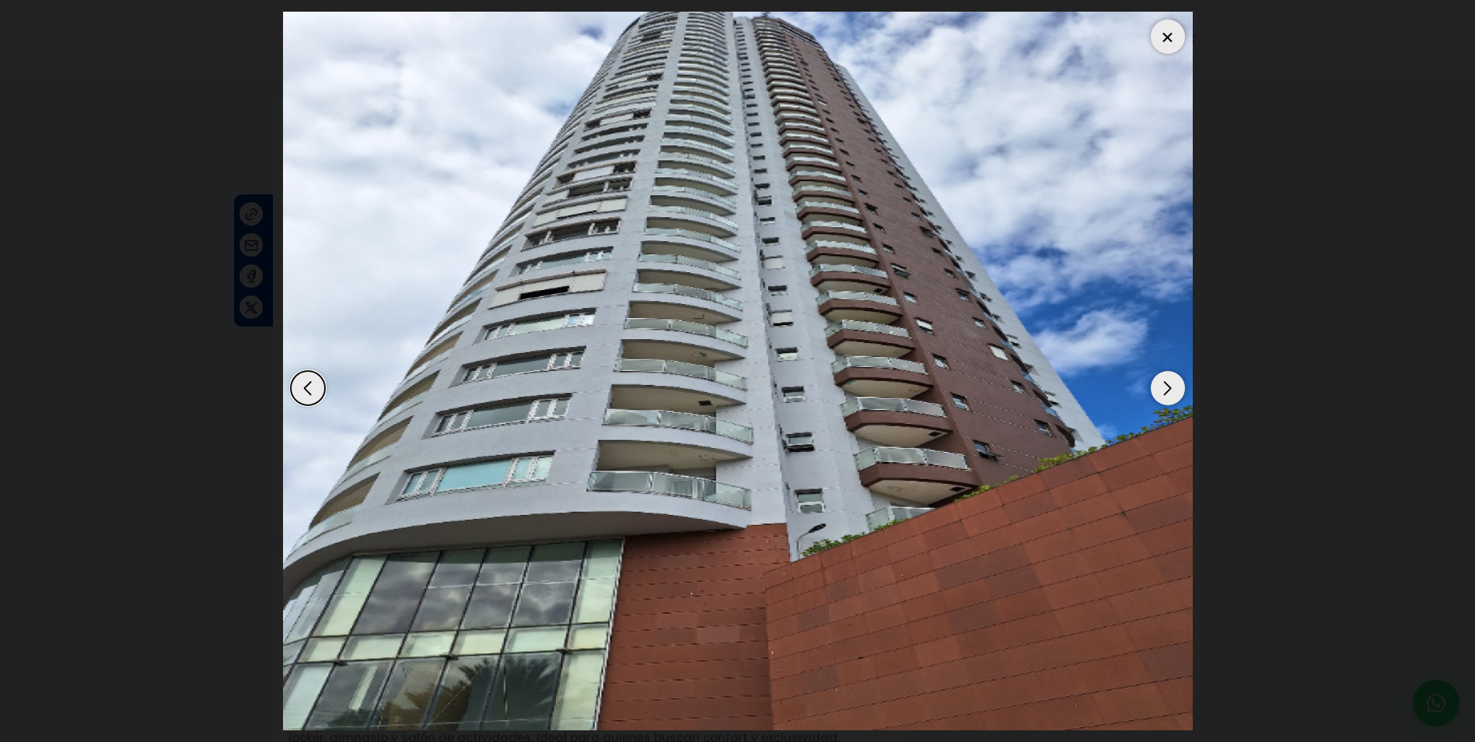
click at [1172, 385] on div "Next slide" at bounding box center [1168, 388] width 34 height 34
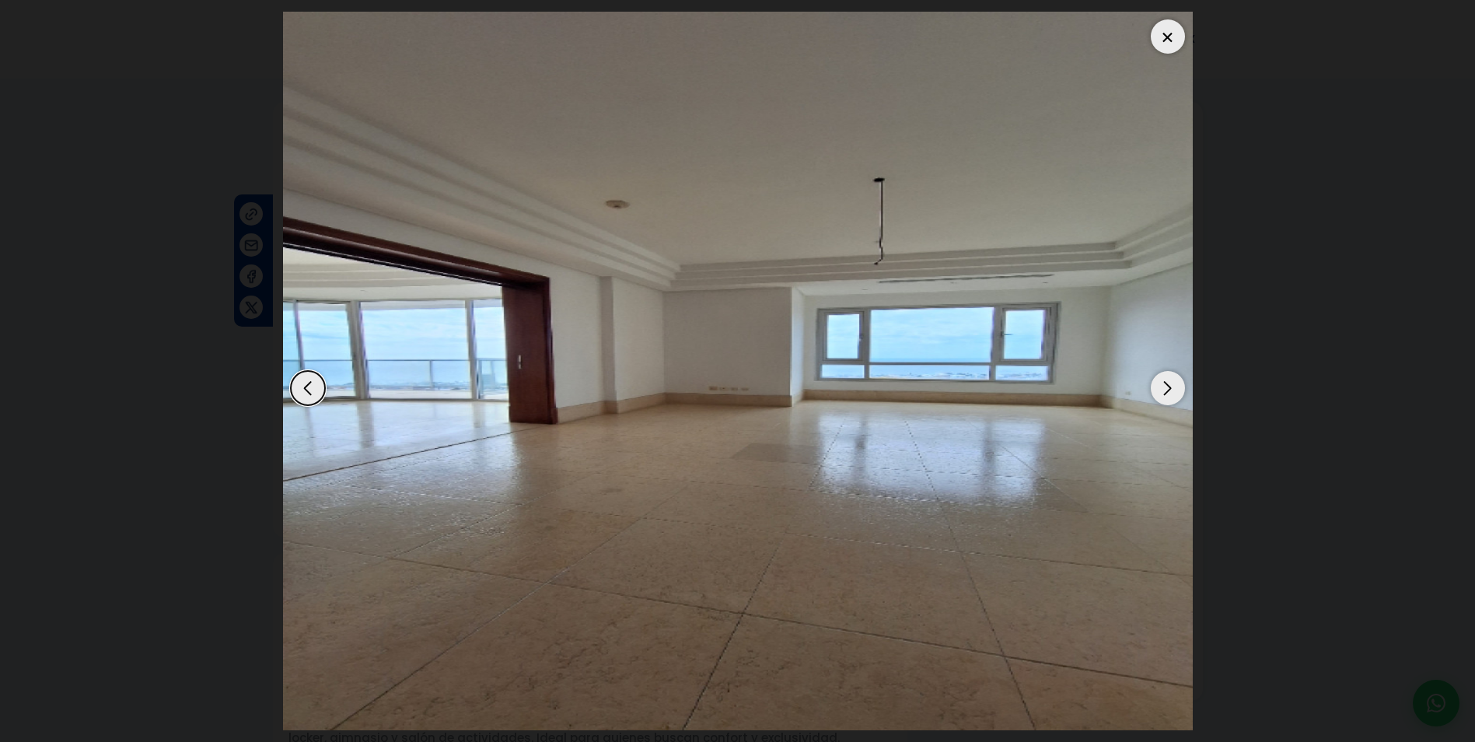
click at [1172, 385] on div "Next slide" at bounding box center [1168, 388] width 34 height 34
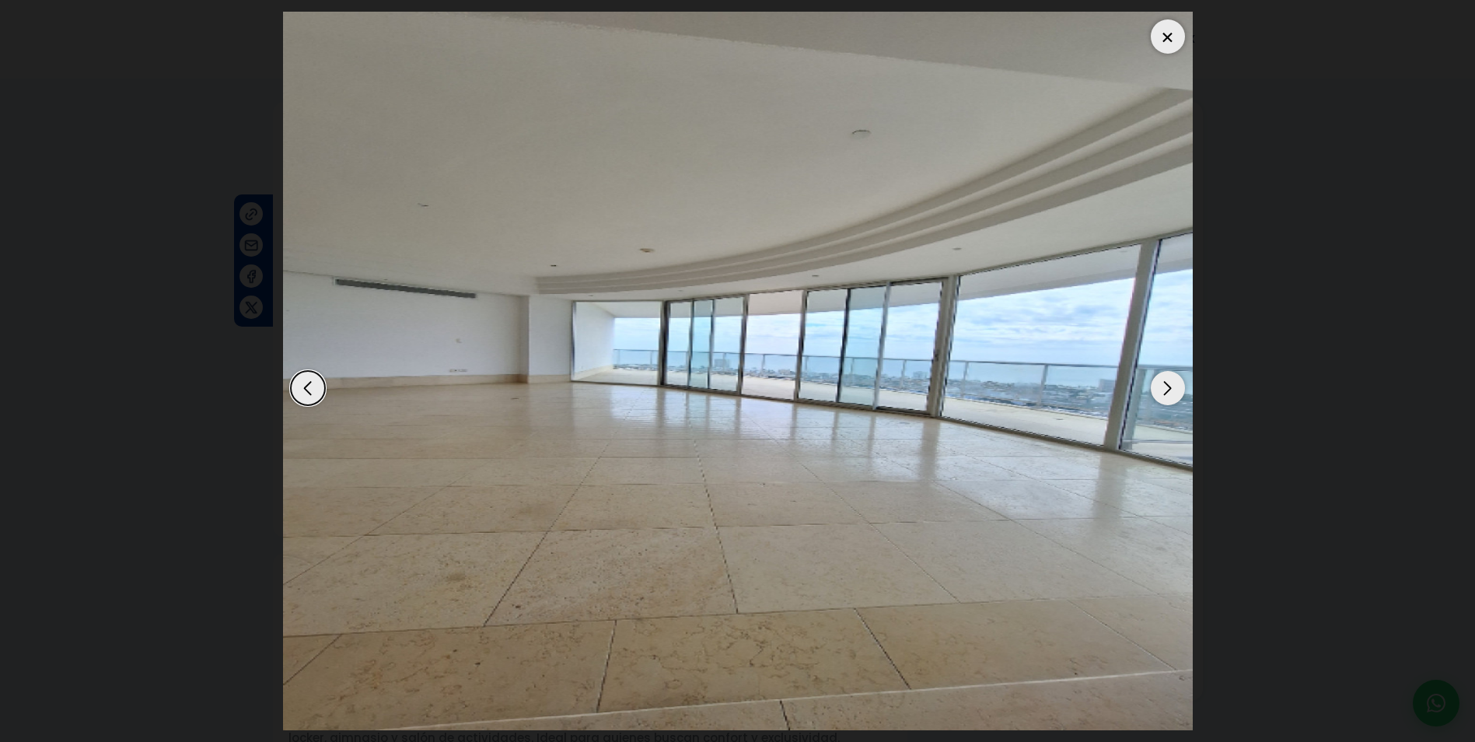
click at [1172, 385] on div "Next slide" at bounding box center [1168, 388] width 34 height 34
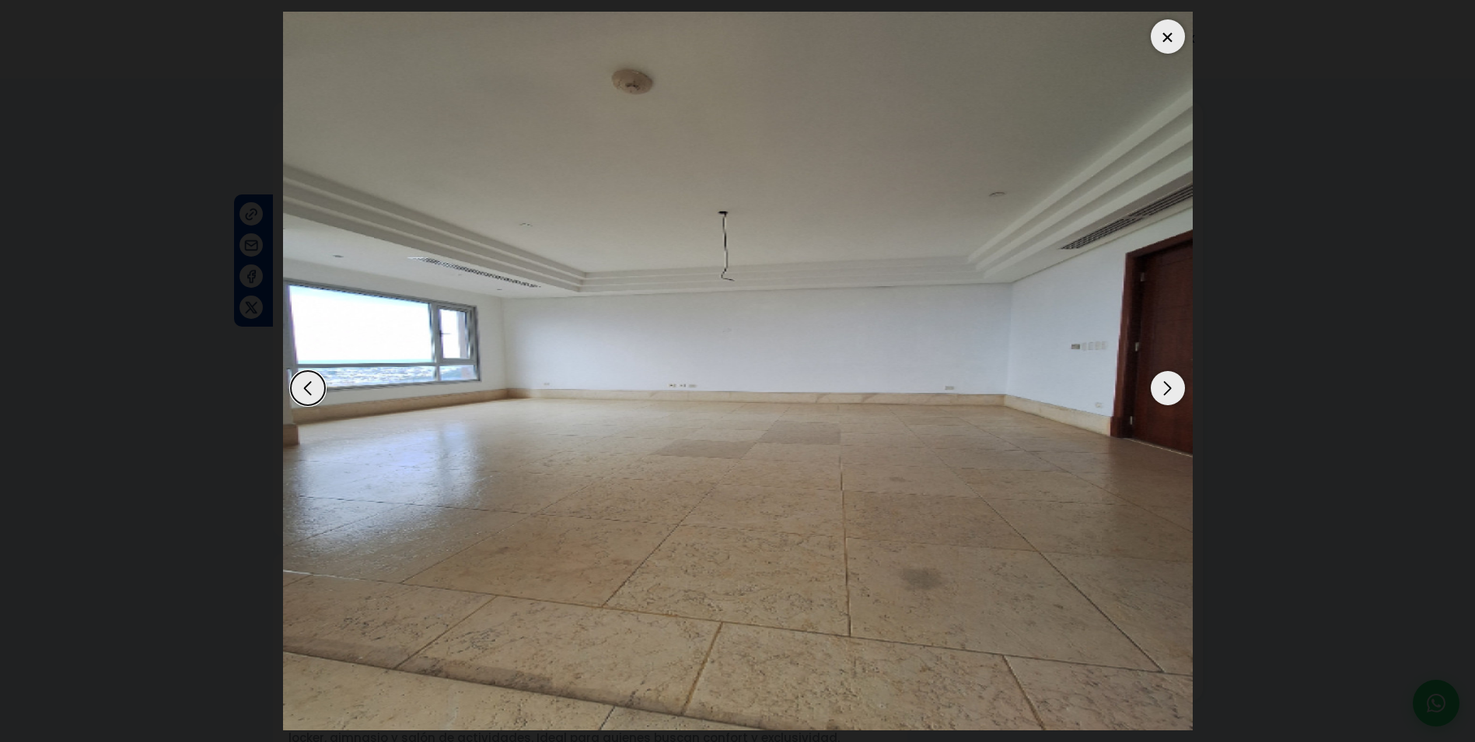
click at [1172, 385] on div "Next slide" at bounding box center [1168, 388] width 34 height 34
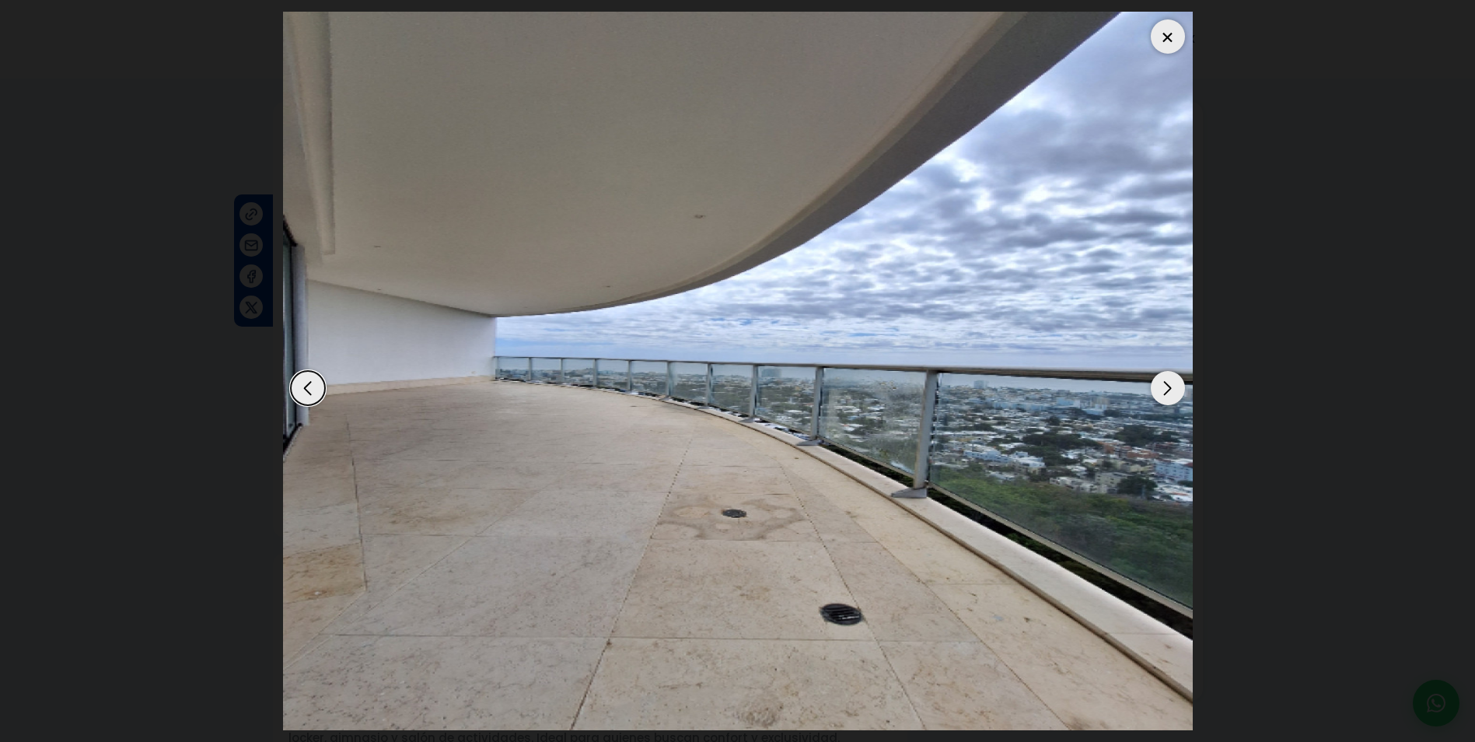
click at [1172, 385] on div "Next slide" at bounding box center [1168, 388] width 34 height 34
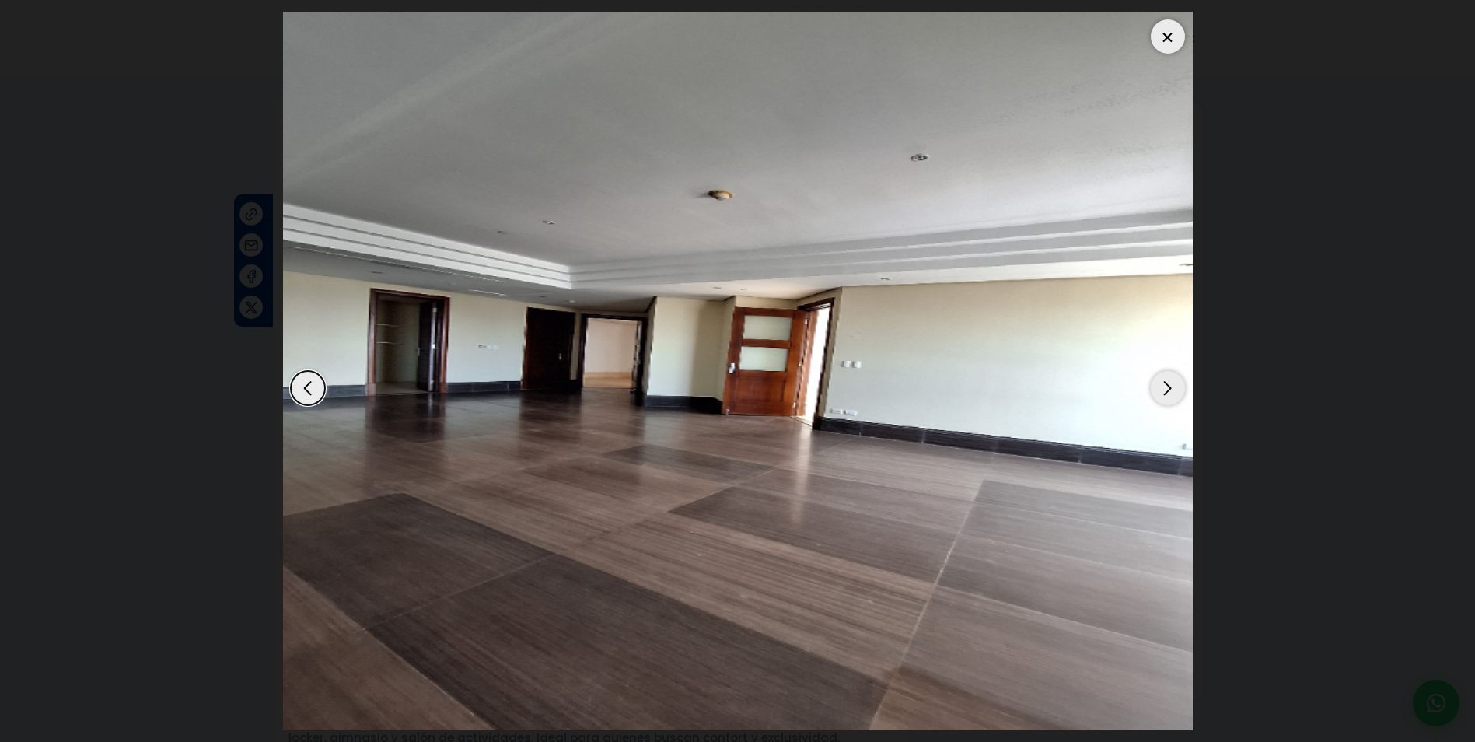
click at [1172, 385] on div "Next slide" at bounding box center [1168, 388] width 34 height 34
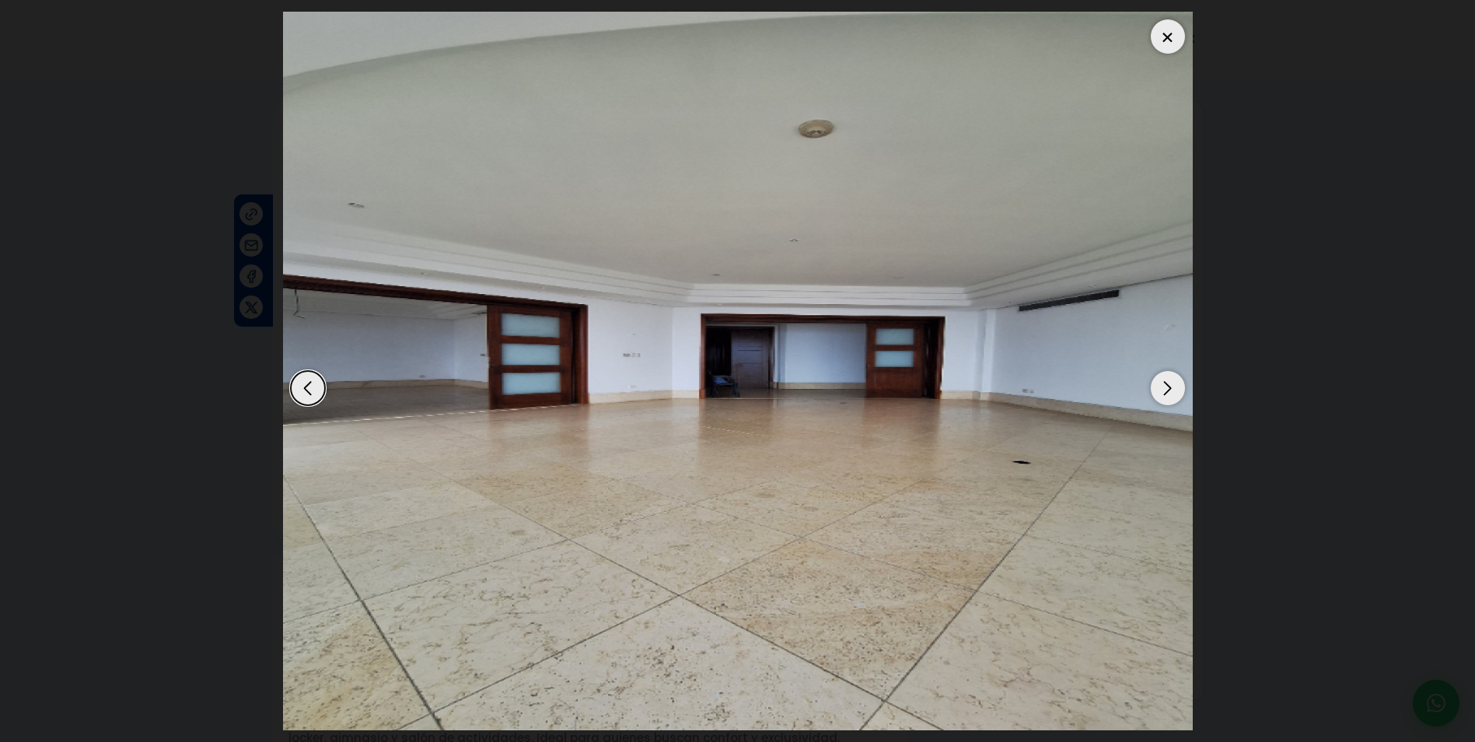
click at [1172, 385] on div "Next slide" at bounding box center [1168, 388] width 34 height 34
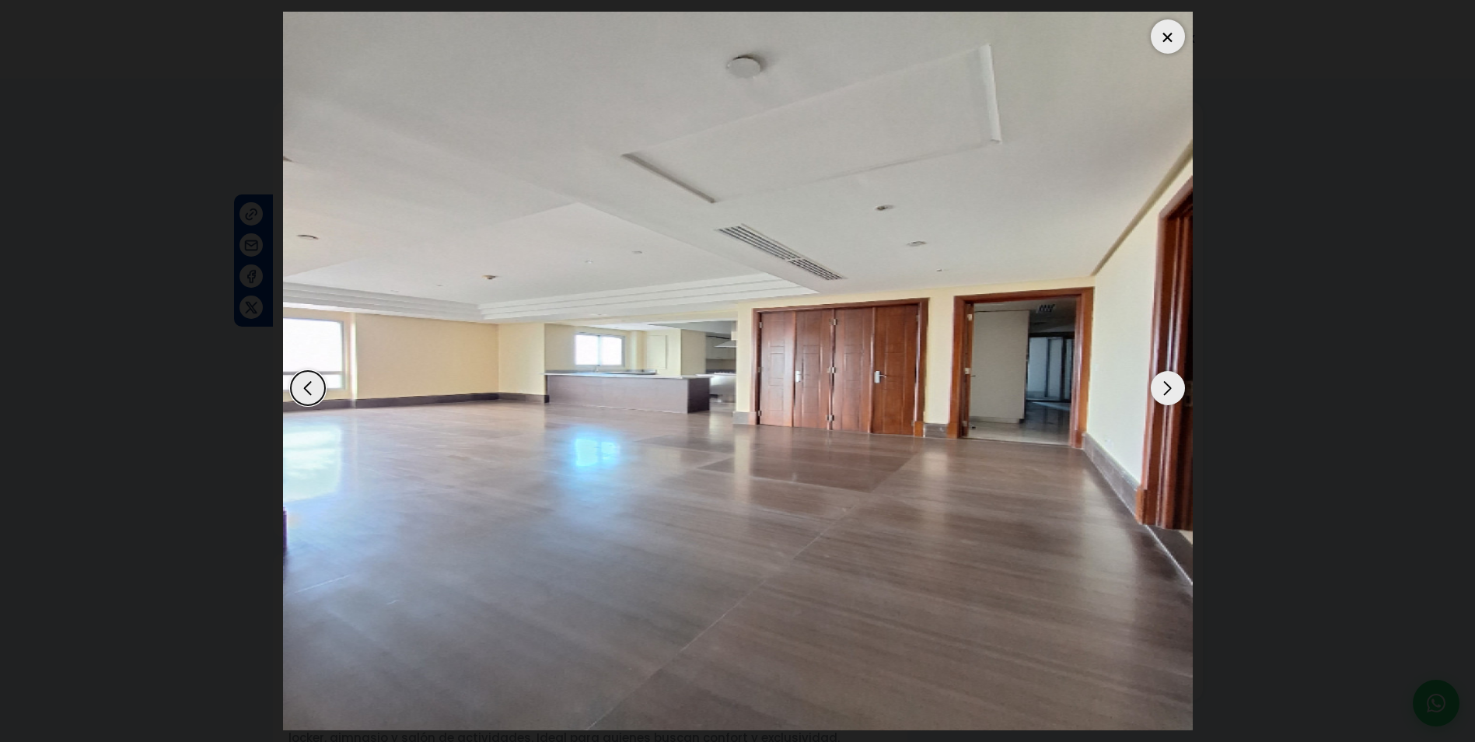
click at [1172, 385] on div "Next slide" at bounding box center [1168, 388] width 34 height 34
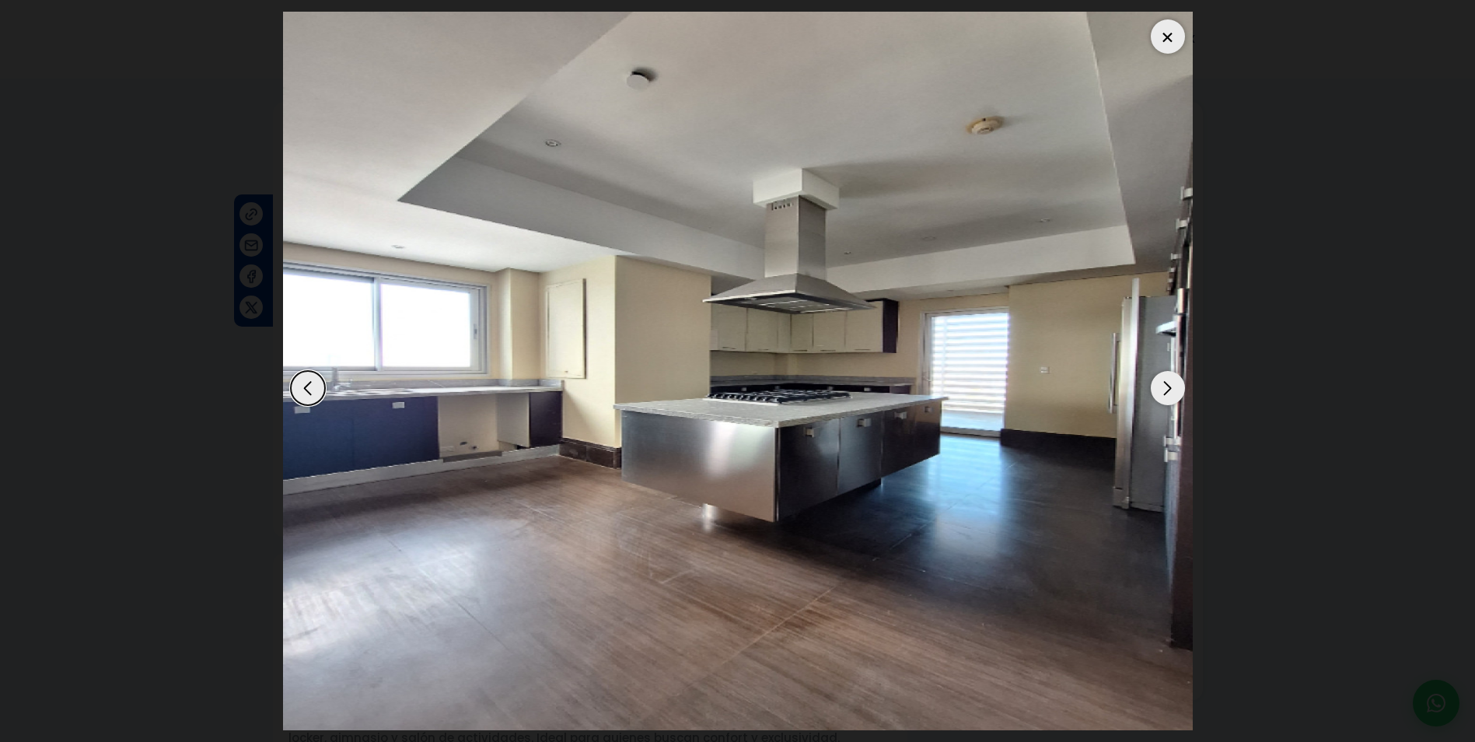
click at [1172, 385] on div "Next slide" at bounding box center [1168, 388] width 34 height 34
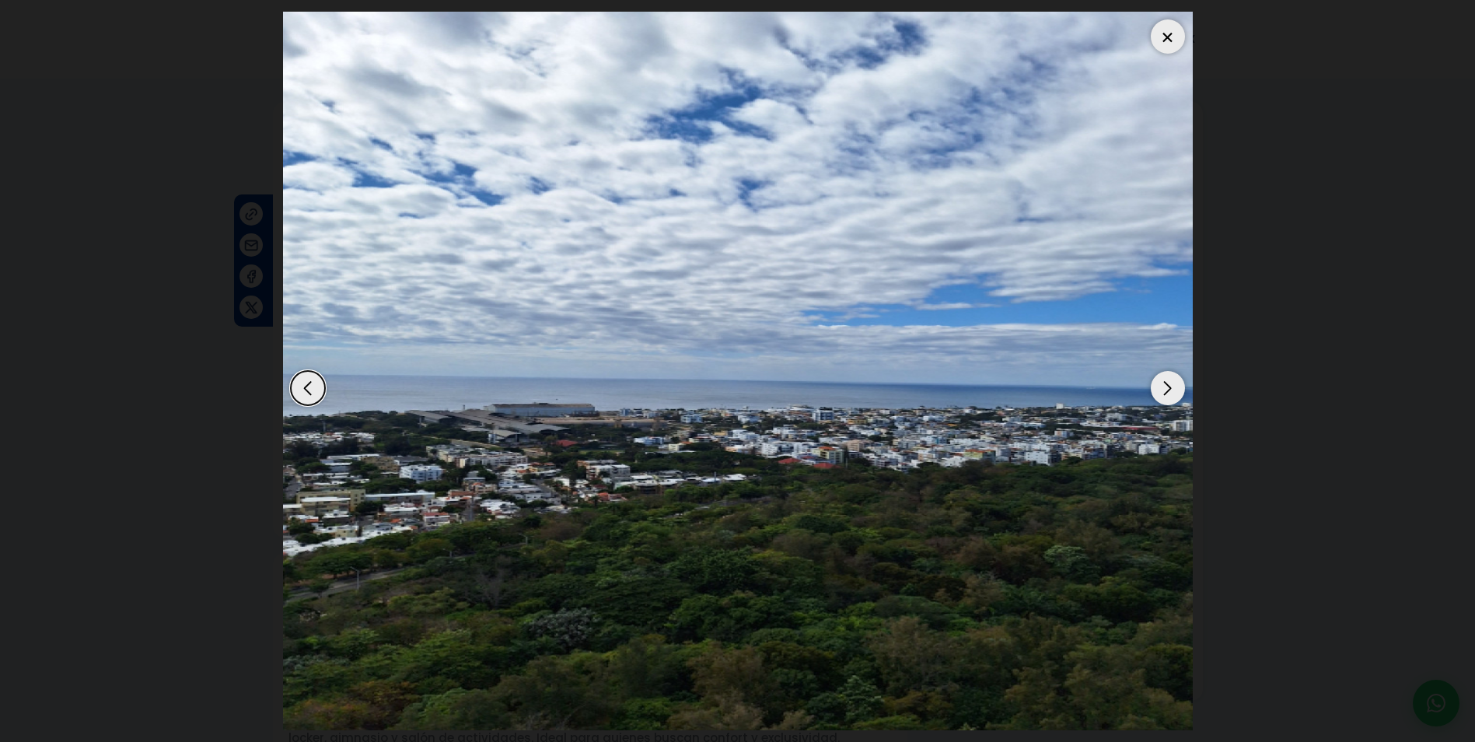
click at [1172, 385] on div "Next slide" at bounding box center [1168, 388] width 34 height 34
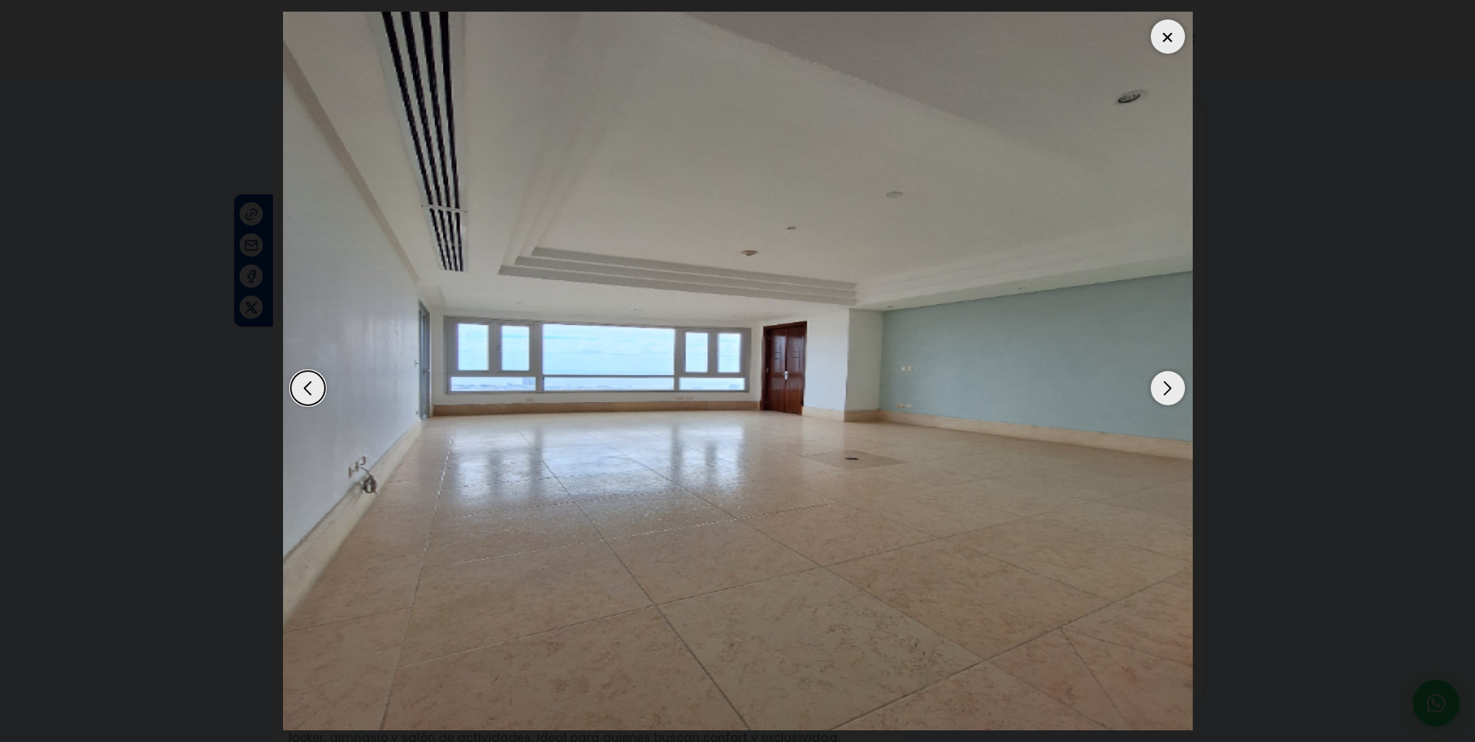
click at [1172, 385] on div "Next slide" at bounding box center [1168, 388] width 34 height 34
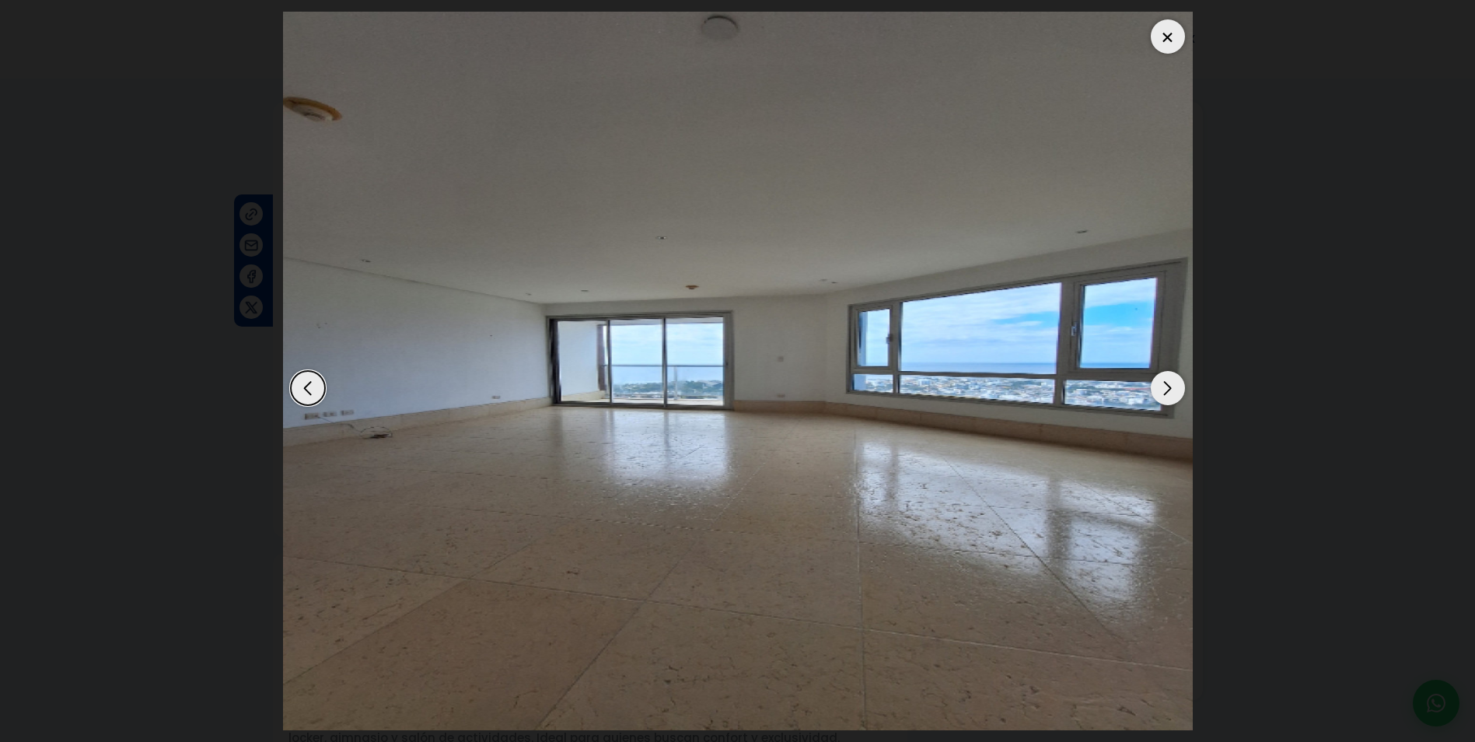
drag, startPoint x: 1164, startPoint y: 38, endPoint x: 1055, endPoint y: 21, distance: 110.2
click at [1165, 38] on div at bounding box center [1168, 36] width 34 height 34
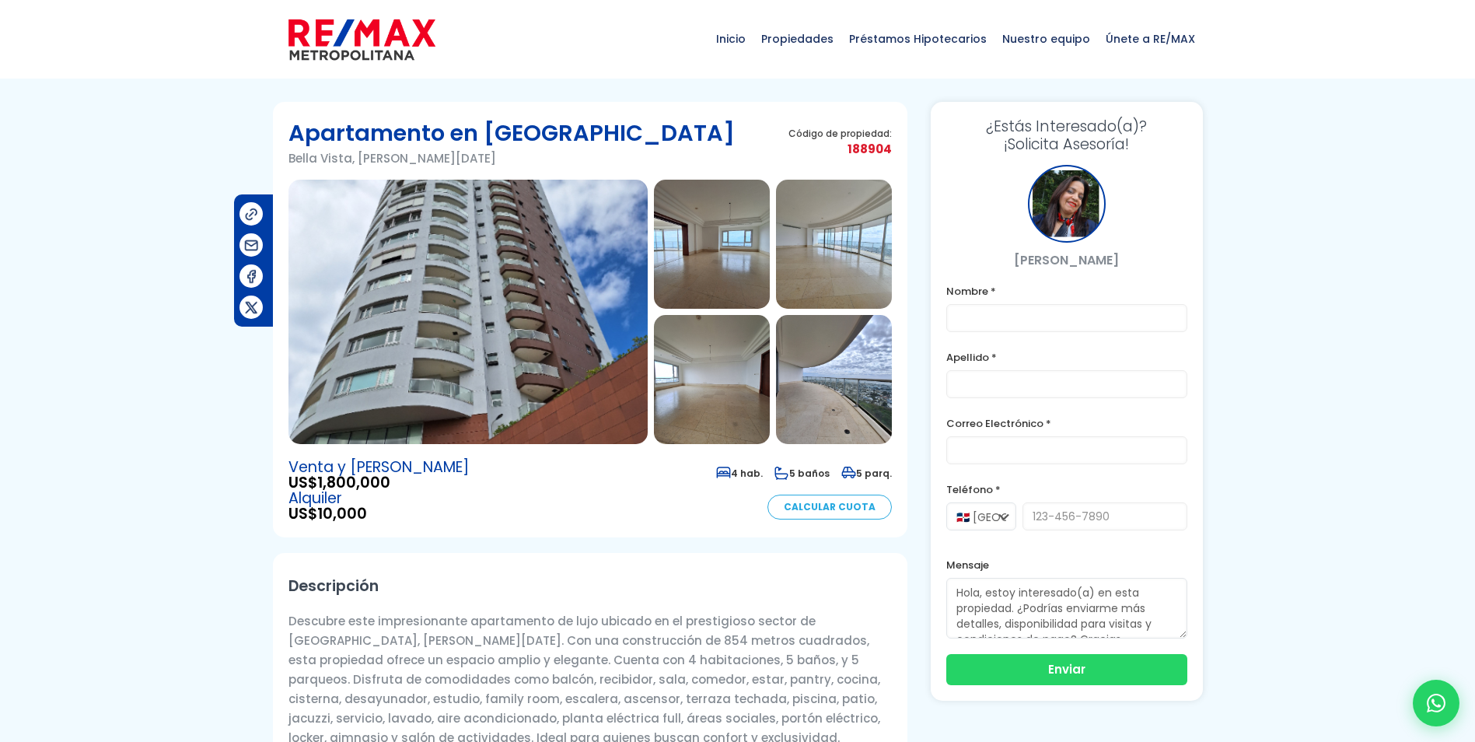
click at [704, 375] on img at bounding box center [712, 379] width 116 height 129
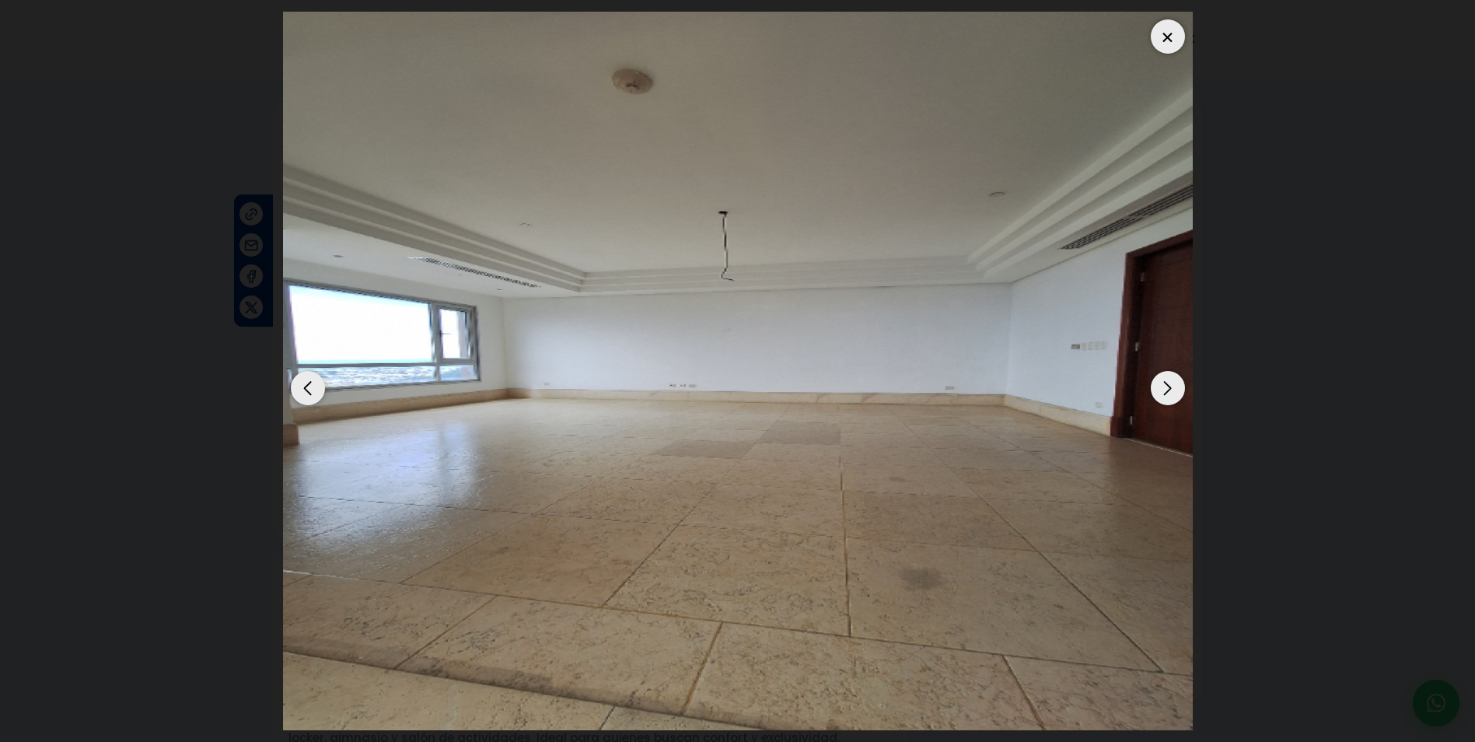
click at [1174, 380] on div "Next slide" at bounding box center [1168, 388] width 34 height 34
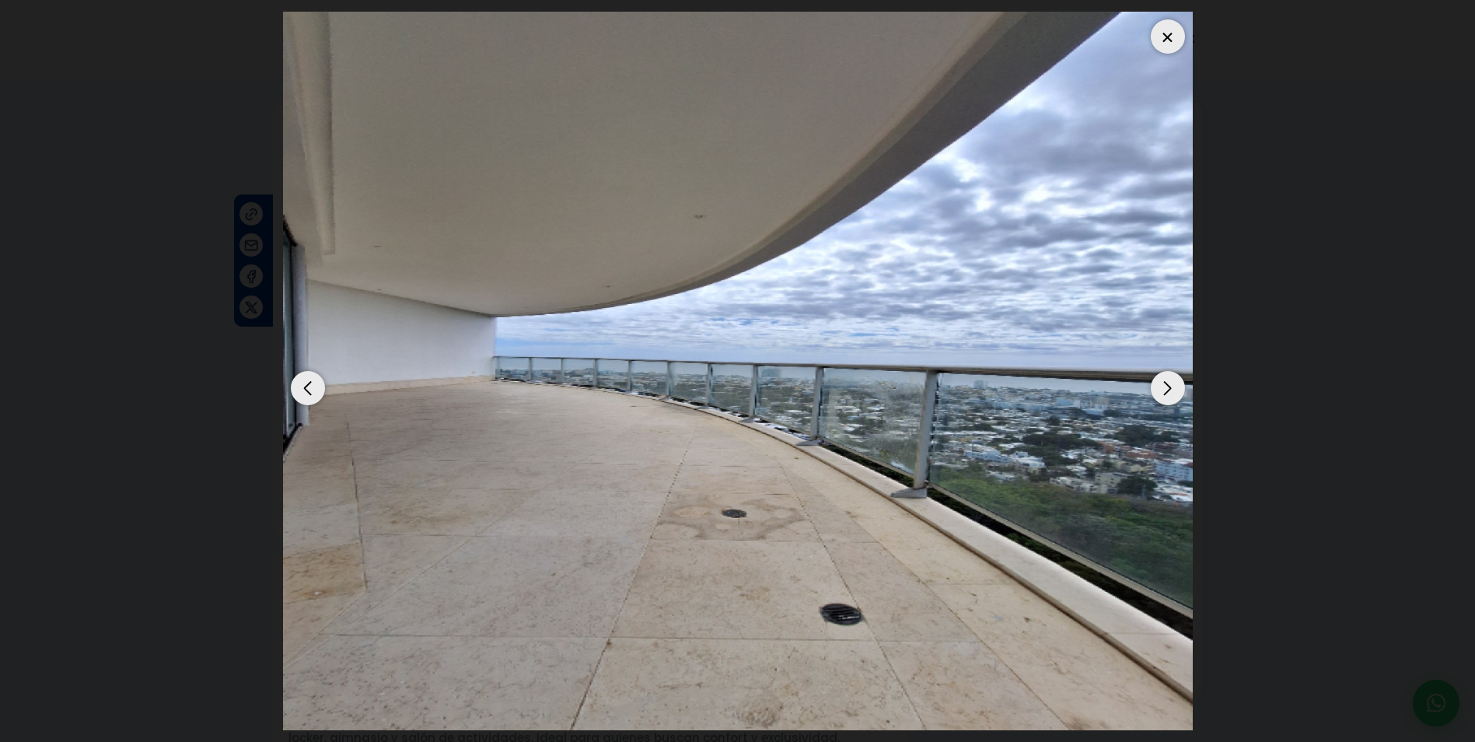
click at [1174, 380] on div "Next slide" at bounding box center [1168, 388] width 34 height 34
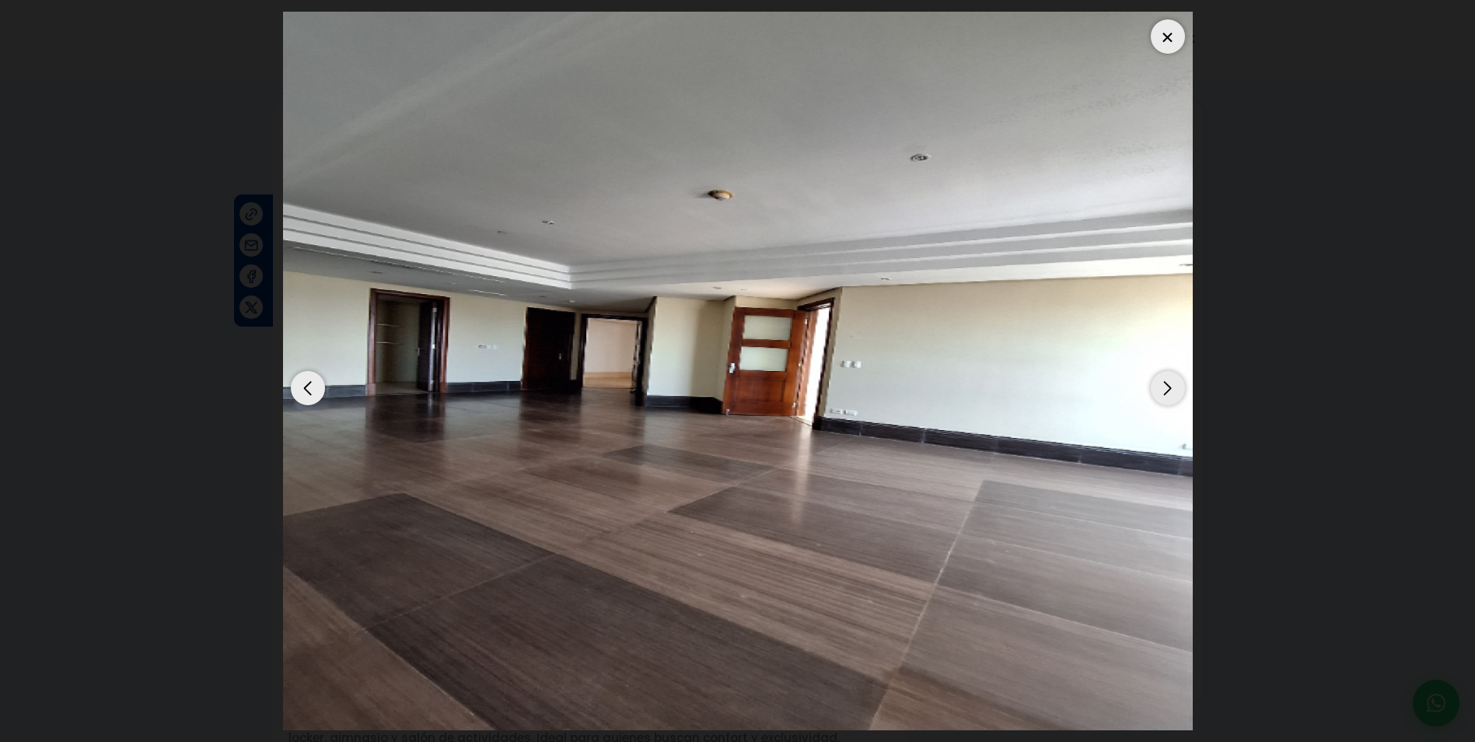
click at [1174, 380] on div "Next slide" at bounding box center [1168, 388] width 34 height 34
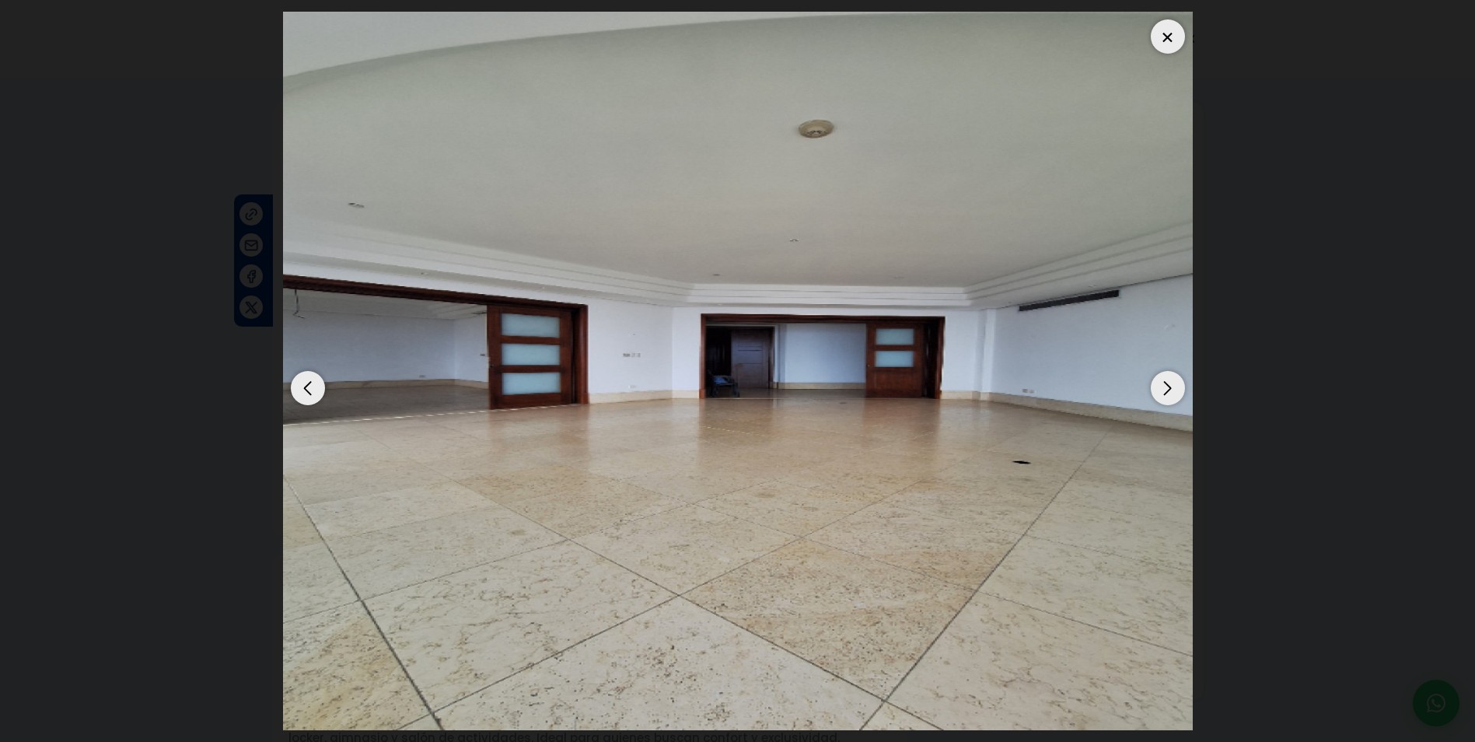
click at [1174, 380] on div "Next slide" at bounding box center [1168, 388] width 34 height 34
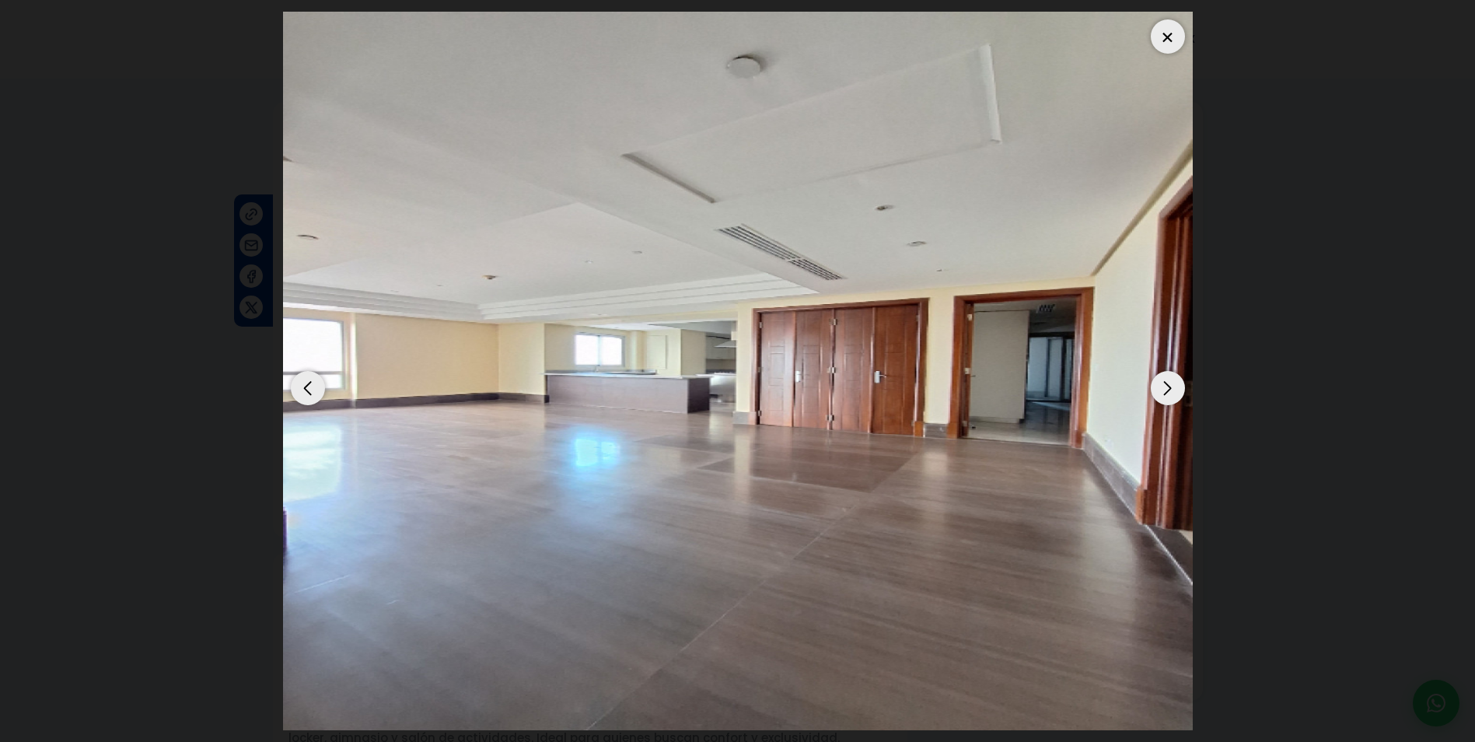
click at [1174, 380] on div "Next slide" at bounding box center [1168, 388] width 34 height 34
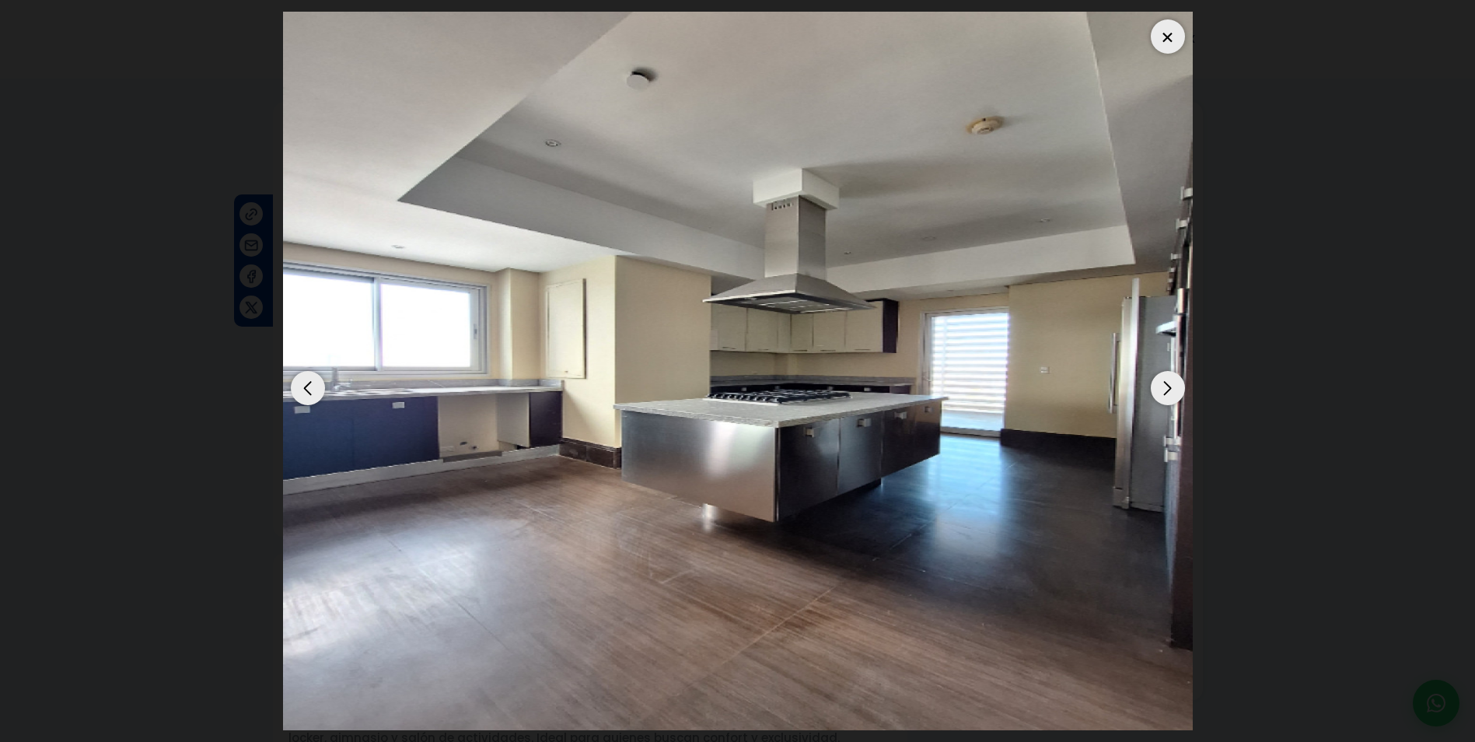
click at [1174, 380] on div "Next slide" at bounding box center [1168, 388] width 34 height 34
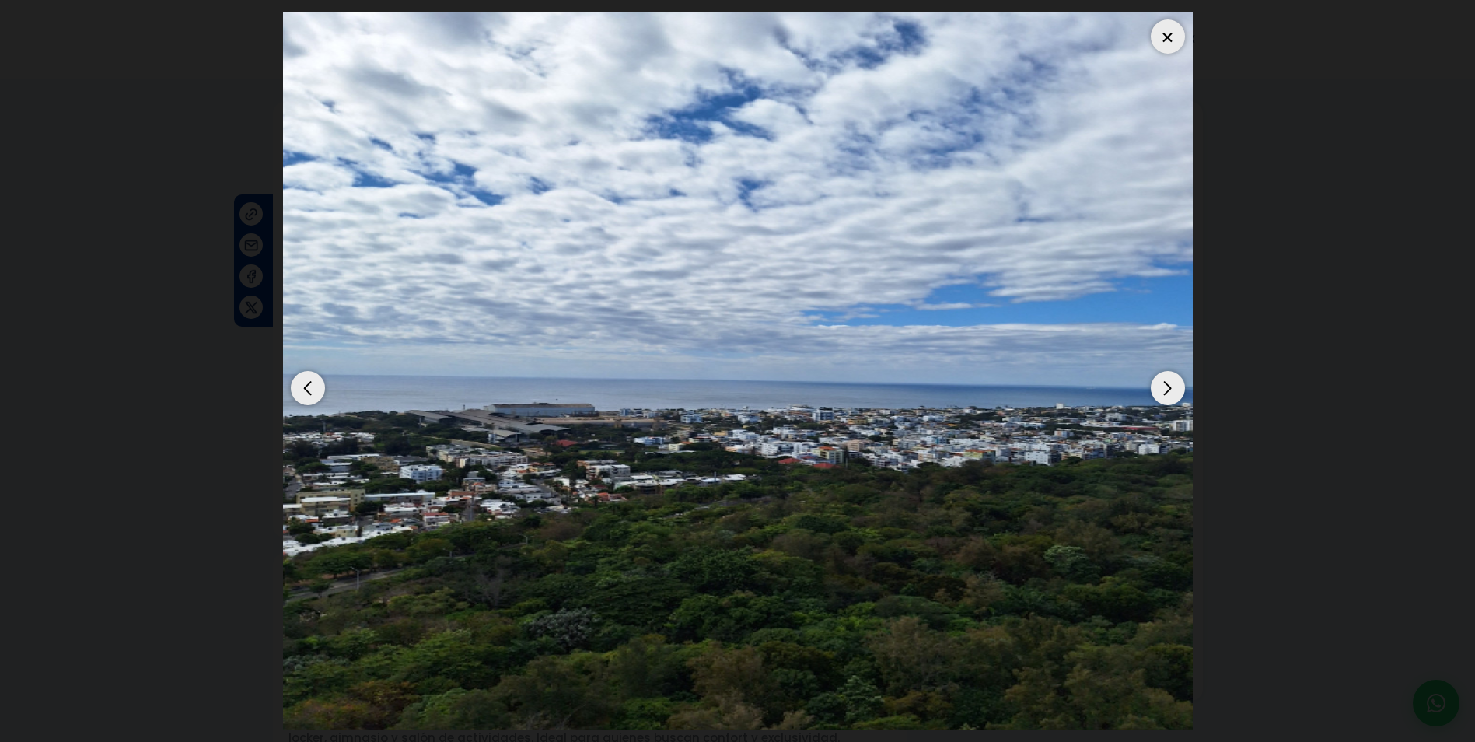
click at [1174, 380] on div "Next slide" at bounding box center [1168, 388] width 34 height 34
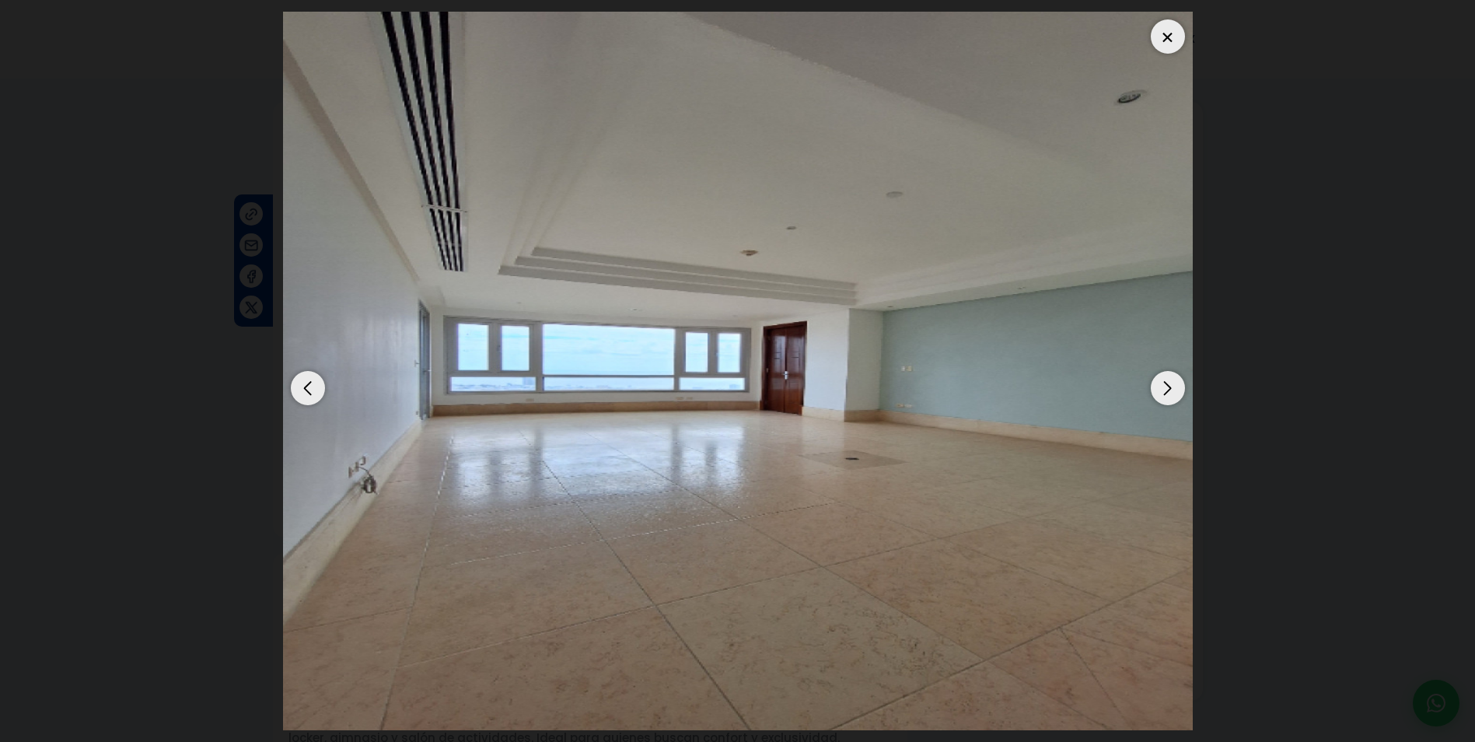
click at [1174, 380] on div "Next slide" at bounding box center [1168, 388] width 34 height 34
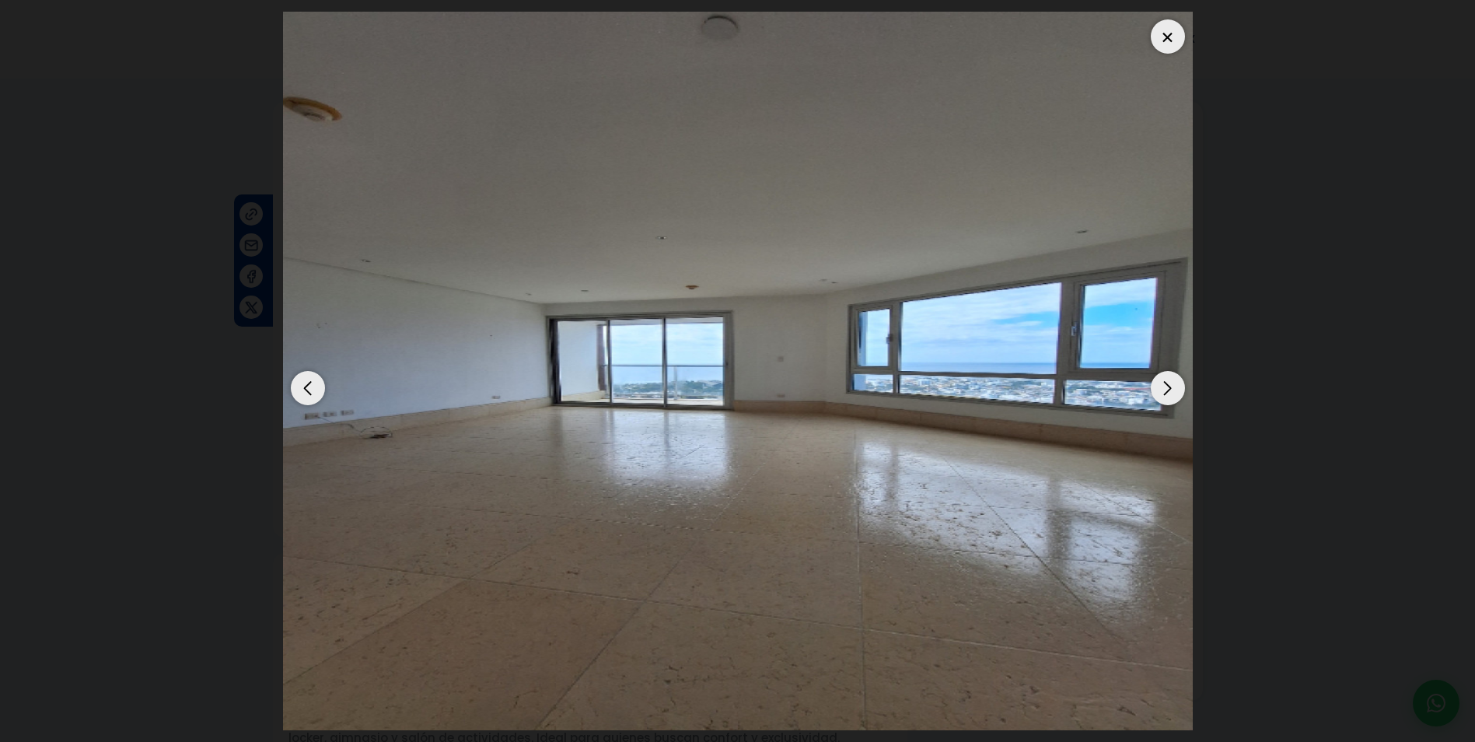
click at [1174, 380] on div "Next slide" at bounding box center [1168, 388] width 34 height 34
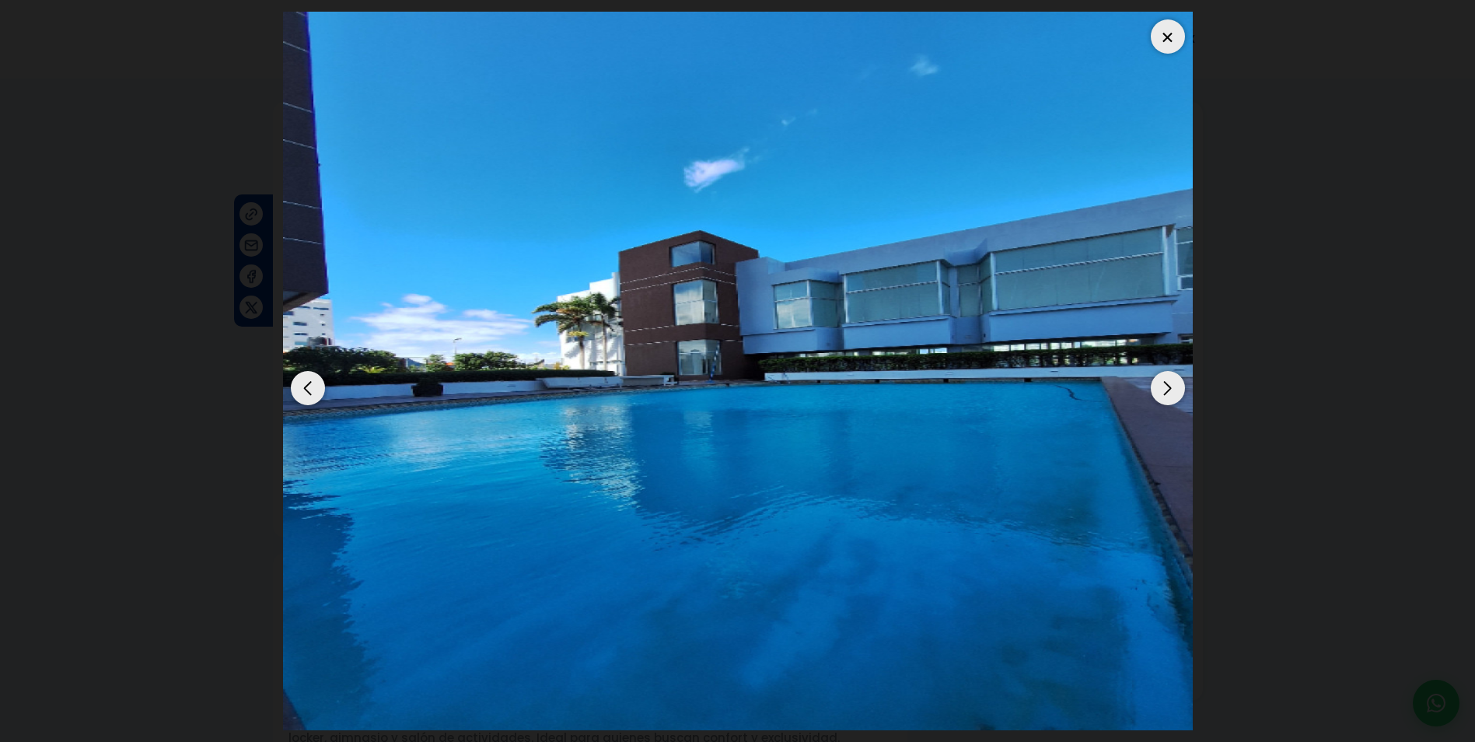
click at [1174, 380] on div "Next slide" at bounding box center [1168, 388] width 34 height 34
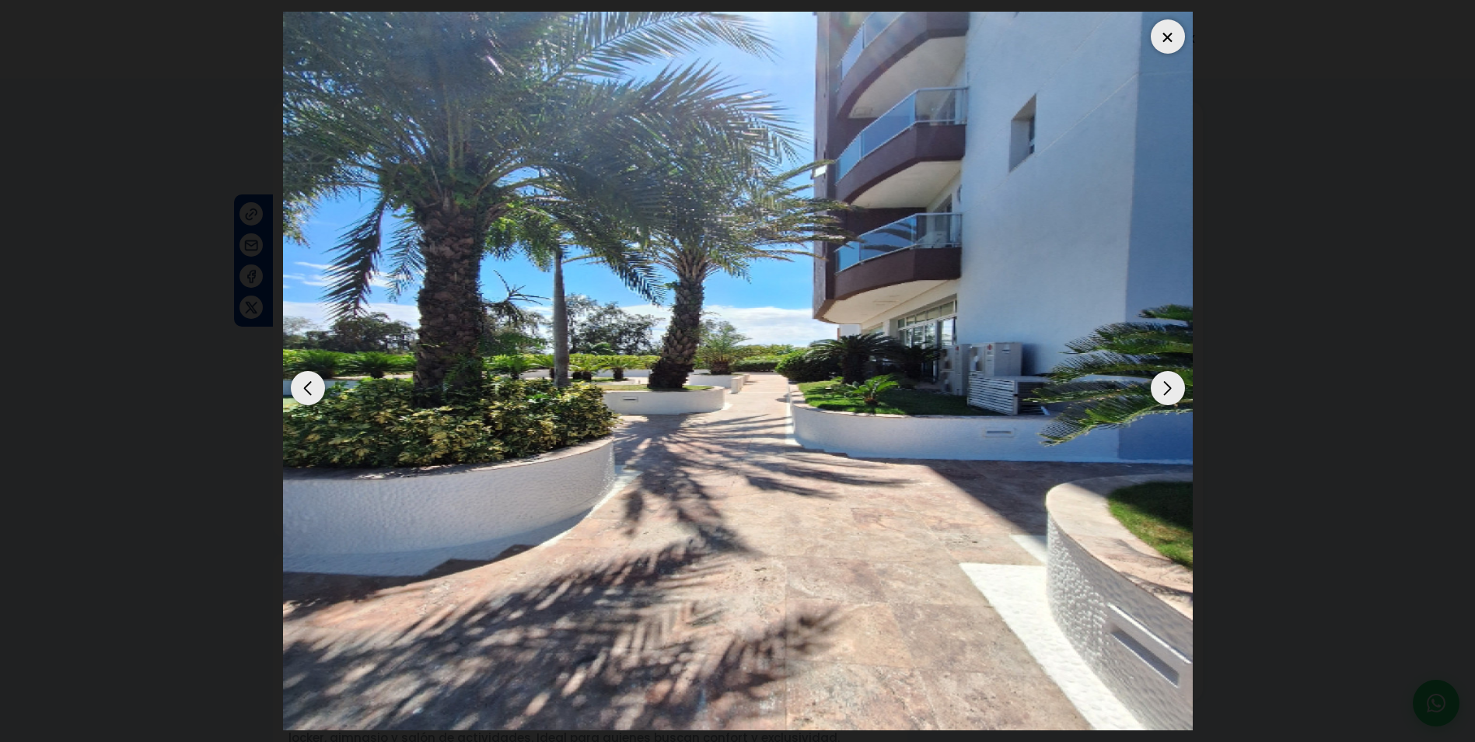
click at [1174, 380] on div "Next slide" at bounding box center [1168, 388] width 34 height 34
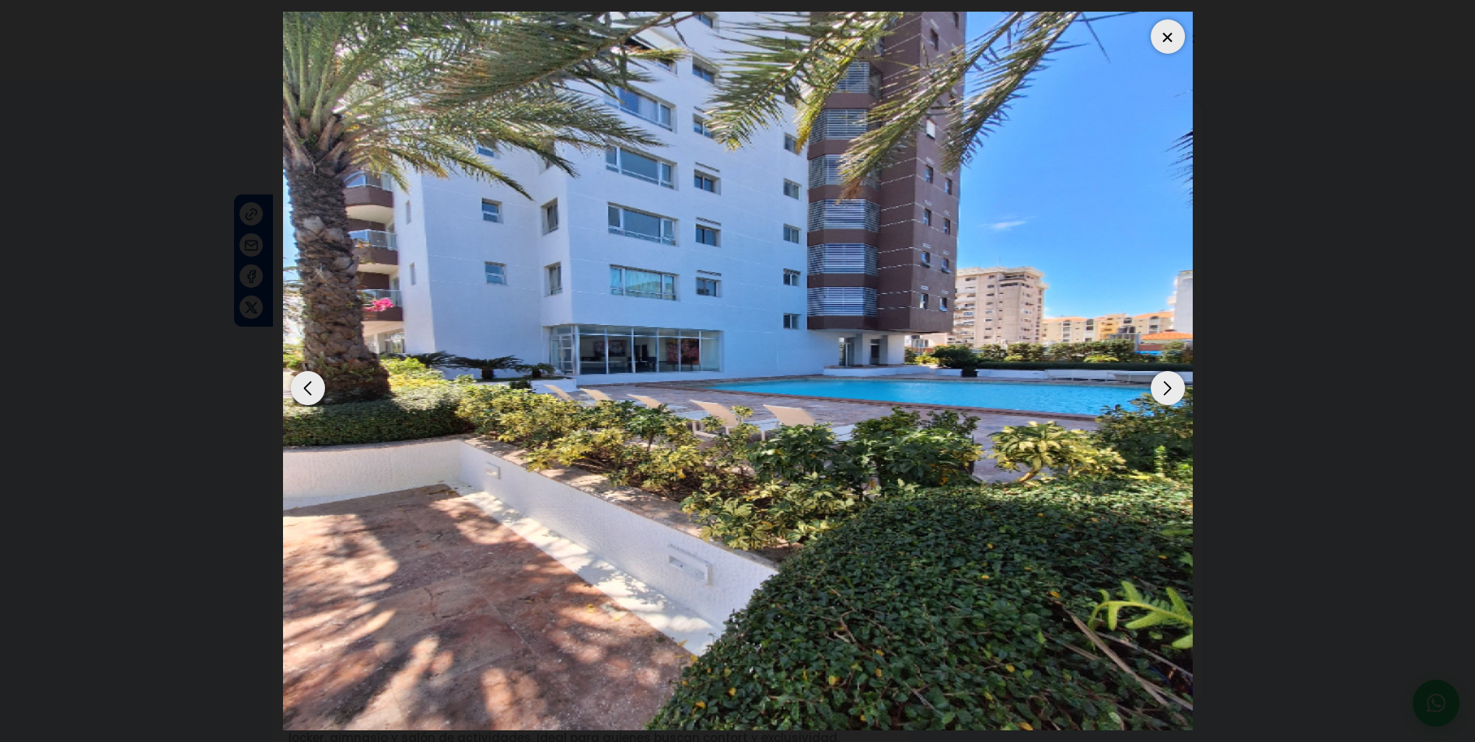
click at [1174, 380] on div "Next slide" at bounding box center [1168, 388] width 34 height 34
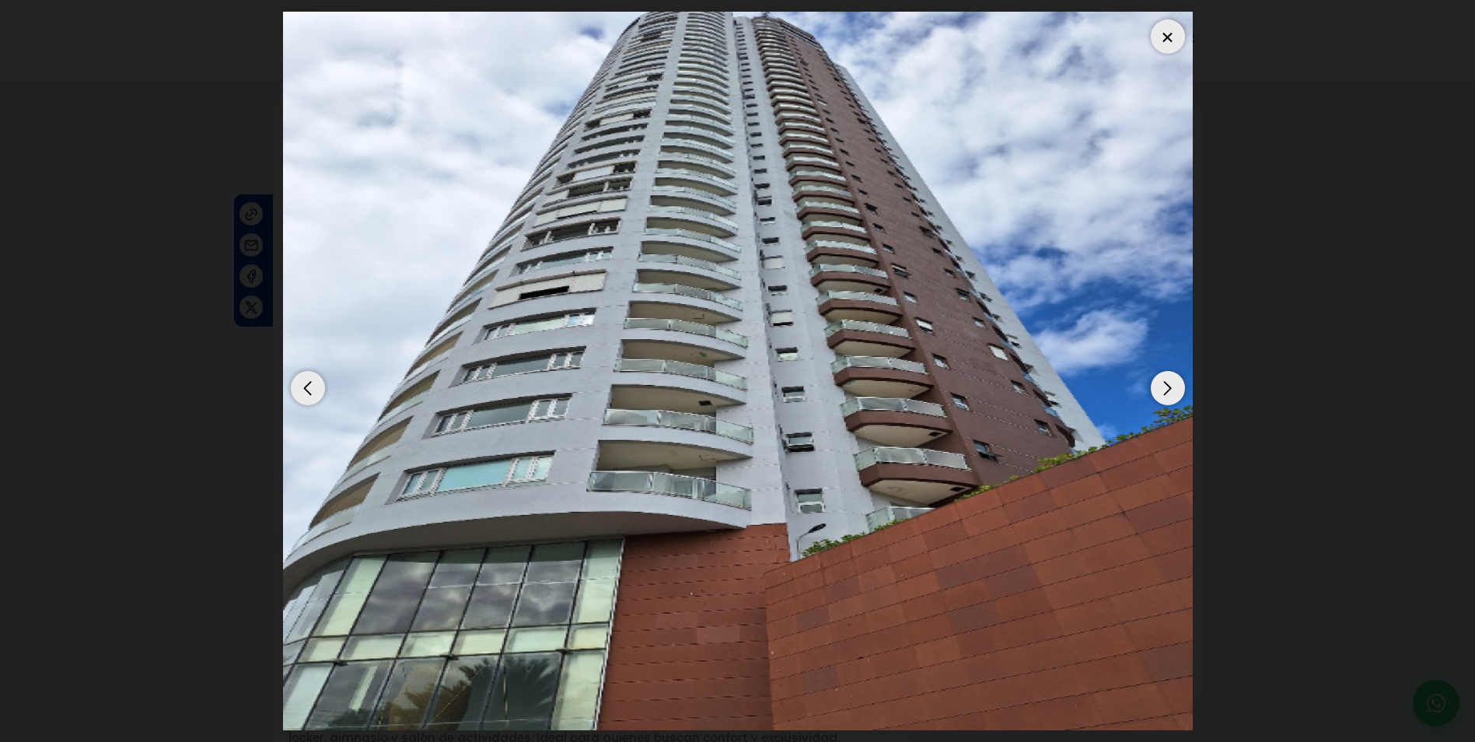
click at [1174, 380] on div "Next slide" at bounding box center [1168, 388] width 34 height 34
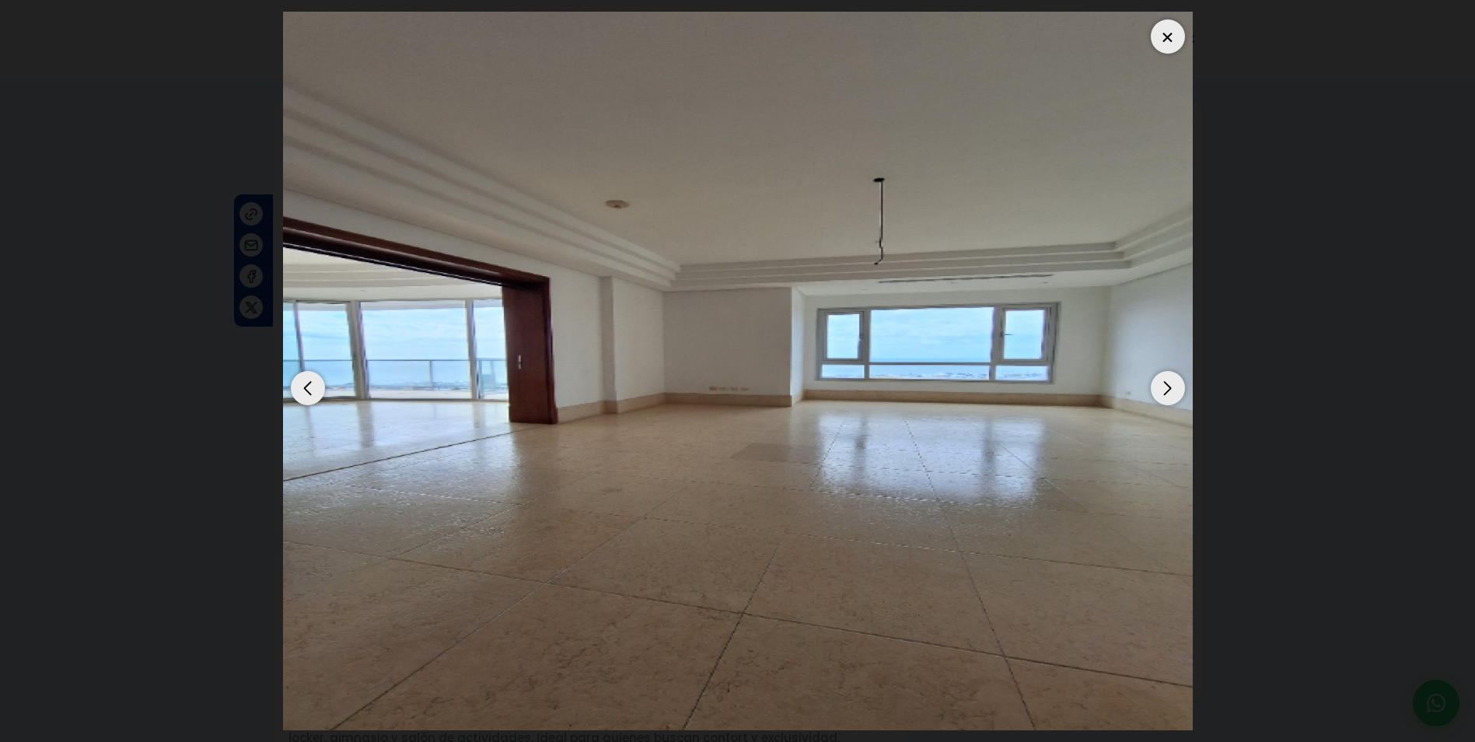
click at [1169, 33] on div at bounding box center [1168, 36] width 34 height 34
